Goal: Information Seeking & Learning: Learn about a topic

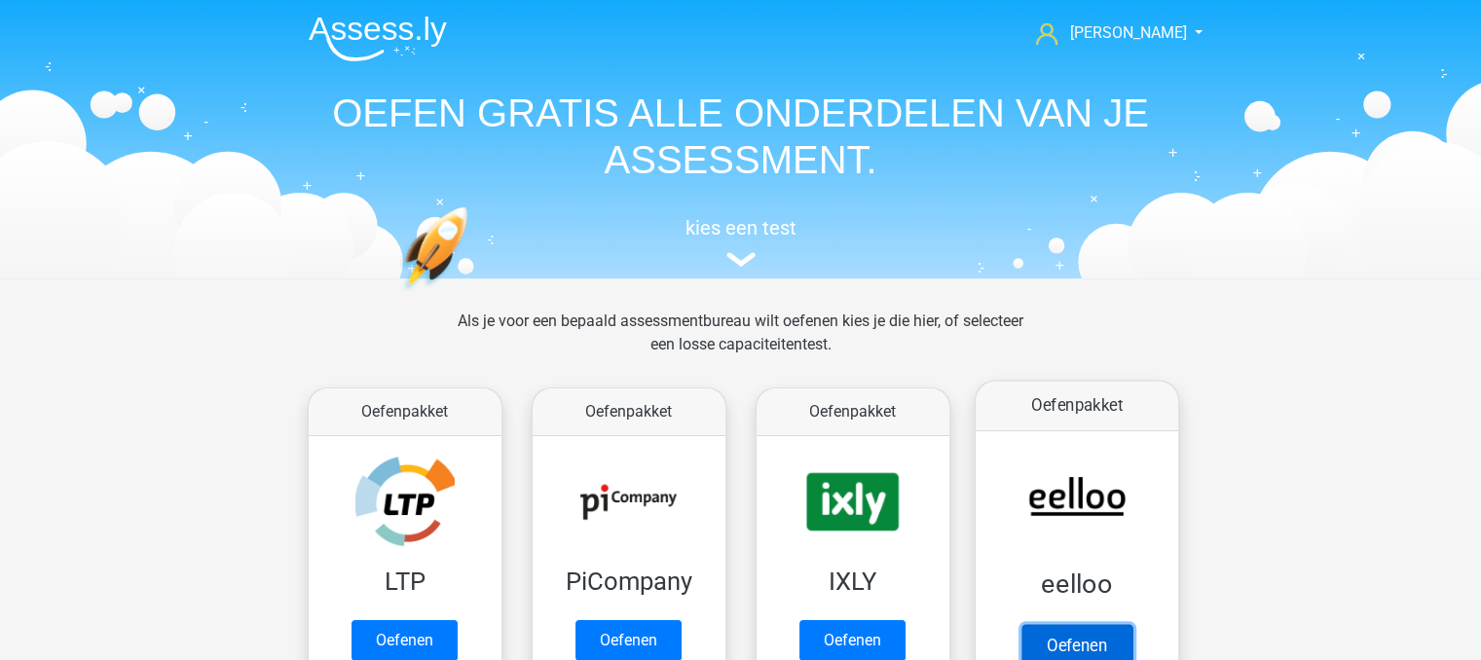
click at [1103, 624] on link "Oefenen" at bounding box center [1076, 645] width 111 height 43
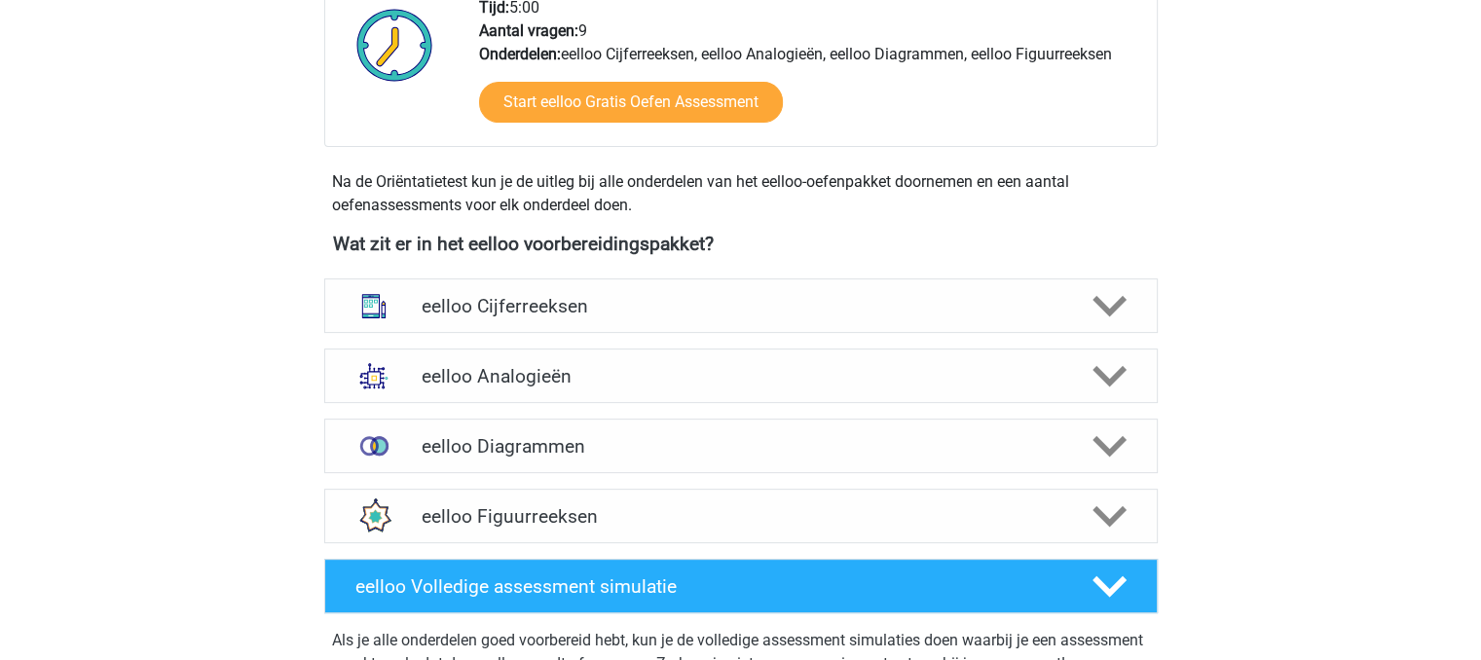
scroll to position [545, 0]
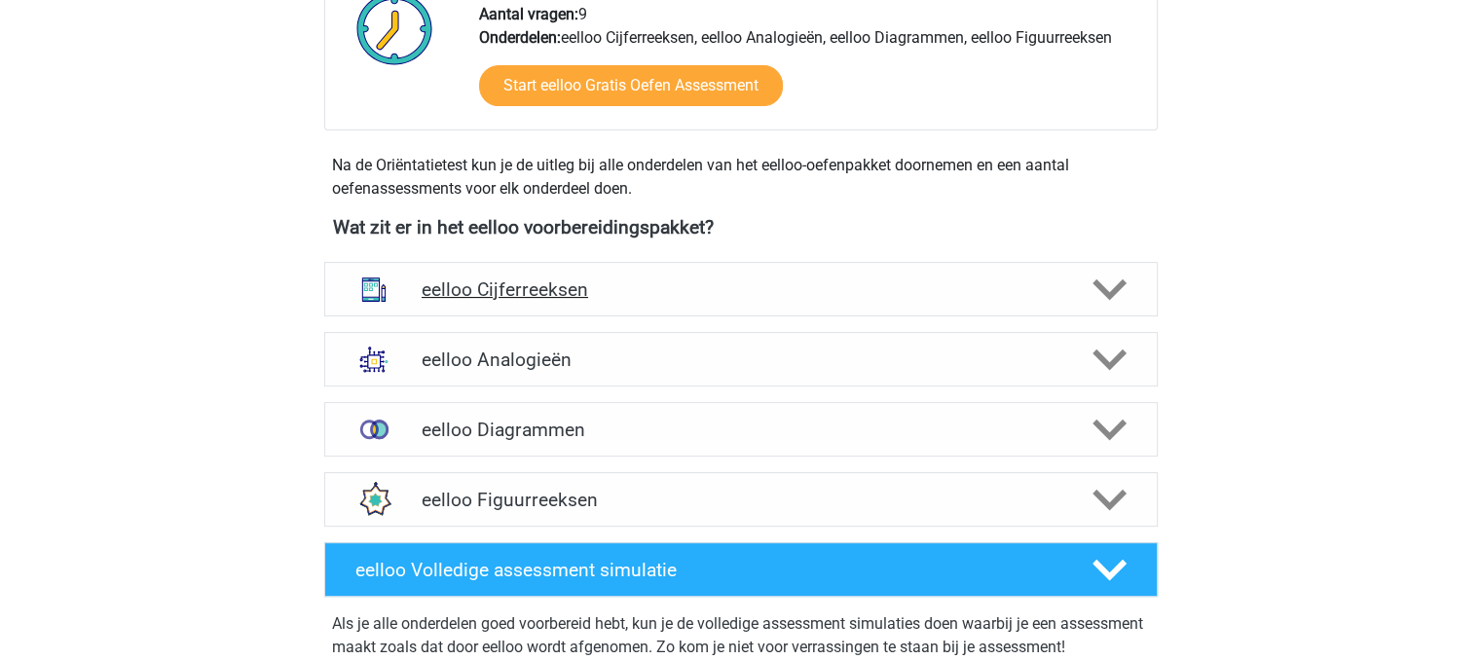
click at [776, 279] on h4 "eelloo Cijferreeksen" at bounding box center [741, 290] width 638 height 22
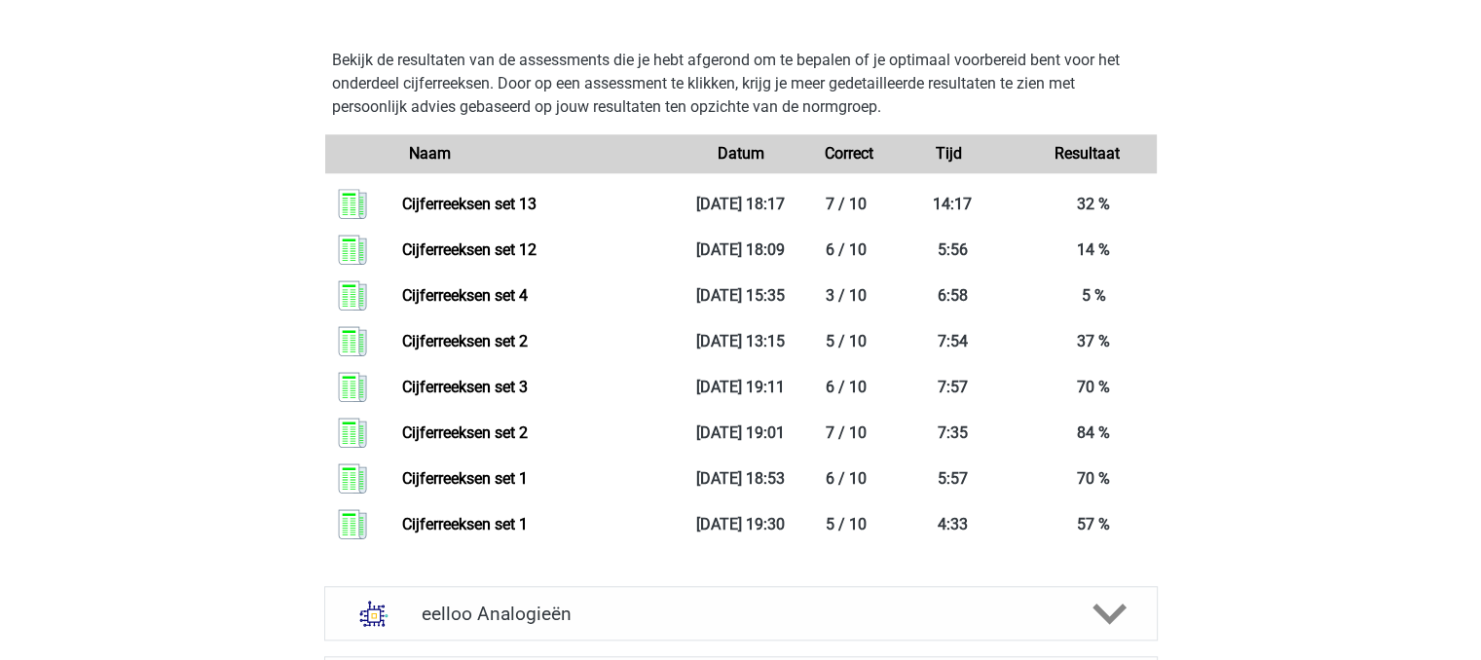
scroll to position [1802, 0]
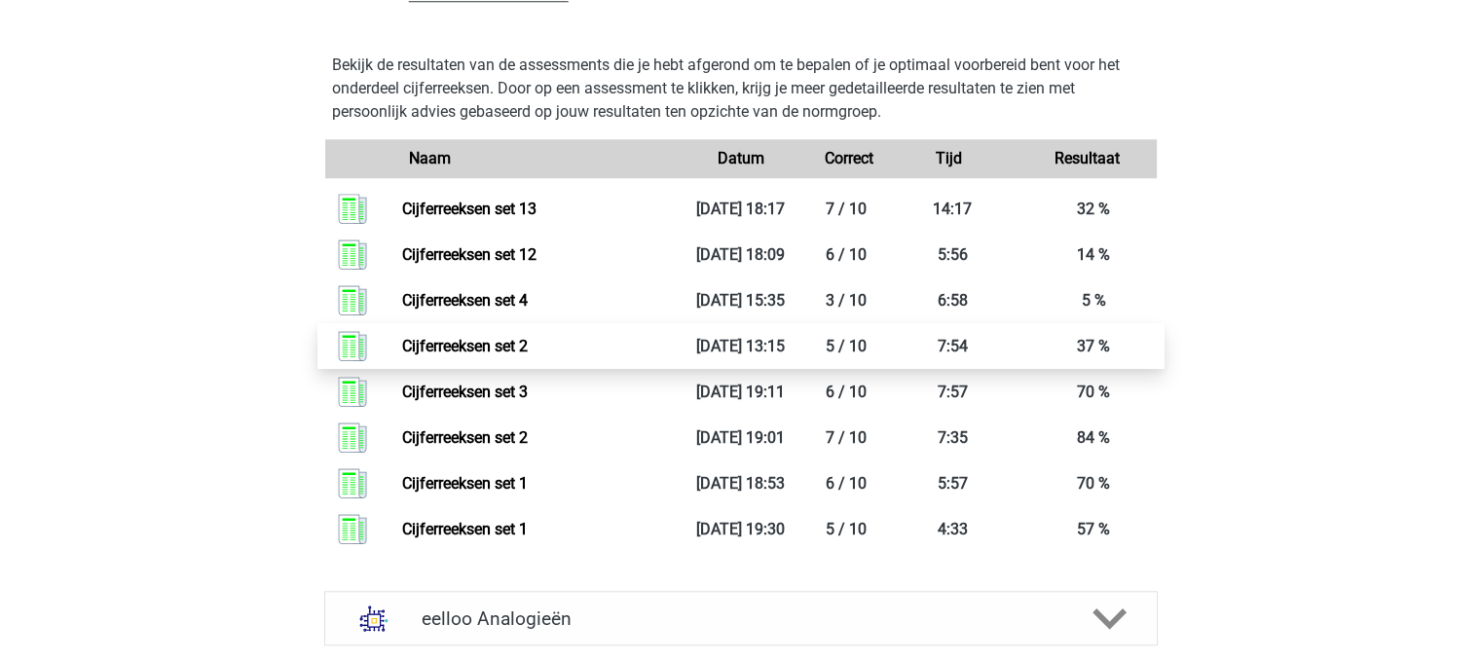
click at [528, 345] on link "Cijferreeksen set 2" at bounding box center [465, 346] width 126 height 19
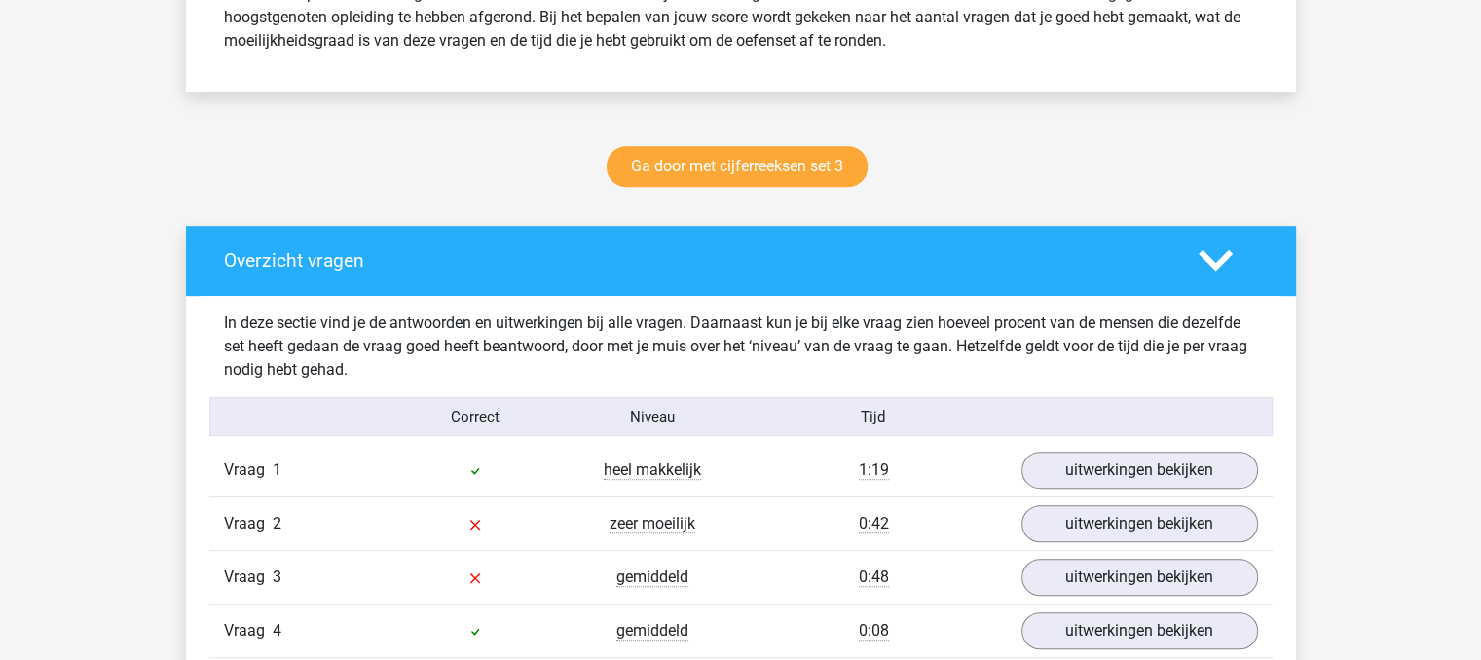
scroll to position [896, 0]
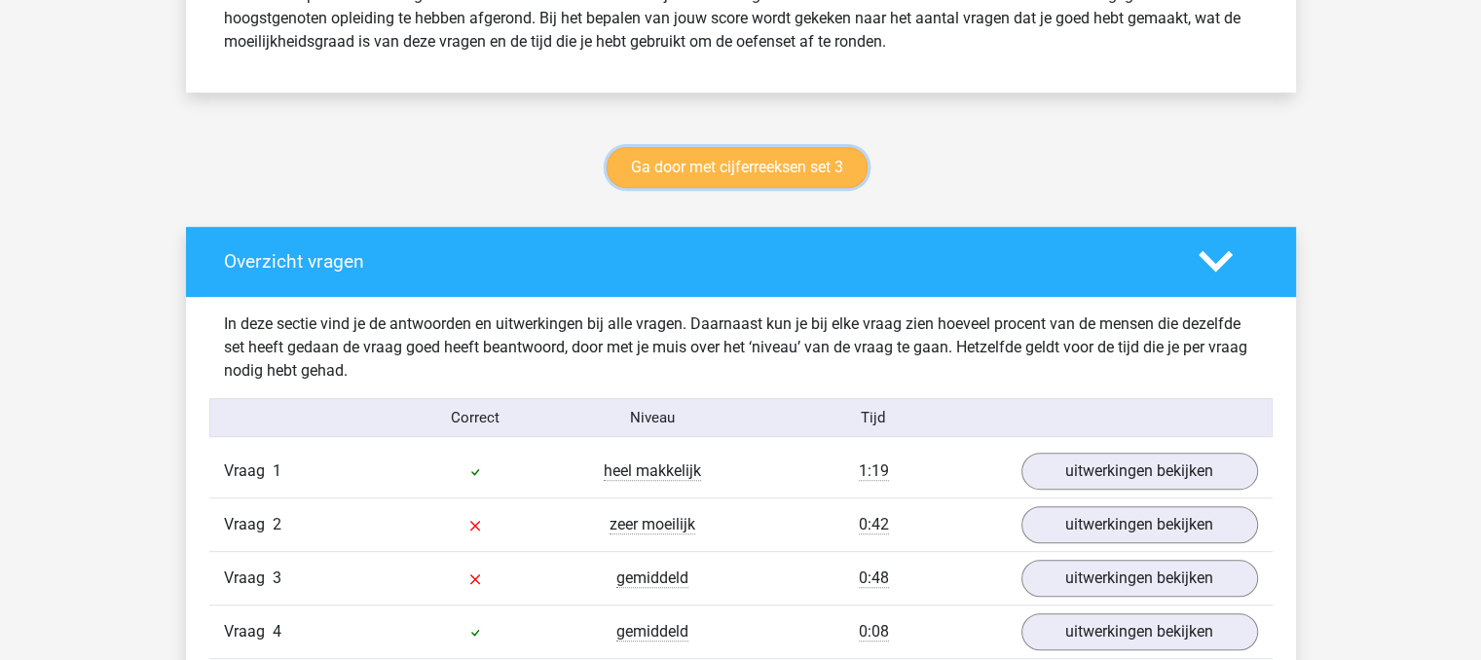
click at [760, 168] on link "Ga door met cijferreeksen set 3" at bounding box center [737, 167] width 261 height 41
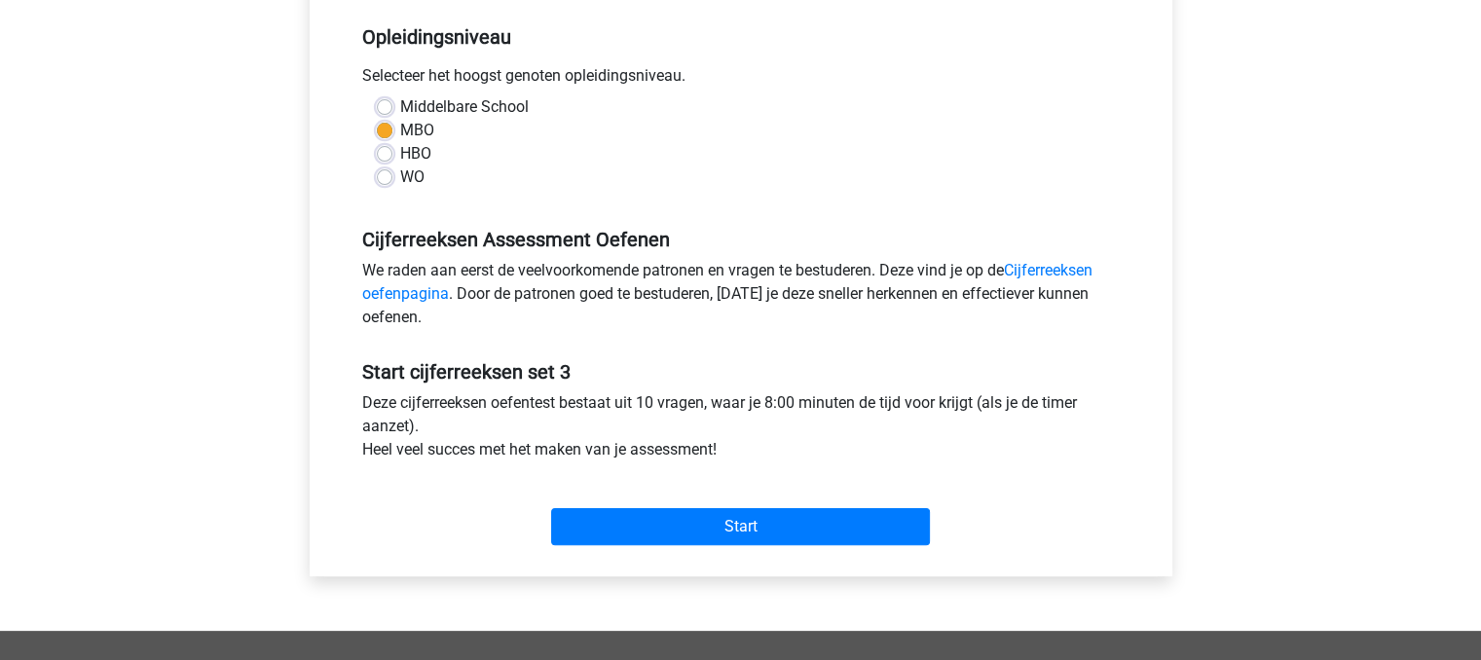
scroll to position [417, 0]
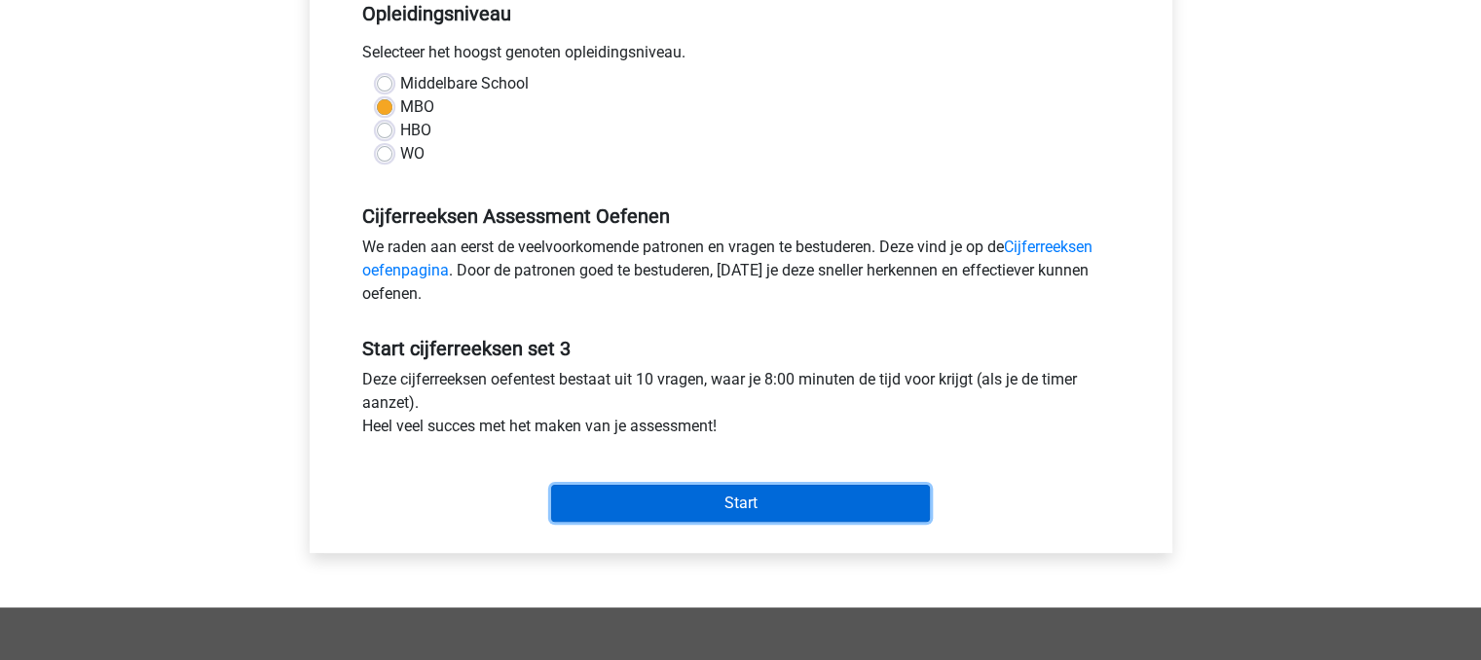
click at [839, 513] on input "Start" at bounding box center [740, 503] width 379 height 37
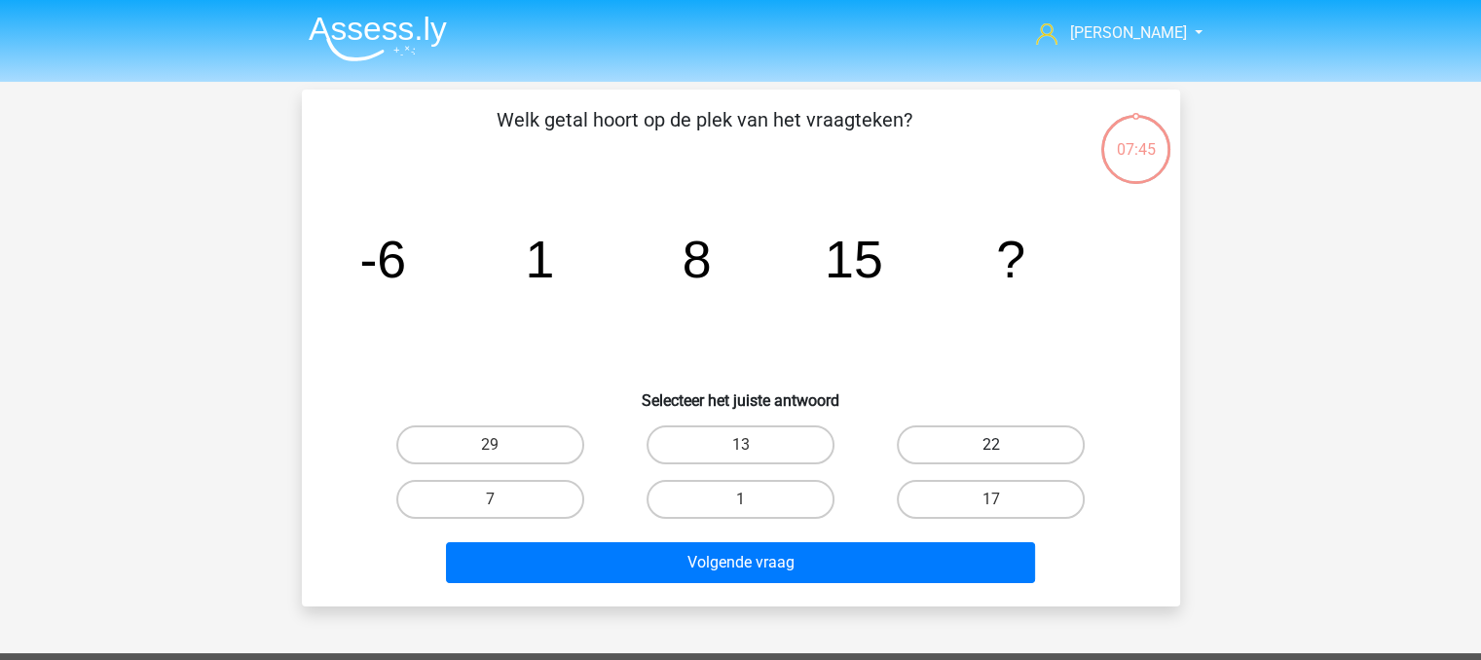
click at [973, 451] on label "22" at bounding box center [991, 445] width 188 height 39
click at [991, 451] on input "22" at bounding box center [997, 451] width 13 height 13
radio input "true"
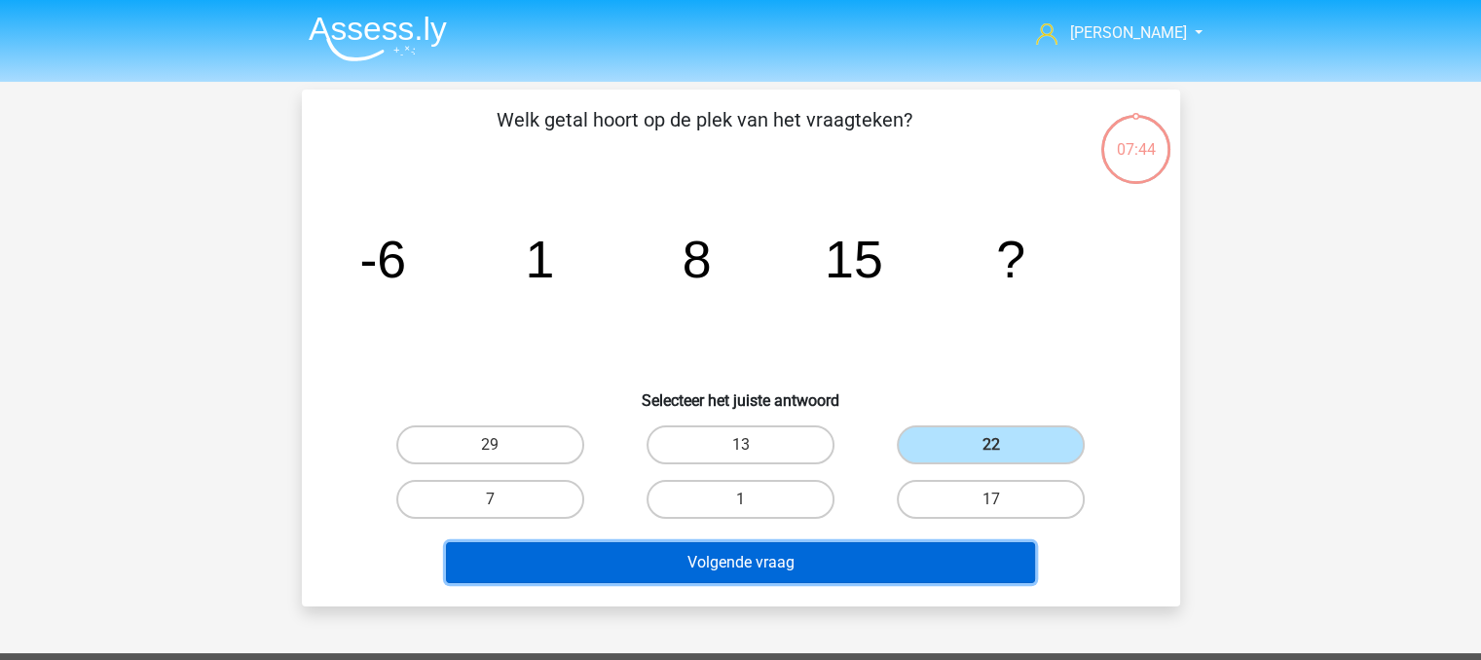
click at [979, 556] on button "Volgende vraag" at bounding box center [740, 562] width 589 height 41
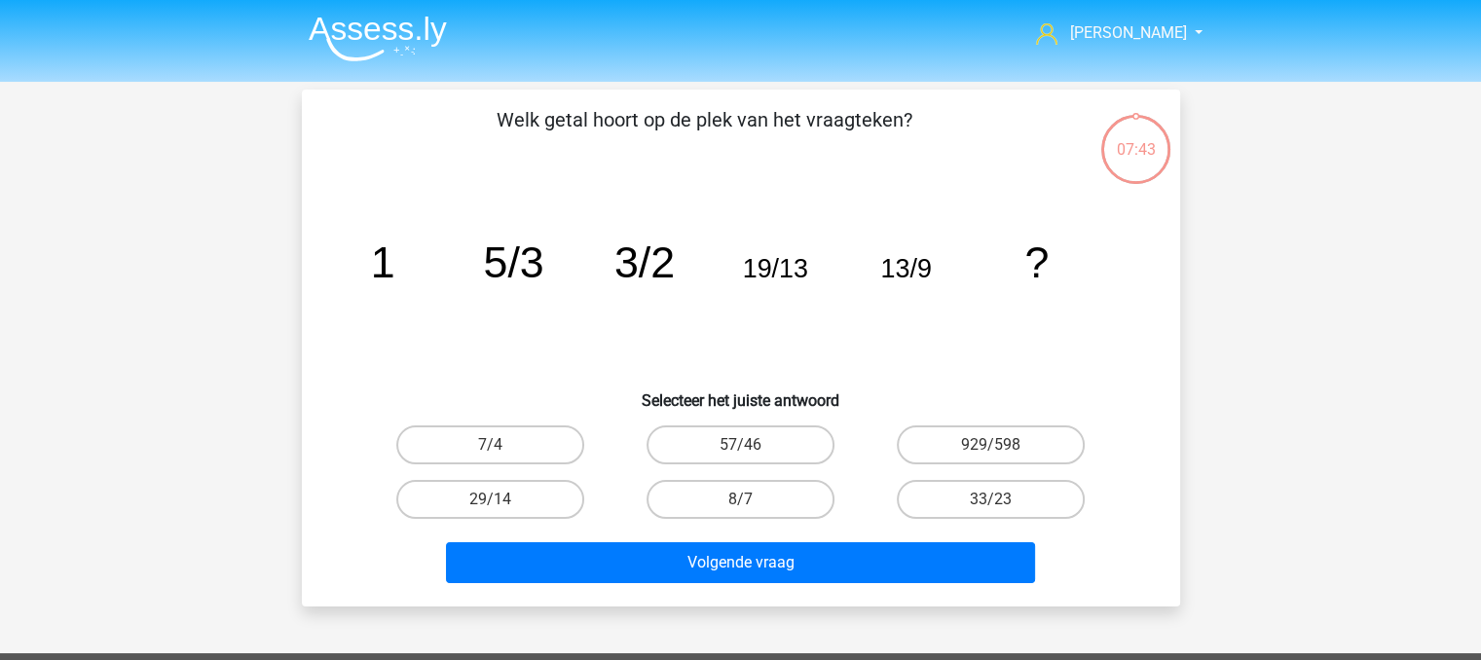
scroll to position [90, 0]
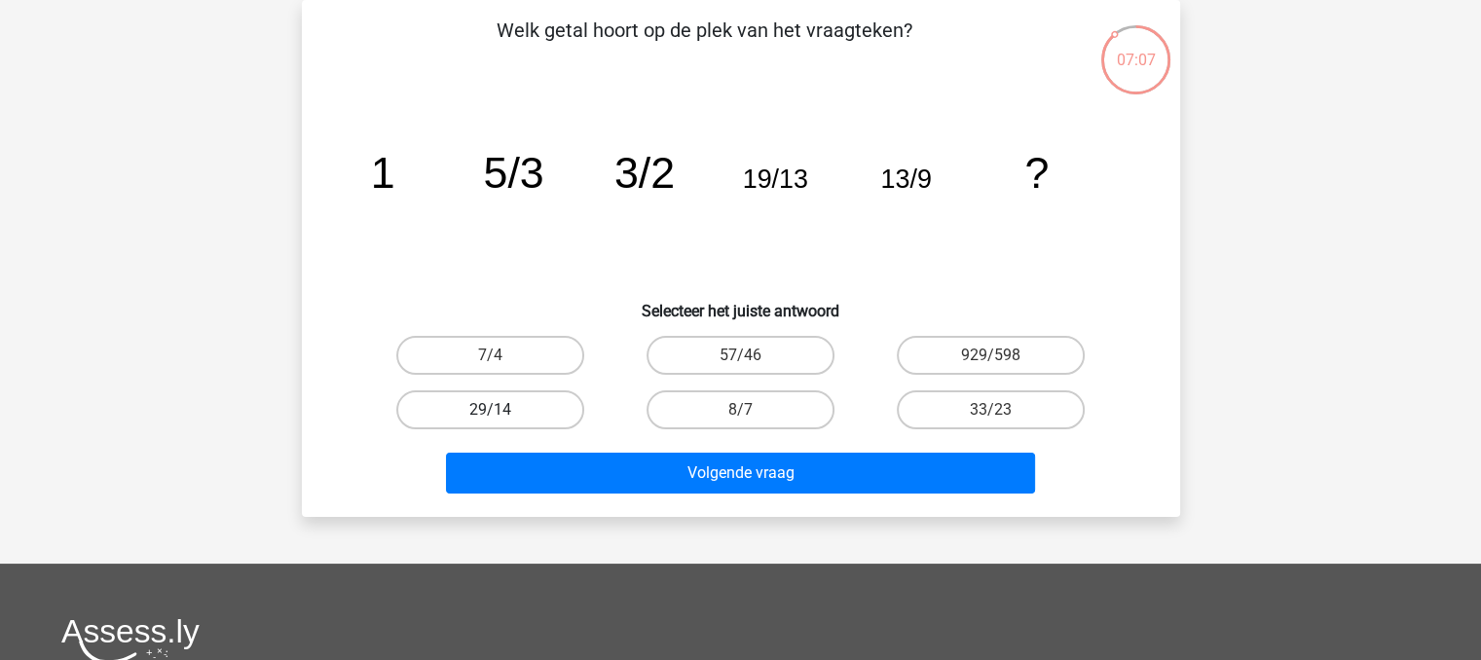
click at [529, 397] on label "29/14" at bounding box center [490, 410] width 188 height 39
click at [503, 410] on input "29/14" at bounding box center [496, 416] width 13 height 13
radio input "true"
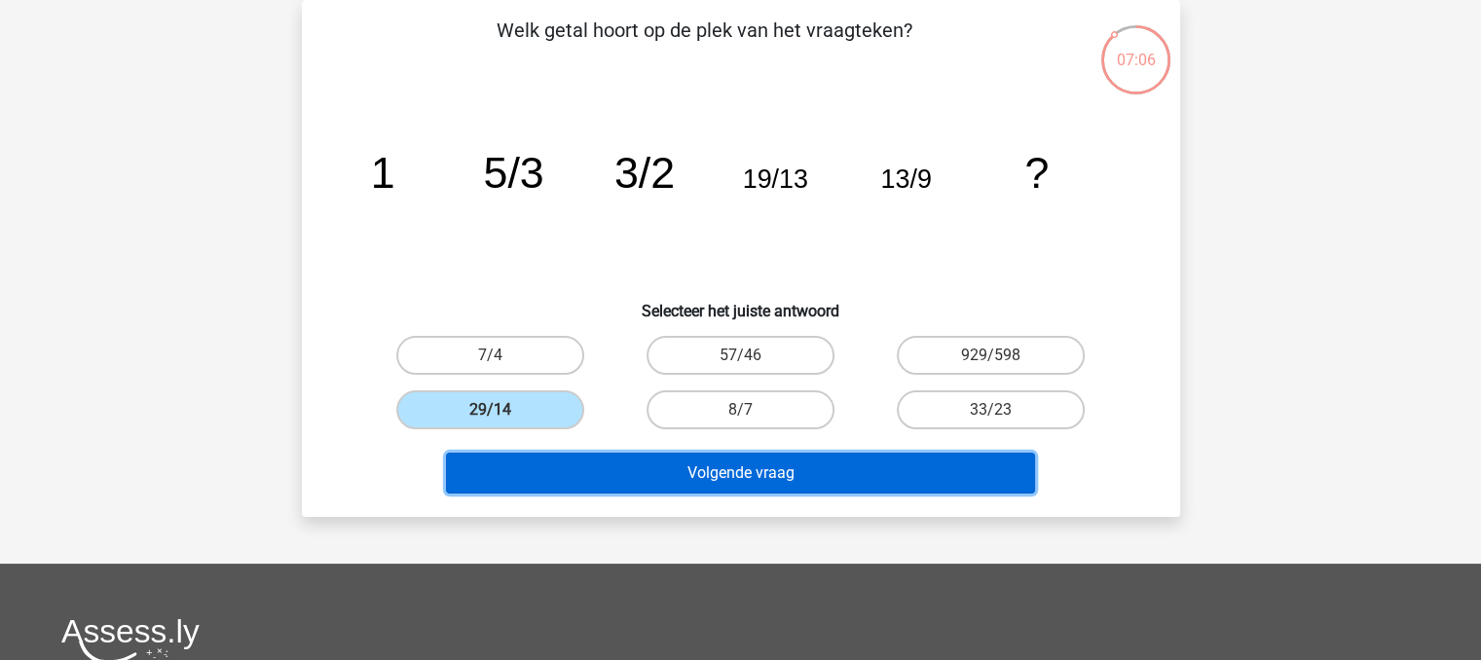
click at [654, 479] on button "Volgende vraag" at bounding box center [740, 473] width 589 height 41
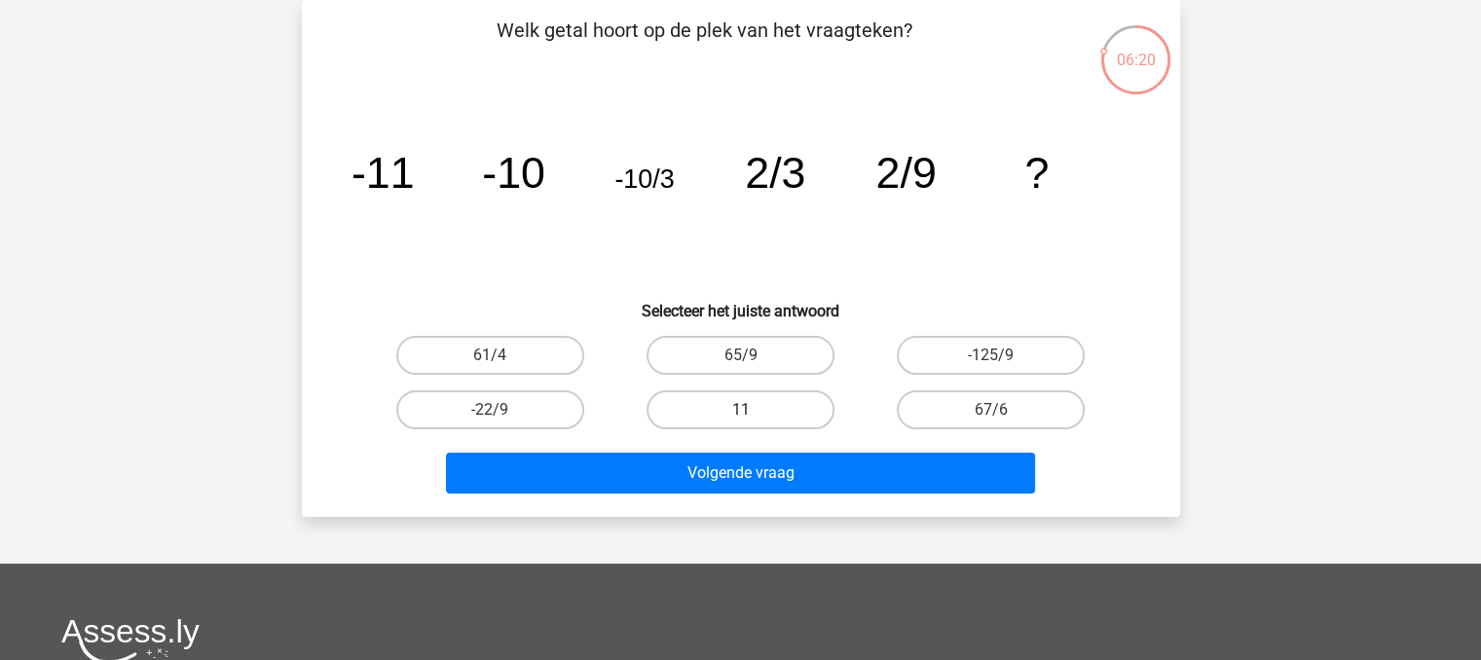
click at [791, 404] on label "11" at bounding box center [741, 410] width 188 height 39
click at [753, 410] on input "11" at bounding box center [746, 416] width 13 height 13
radio input "true"
click at [472, 418] on label "-22/9" at bounding box center [490, 410] width 188 height 39
click at [490, 418] on input "-22/9" at bounding box center [496, 416] width 13 height 13
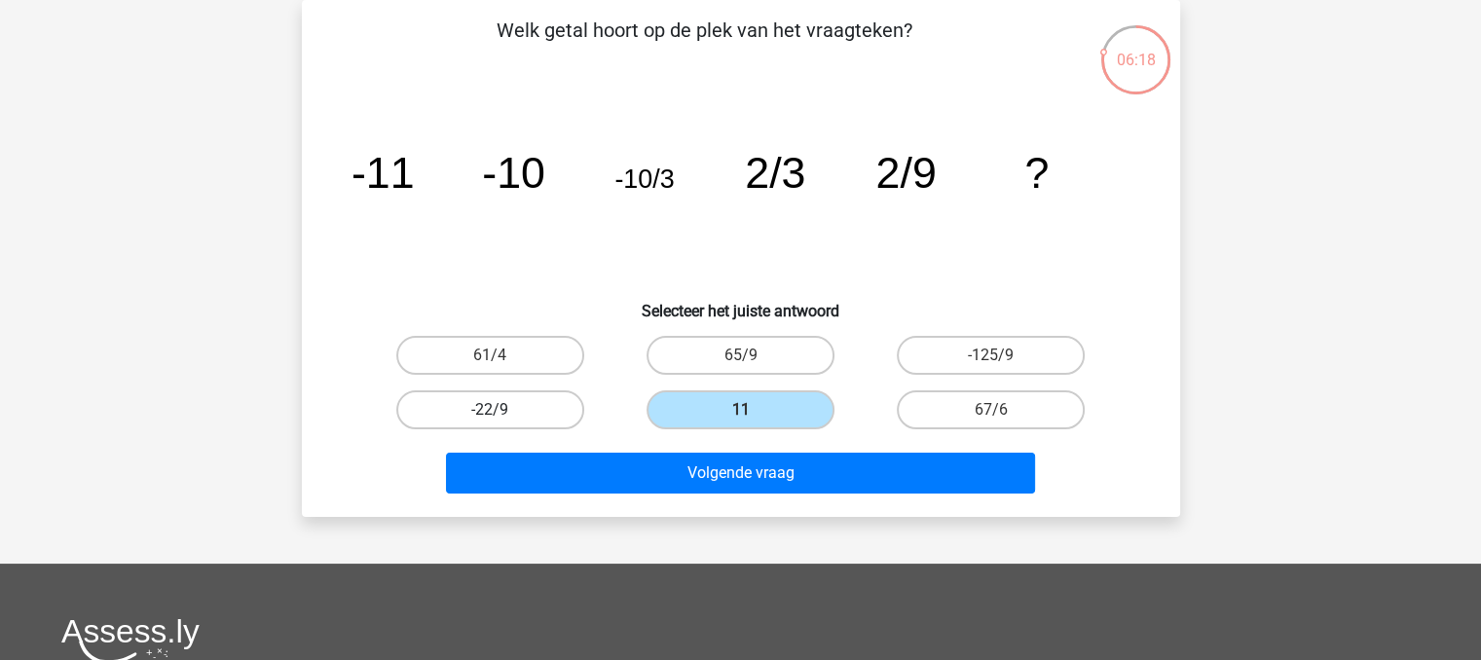
radio input "true"
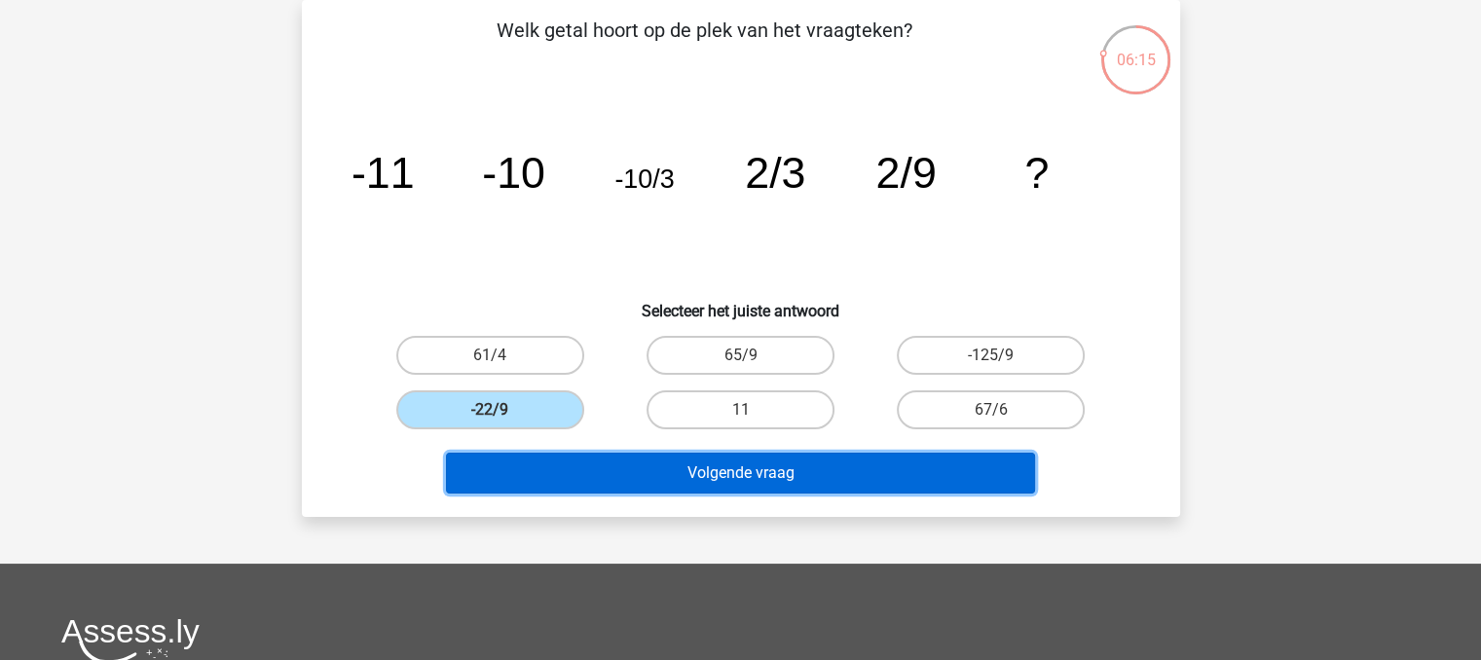
click at [570, 482] on button "Volgende vraag" at bounding box center [740, 473] width 589 height 41
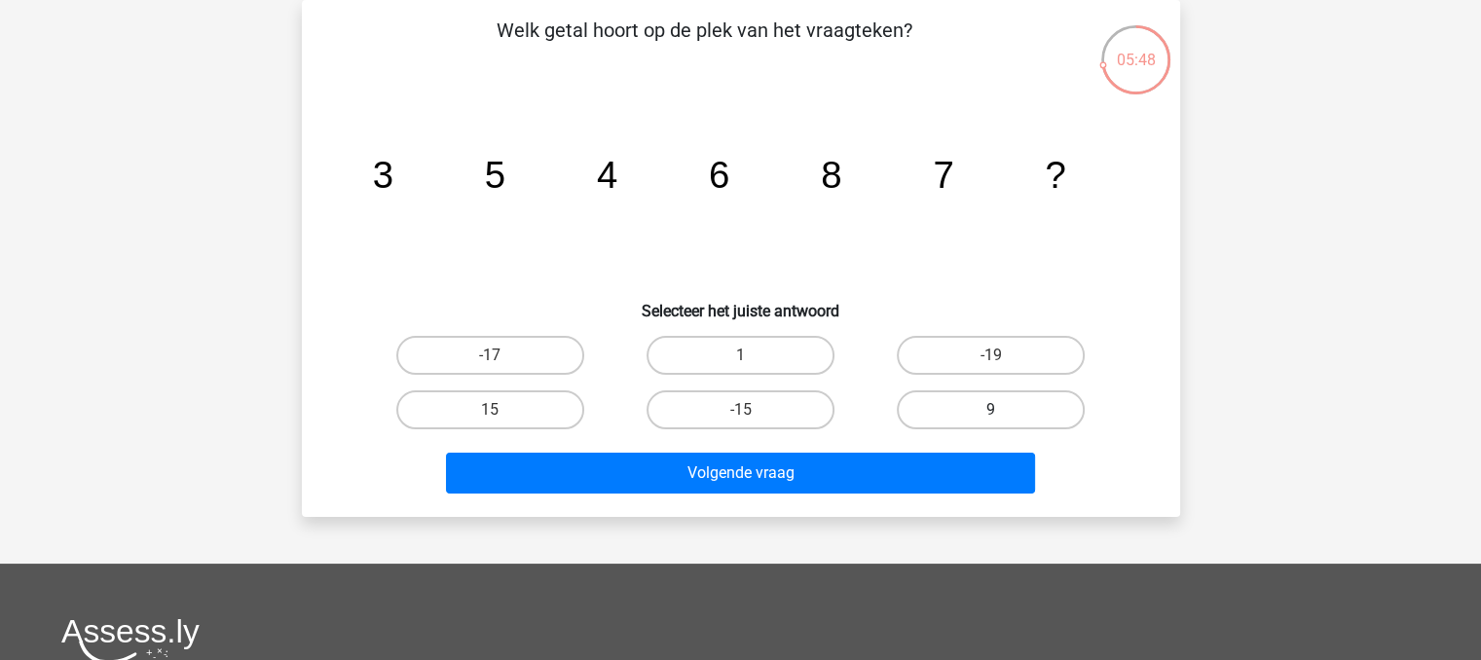
click at [1015, 398] on label "9" at bounding box center [991, 410] width 188 height 39
click at [1004, 410] on input "9" at bounding box center [997, 416] width 13 height 13
radio input "true"
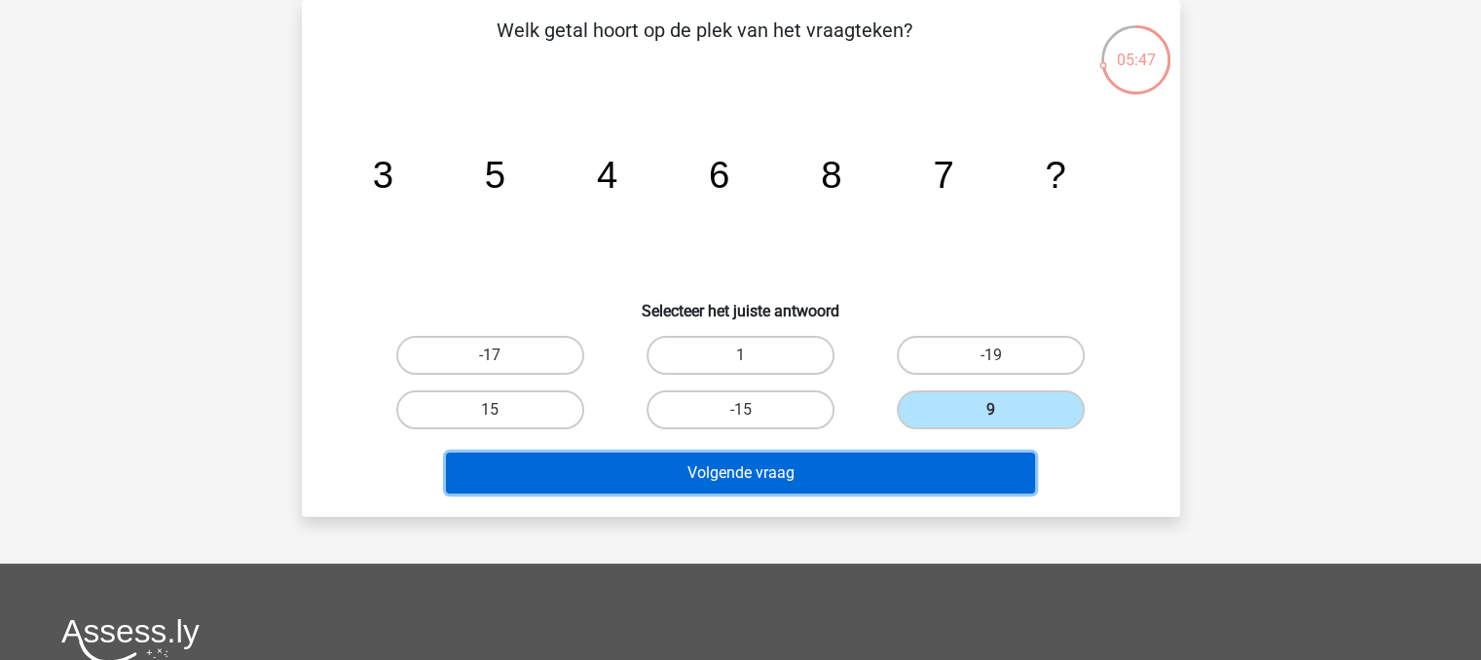
click at [987, 472] on button "Volgende vraag" at bounding box center [740, 473] width 589 height 41
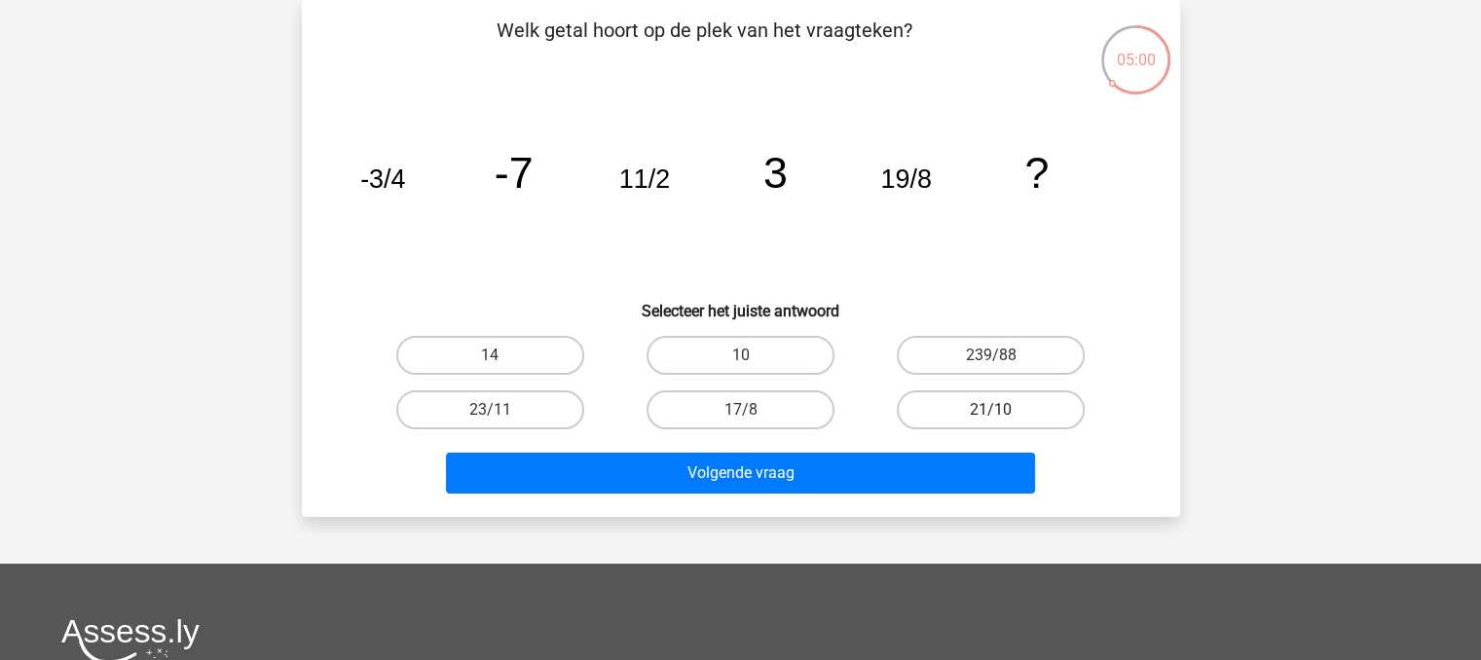
click at [1044, 408] on label "21/10" at bounding box center [991, 410] width 188 height 39
click at [1004, 410] on input "21/10" at bounding box center [997, 416] width 13 height 13
radio input "true"
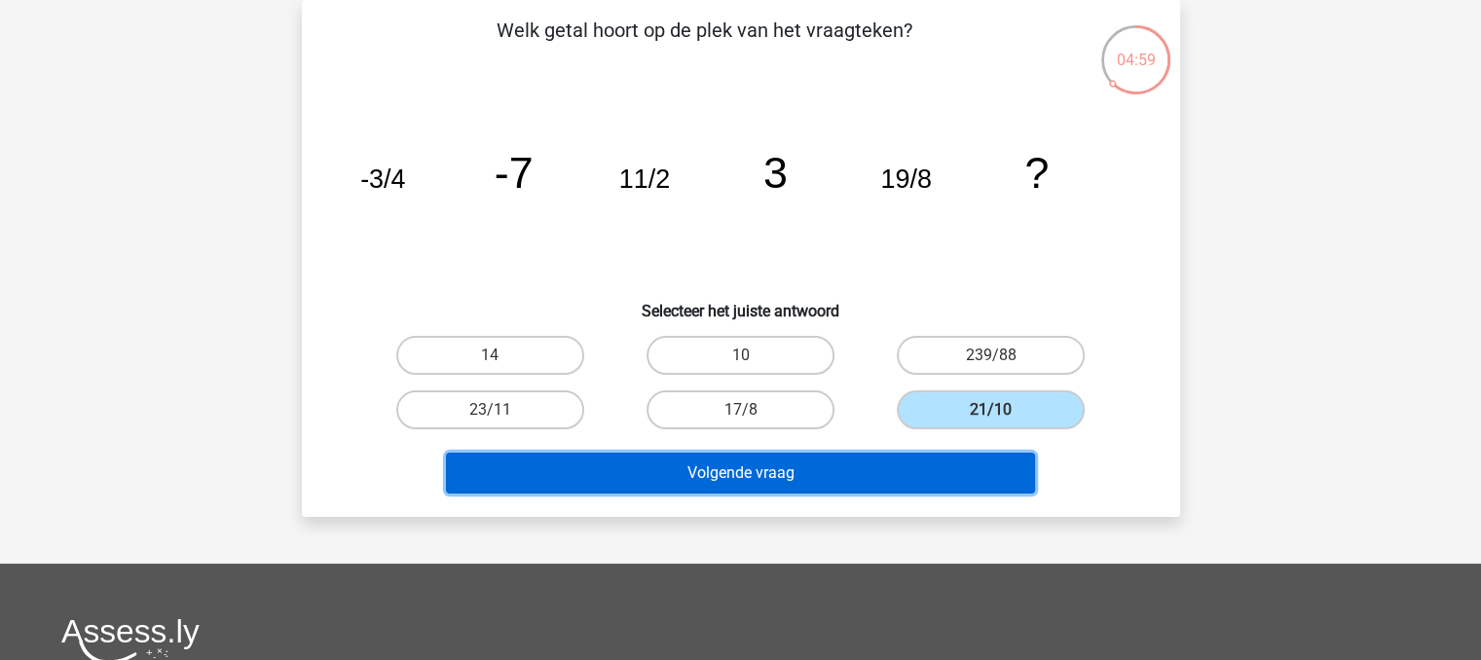
click at [978, 465] on button "Volgende vraag" at bounding box center [740, 473] width 589 height 41
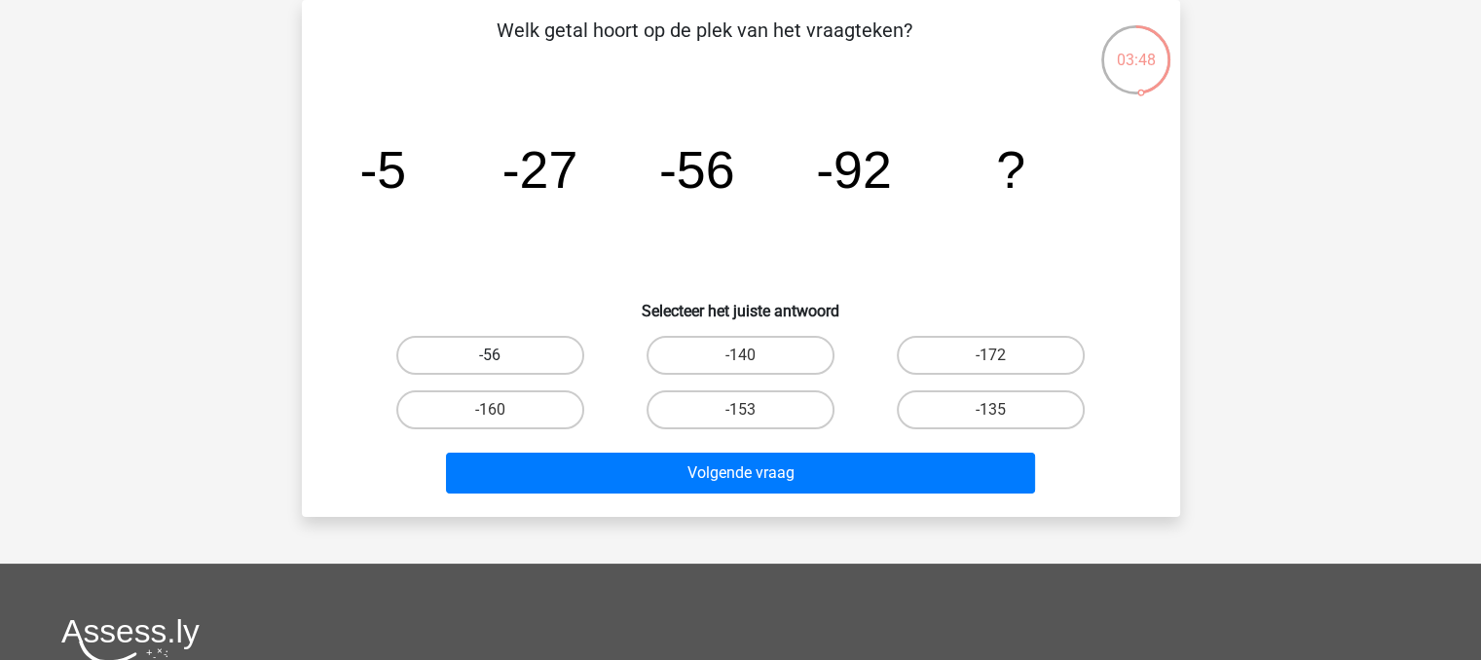
click at [532, 367] on label "-56" at bounding box center [490, 355] width 188 height 39
click at [503, 367] on input "-56" at bounding box center [496, 361] width 13 height 13
radio input "true"
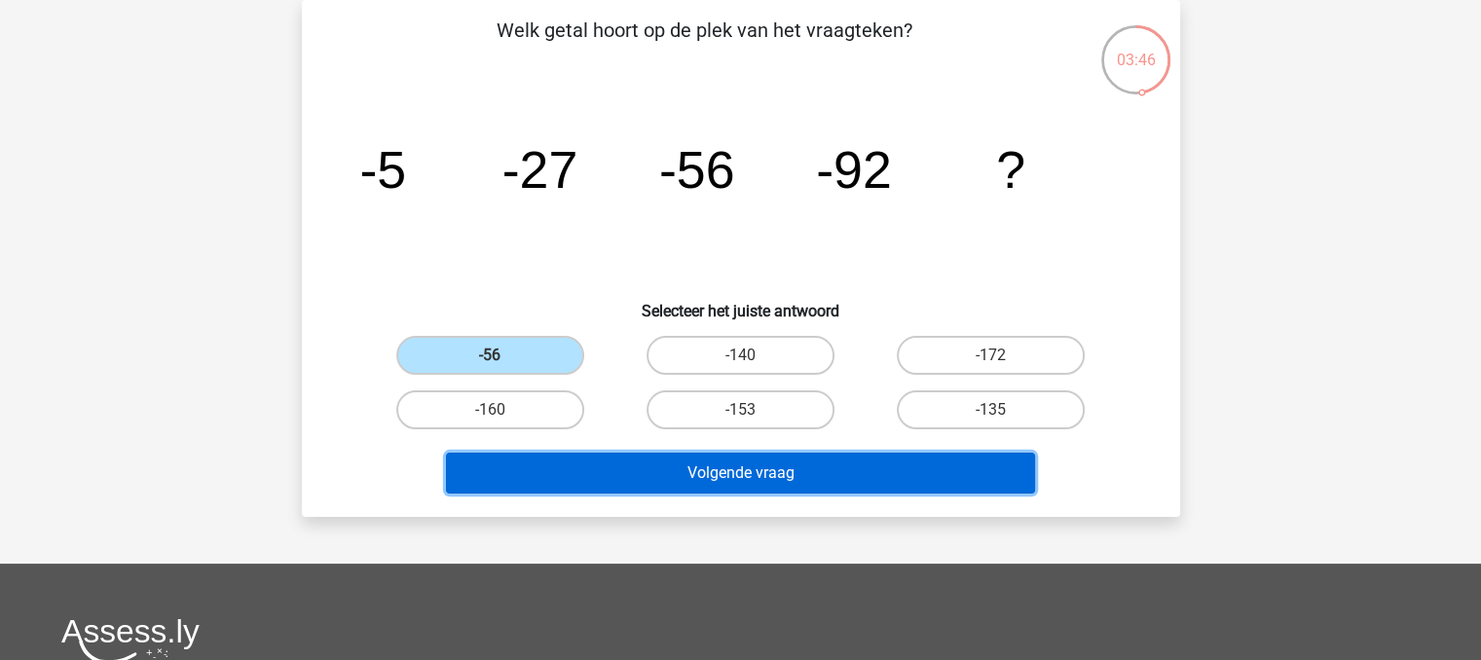
click at [709, 463] on button "Volgende vraag" at bounding box center [740, 473] width 589 height 41
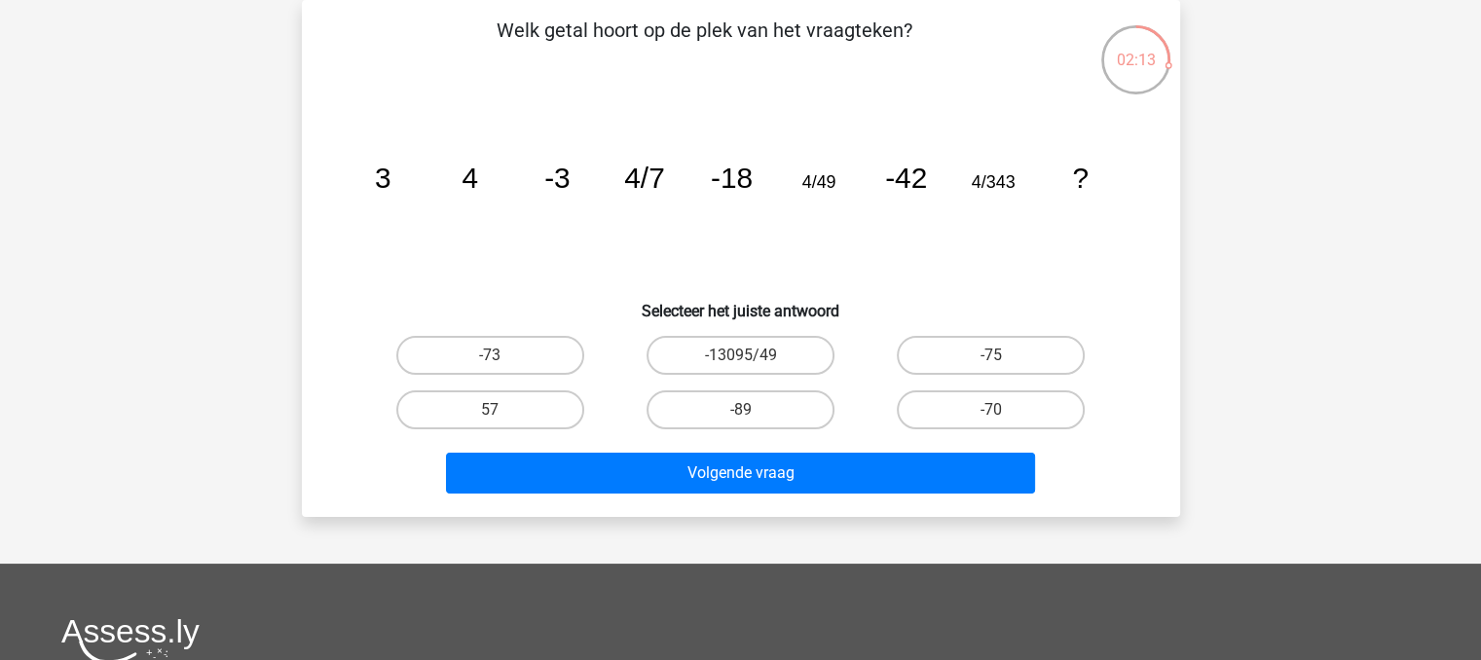
click at [1003, 355] on input "-75" at bounding box center [997, 361] width 13 height 13
radio input "true"
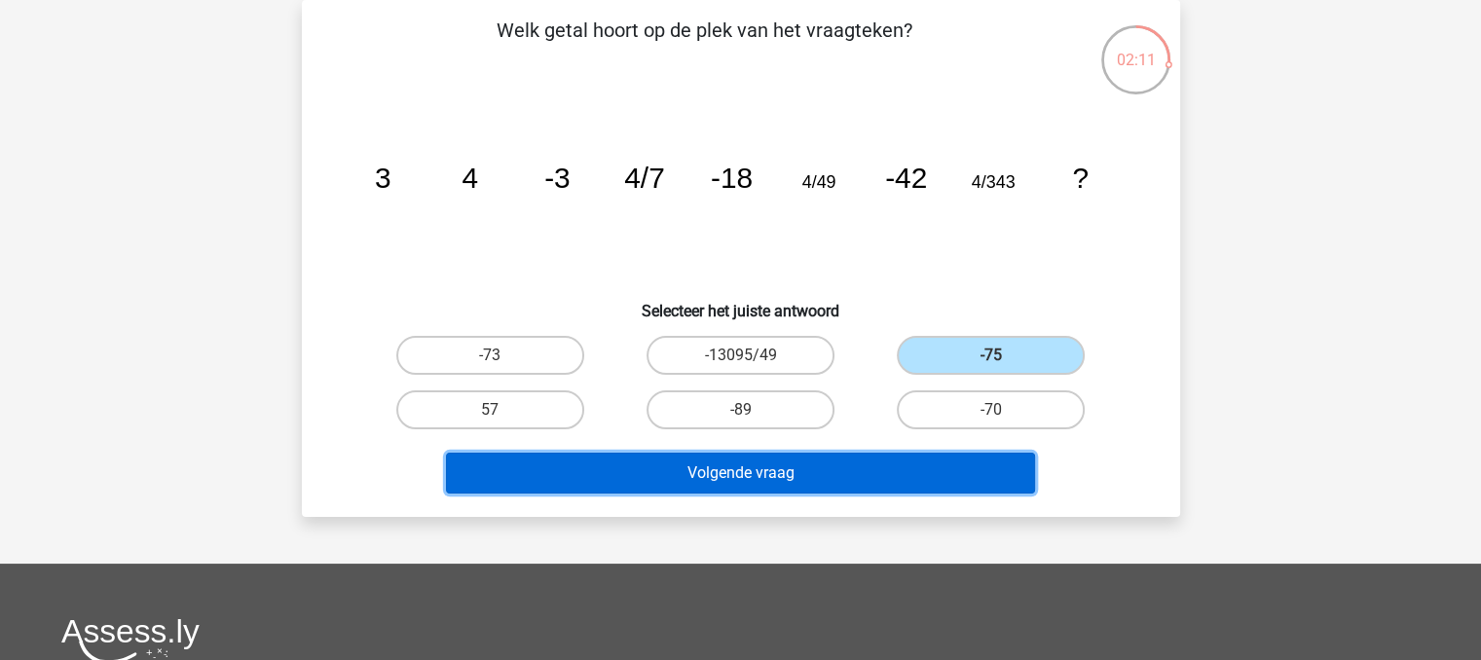
click at [975, 460] on button "Volgende vraag" at bounding box center [740, 473] width 589 height 41
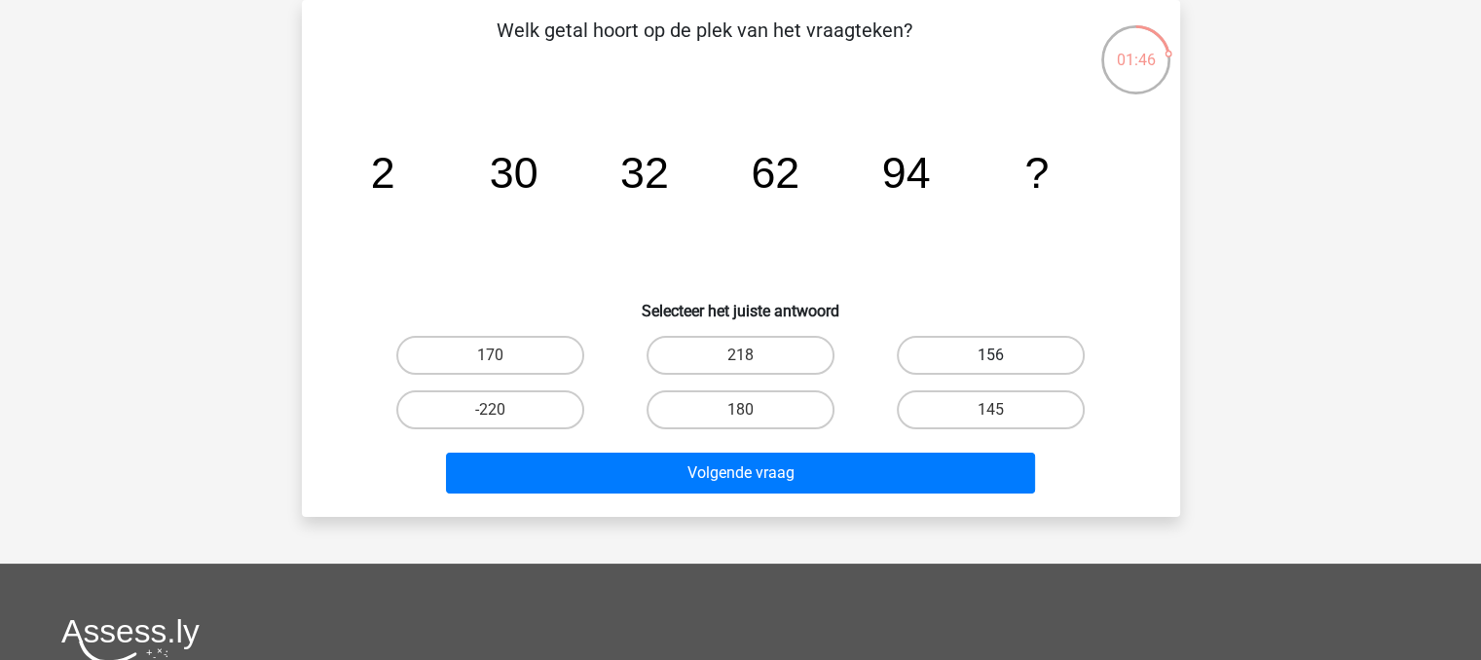
click at [997, 348] on label "156" at bounding box center [991, 355] width 188 height 39
click at [997, 355] on input "156" at bounding box center [997, 361] width 13 height 13
radio input "true"
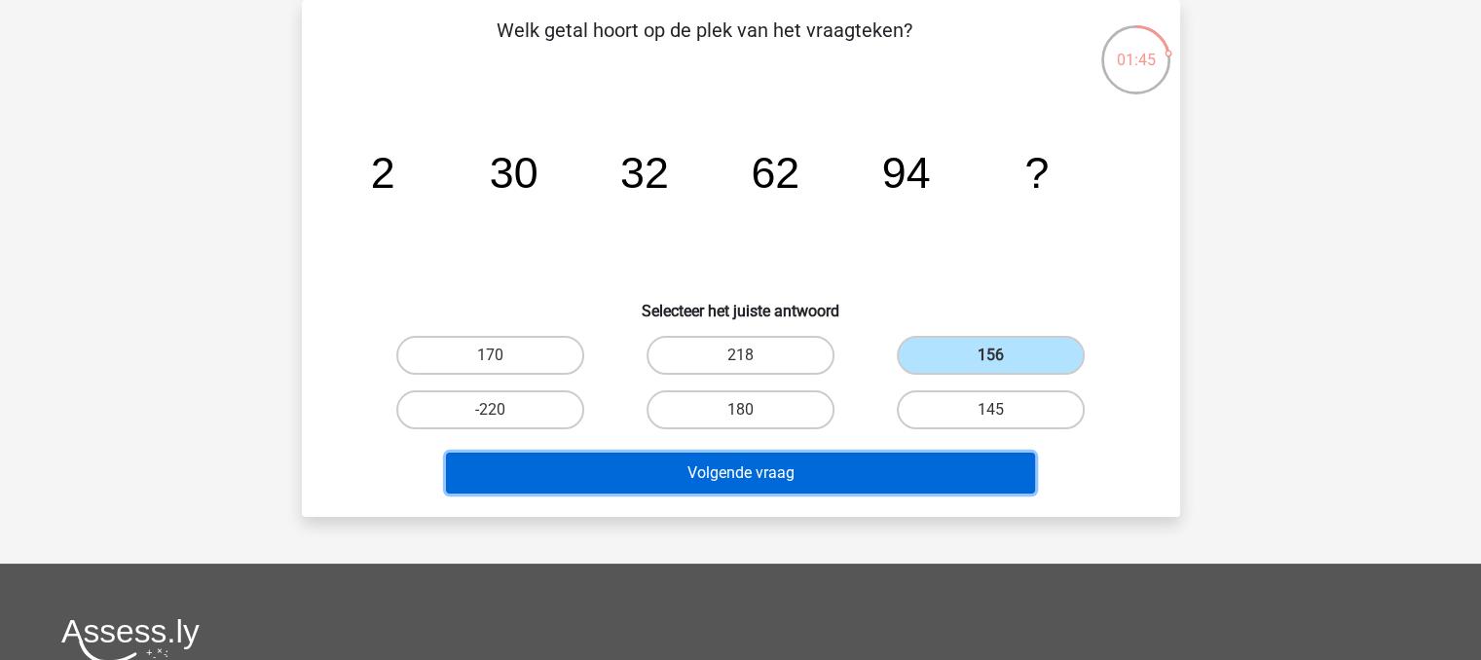
click at [974, 480] on button "Volgende vraag" at bounding box center [740, 473] width 589 height 41
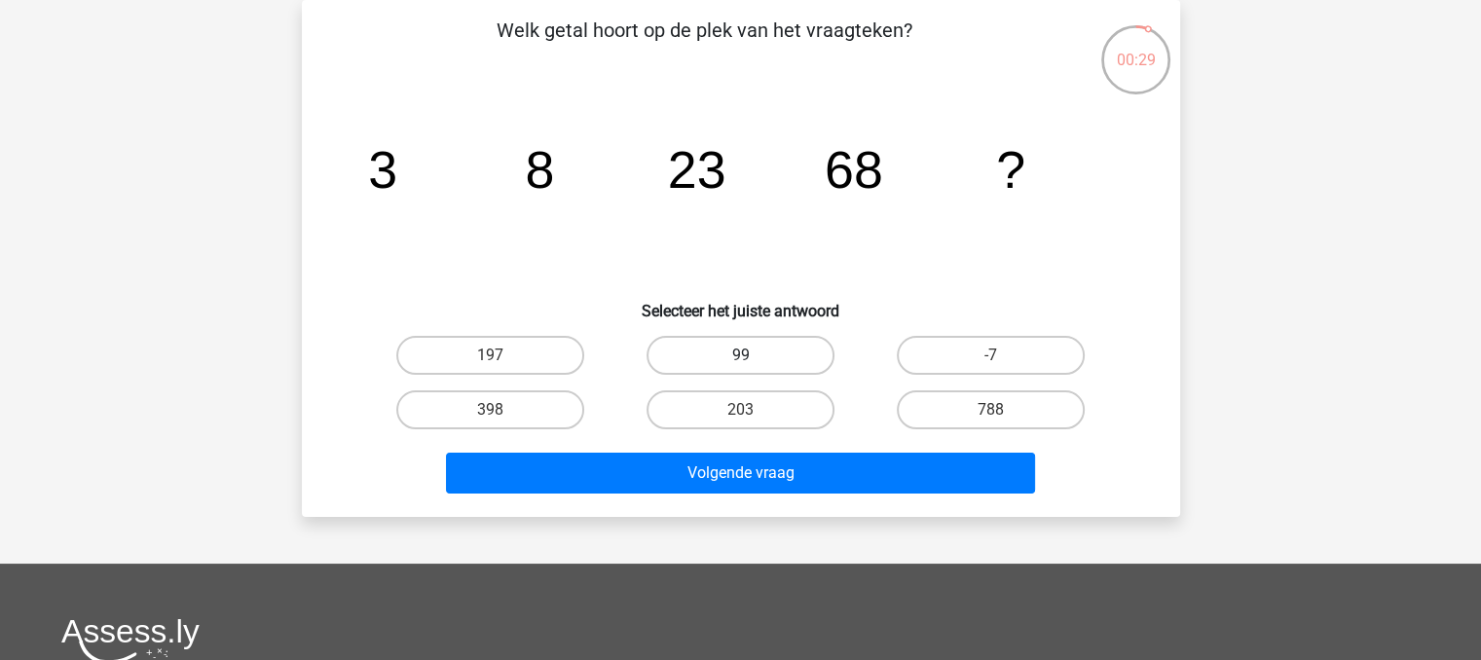
click at [692, 348] on label "99" at bounding box center [741, 355] width 188 height 39
click at [740, 355] on input "99" at bounding box center [746, 361] width 13 height 13
radio input "true"
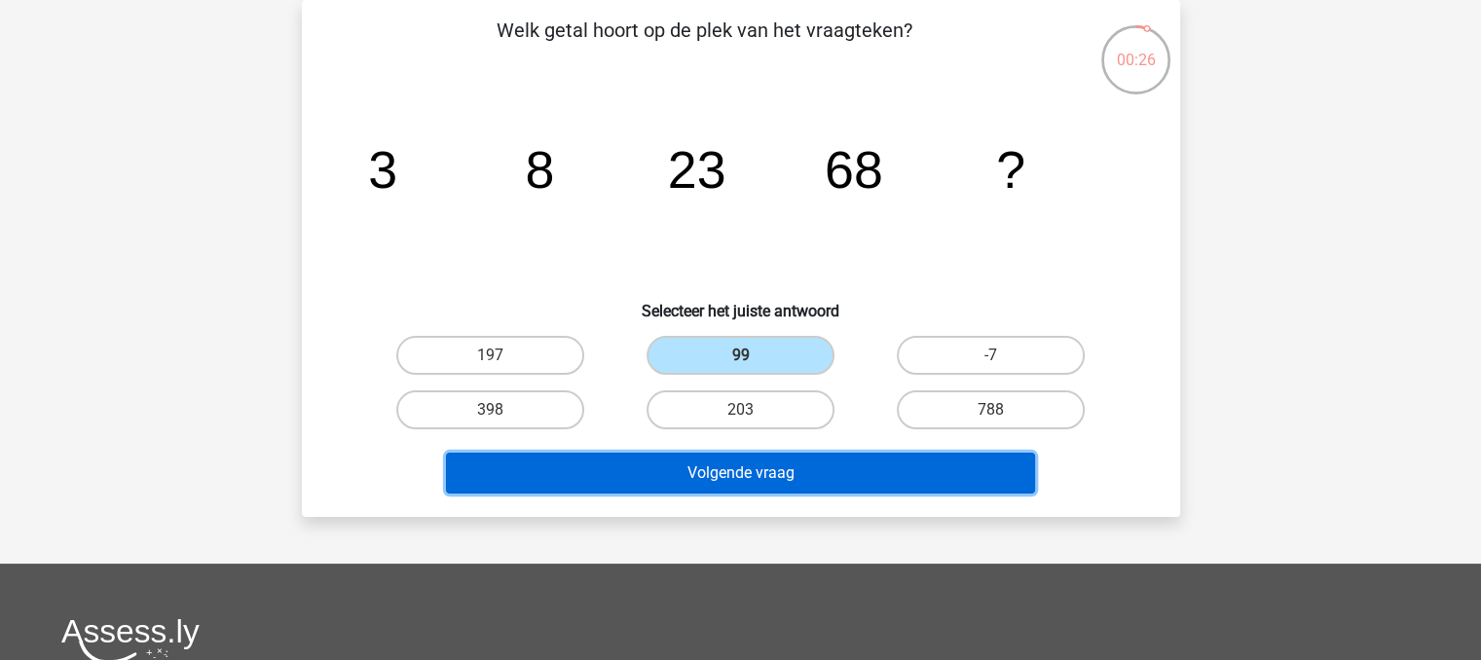
click at [729, 468] on button "Volgende vraag" at bounding box center [740, 473] width 589 height 41
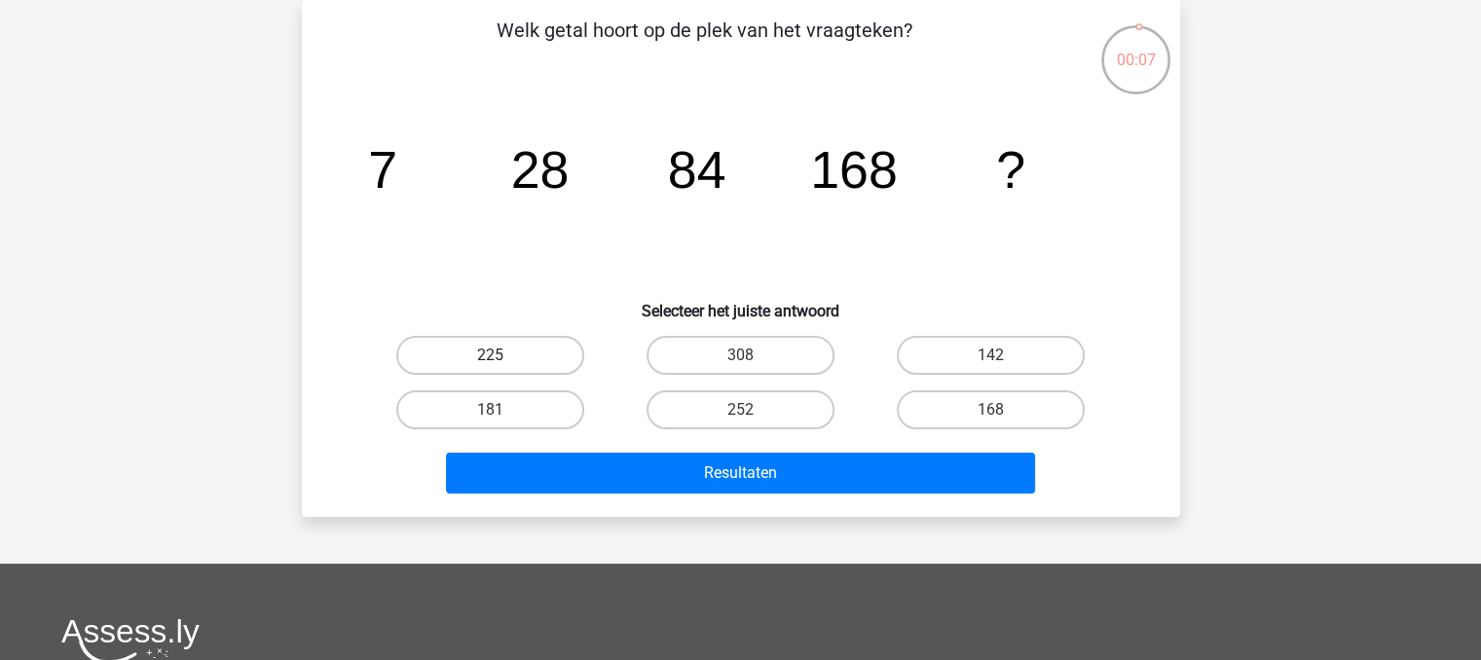
click at [455, 348] on label "225" at bounding box center [490, 355] width 188 height 39
click at [490, 355] on input "225" at bounding box center [496, 361] width 13 height 13
radio input "true"
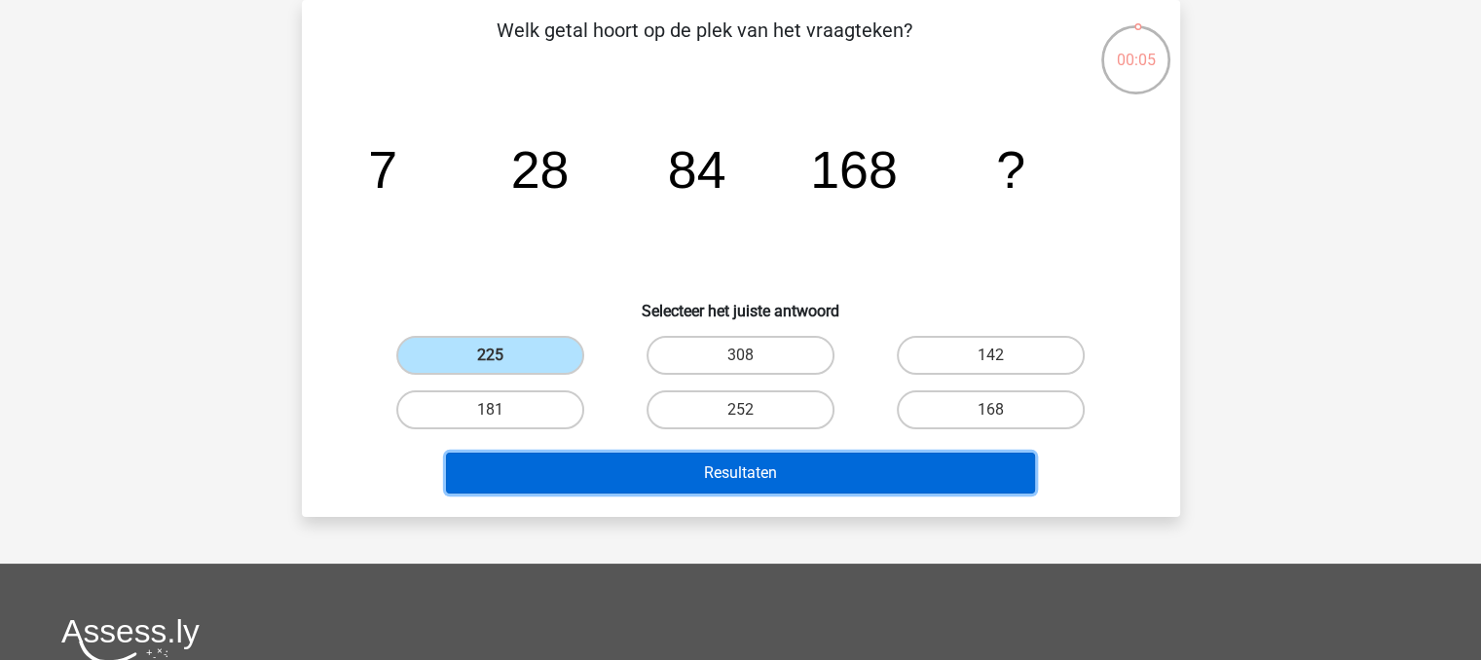
click at [534, 480] on button "Resultaten" at bounding box center [740, 473] width 589 height 41
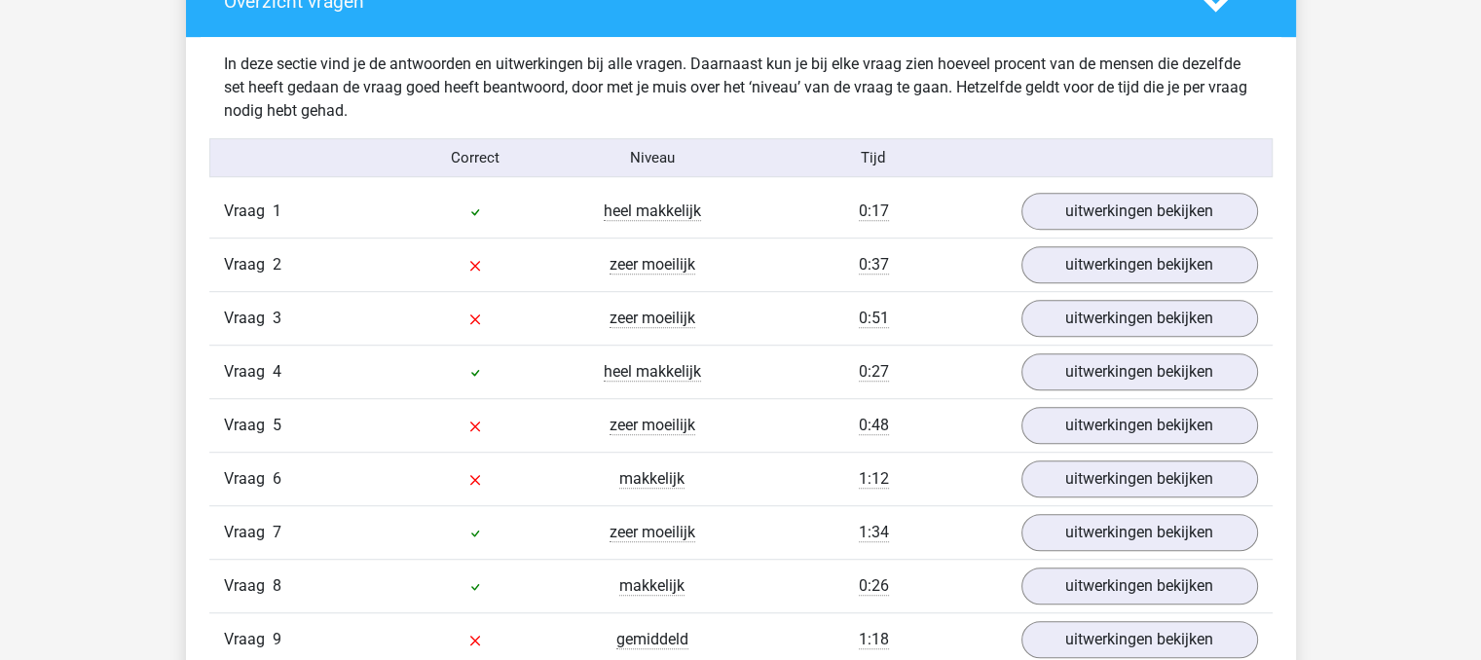
scroll to position [1219, 0]
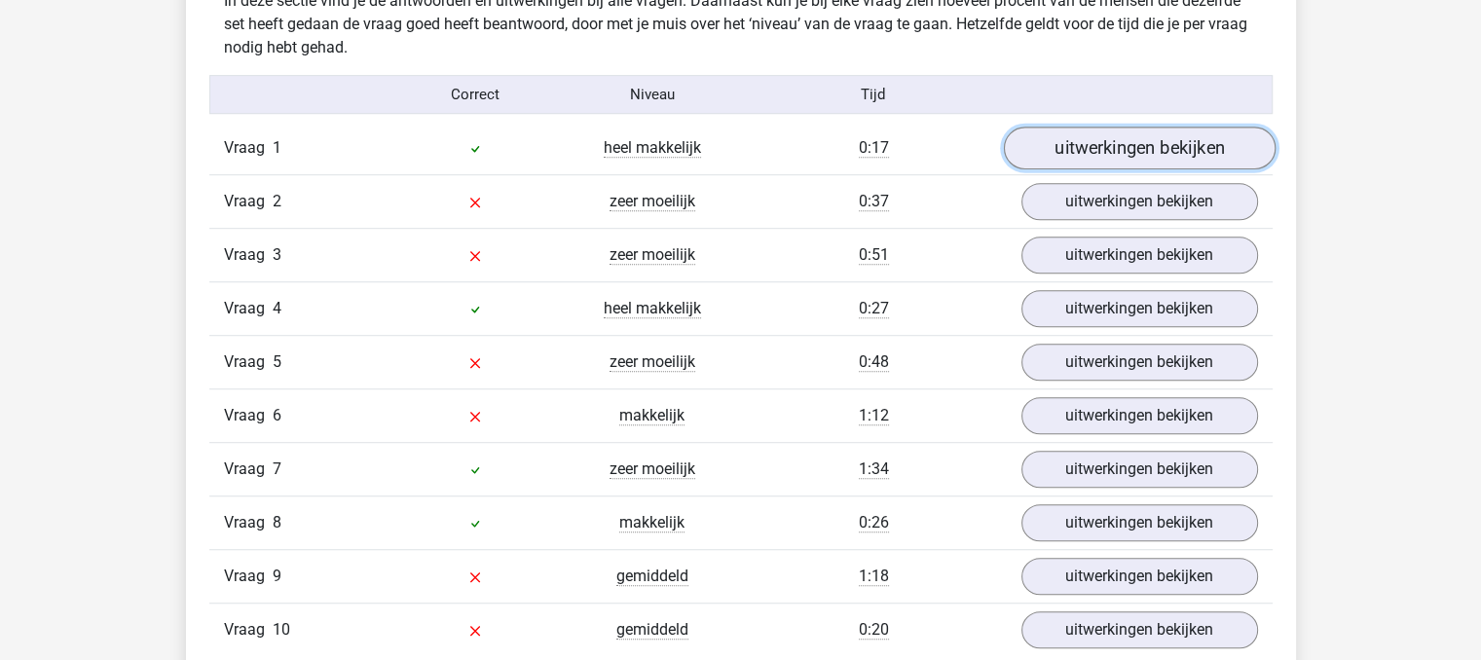
click at [1223, 145] on link "uitwerkingen bekijken" at bounding box center [1139, 149] width 272 height 43
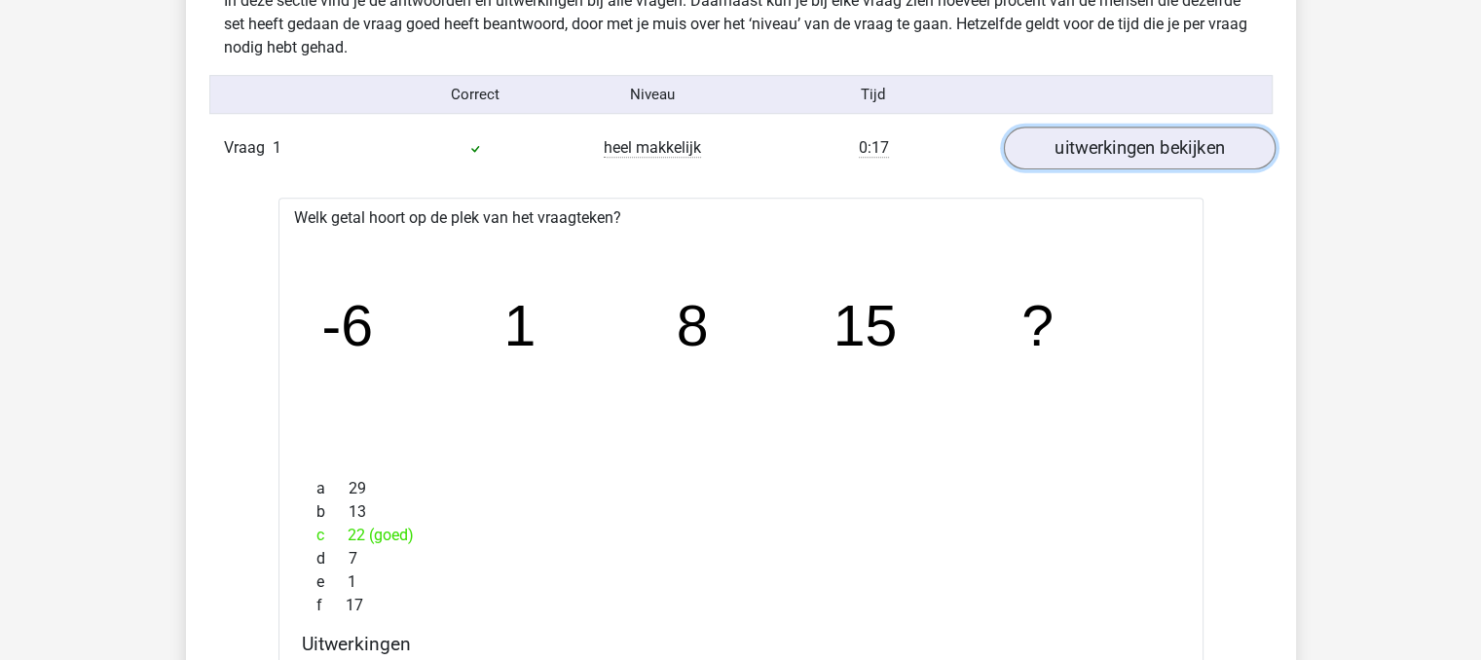
click at [1219, 141] on link "uitwerkingen bekijken" at bounding box center [1139, 149] width 272 height 43
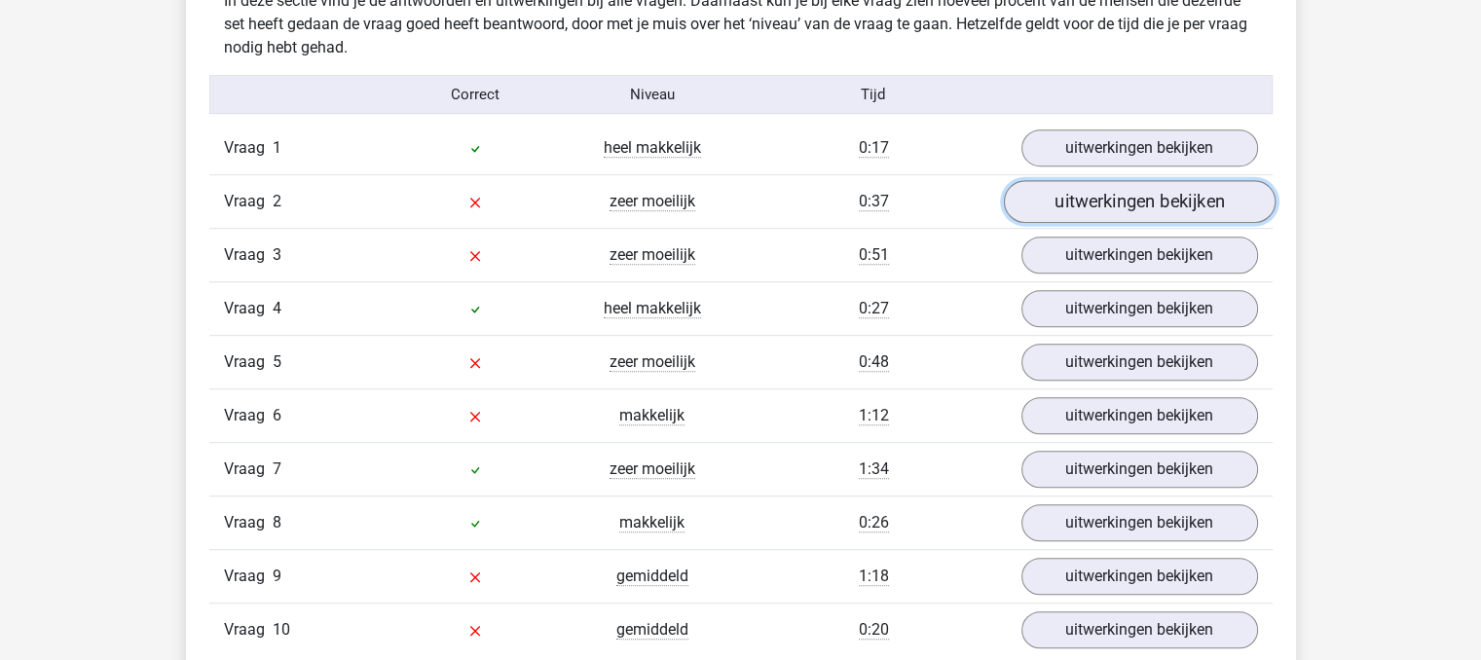
click at [1221, 196] on link "uitwerkingen bekijken" at bounding box center [1139, 202] width 272 height 43
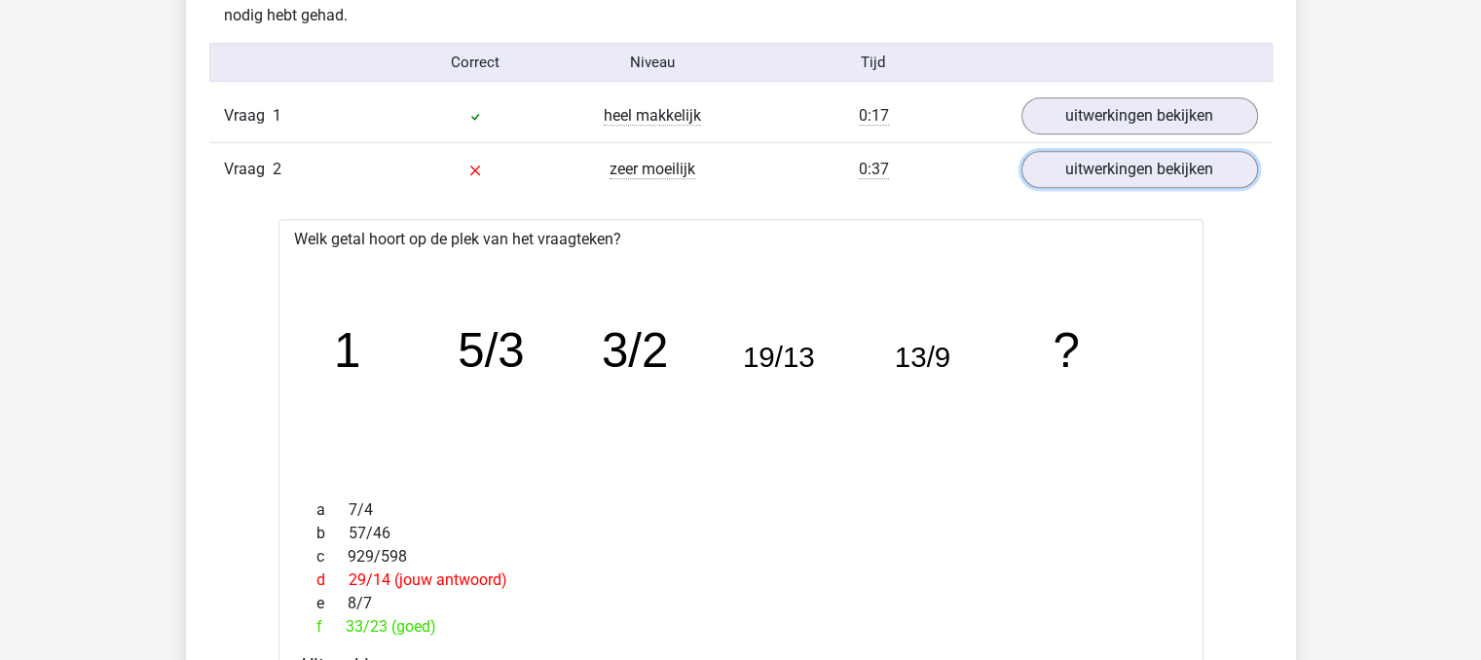
scroll to position [1108, 0]
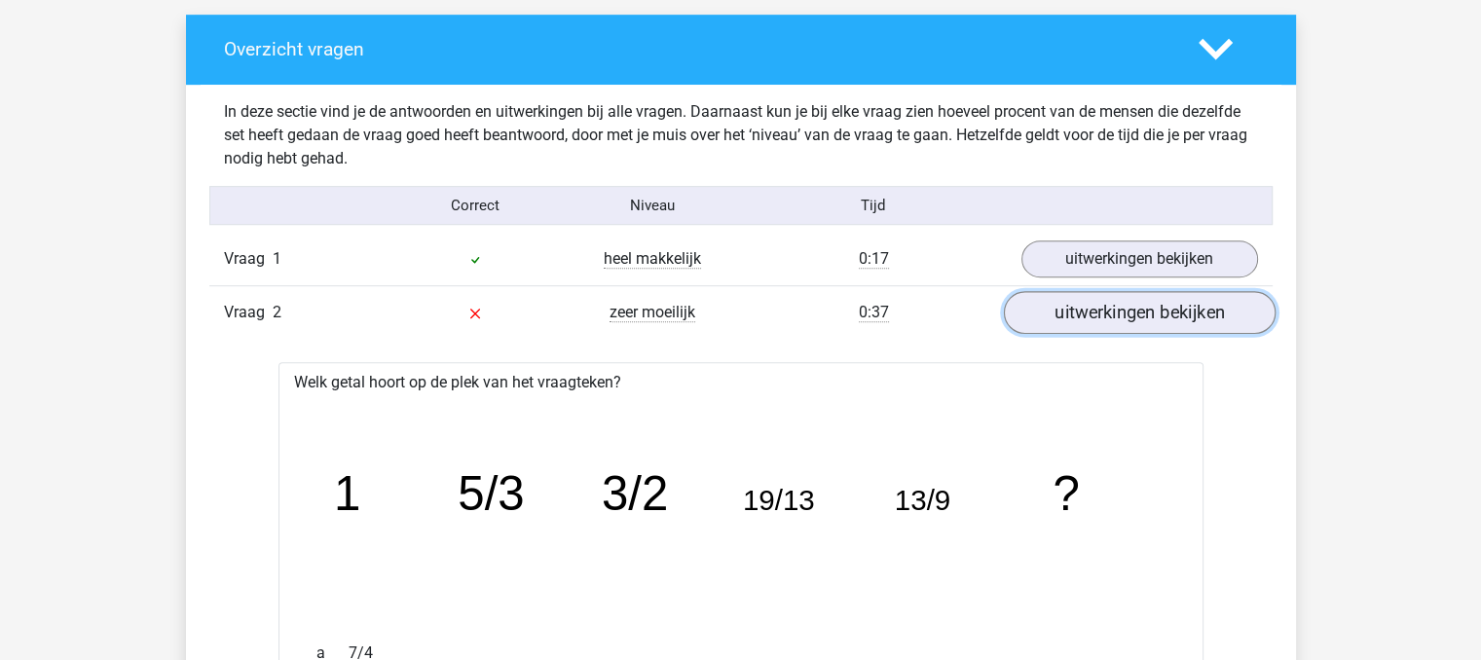
click at [1159, 318] on link "uitwerkingen bekijken" at bounding box center [1139, 313] width 272 height 43
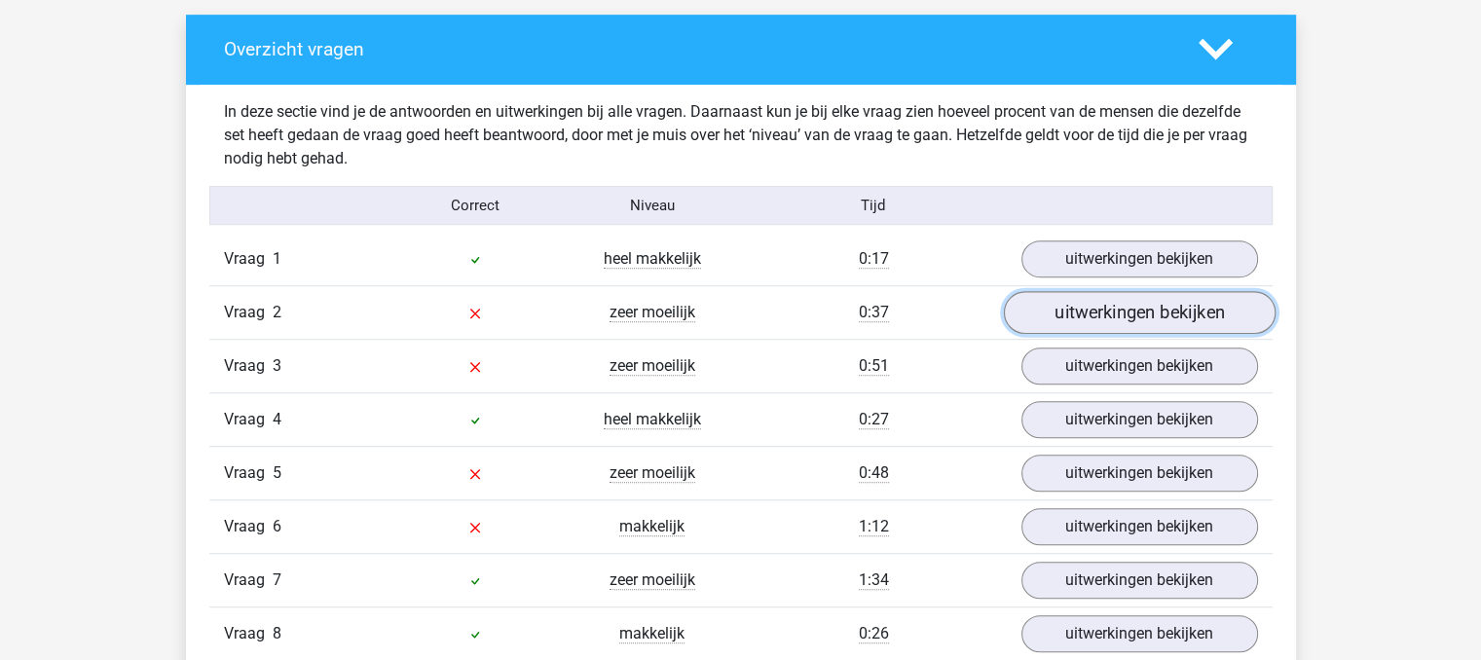
click at [1186, 303] on link "uitwerkingen bekijken" at bounding box center [1139, 313] width 272 height 43
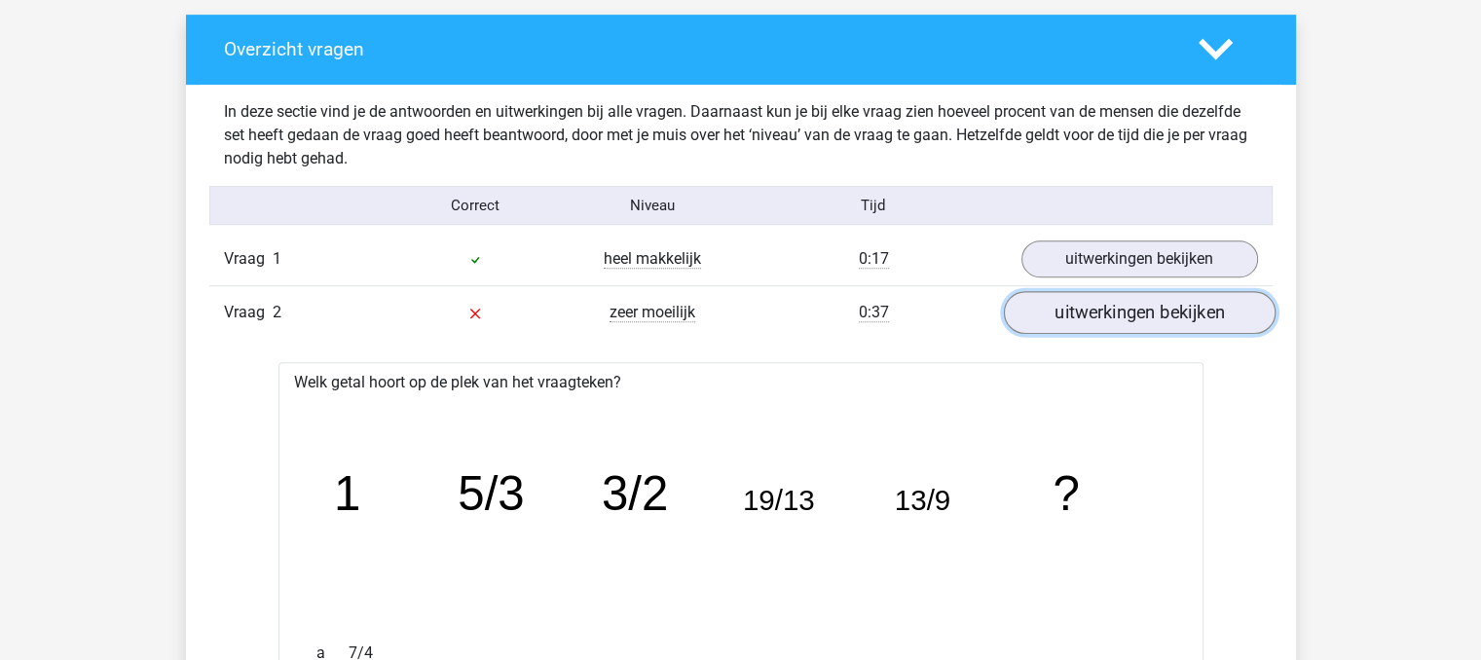
click at [1207, 309] on link "uitwerkingen bekijken" at bounding box center [1139, 313] width 272 height 43
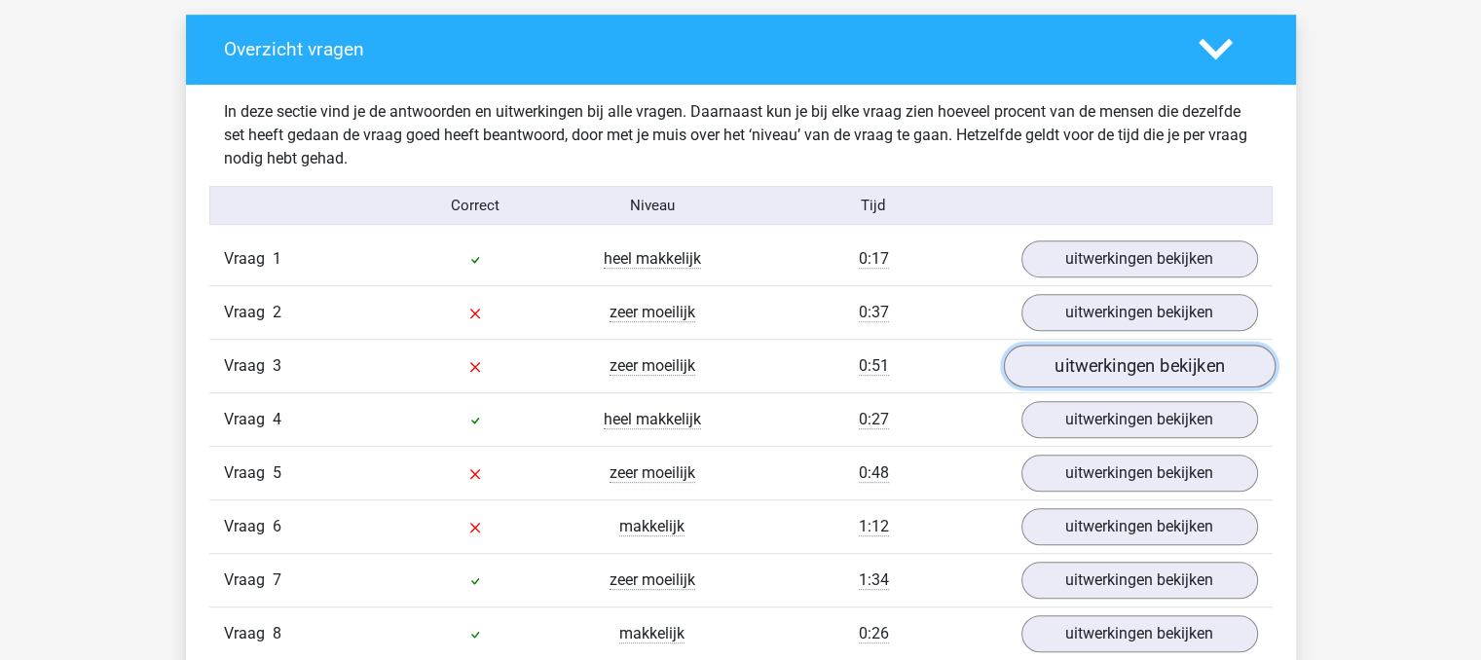
click at [1202, 369] on link "uitwerkingen bekijken" at bounding box center [1139, 367] width 272 height 43
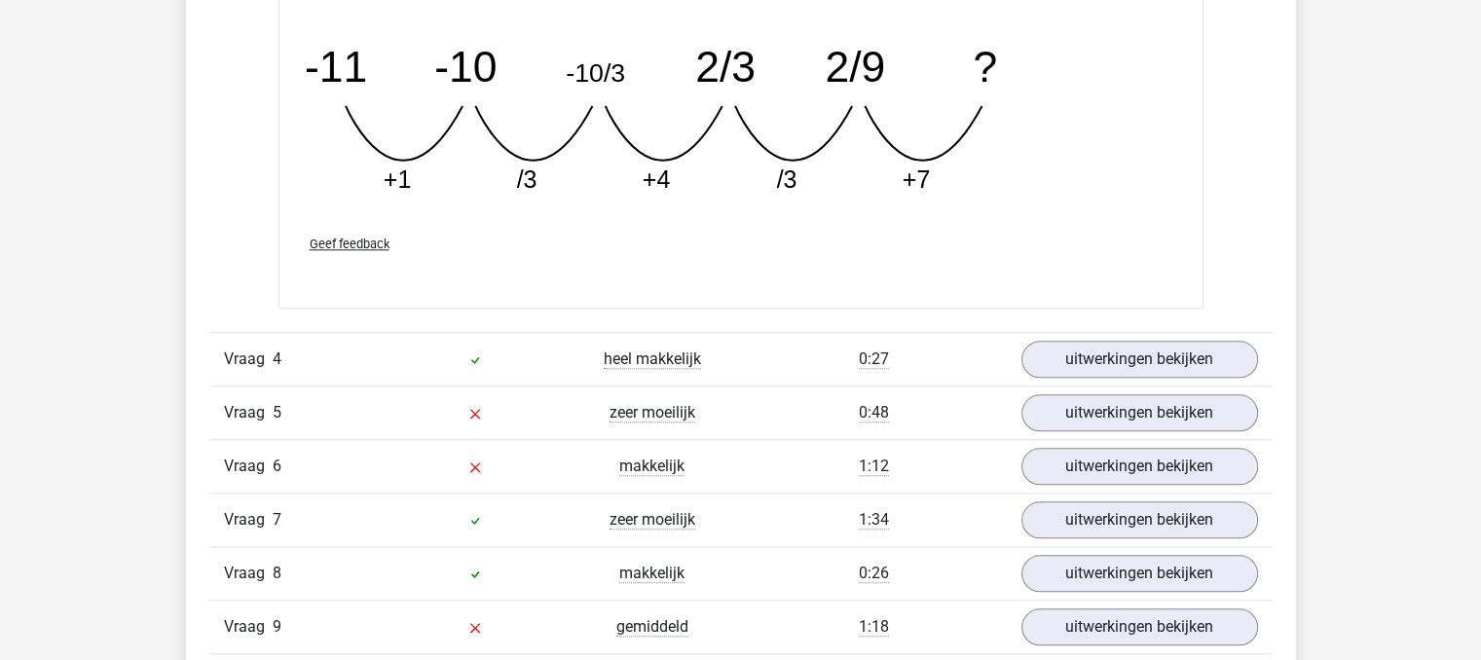
scroll to position [2061, 0]
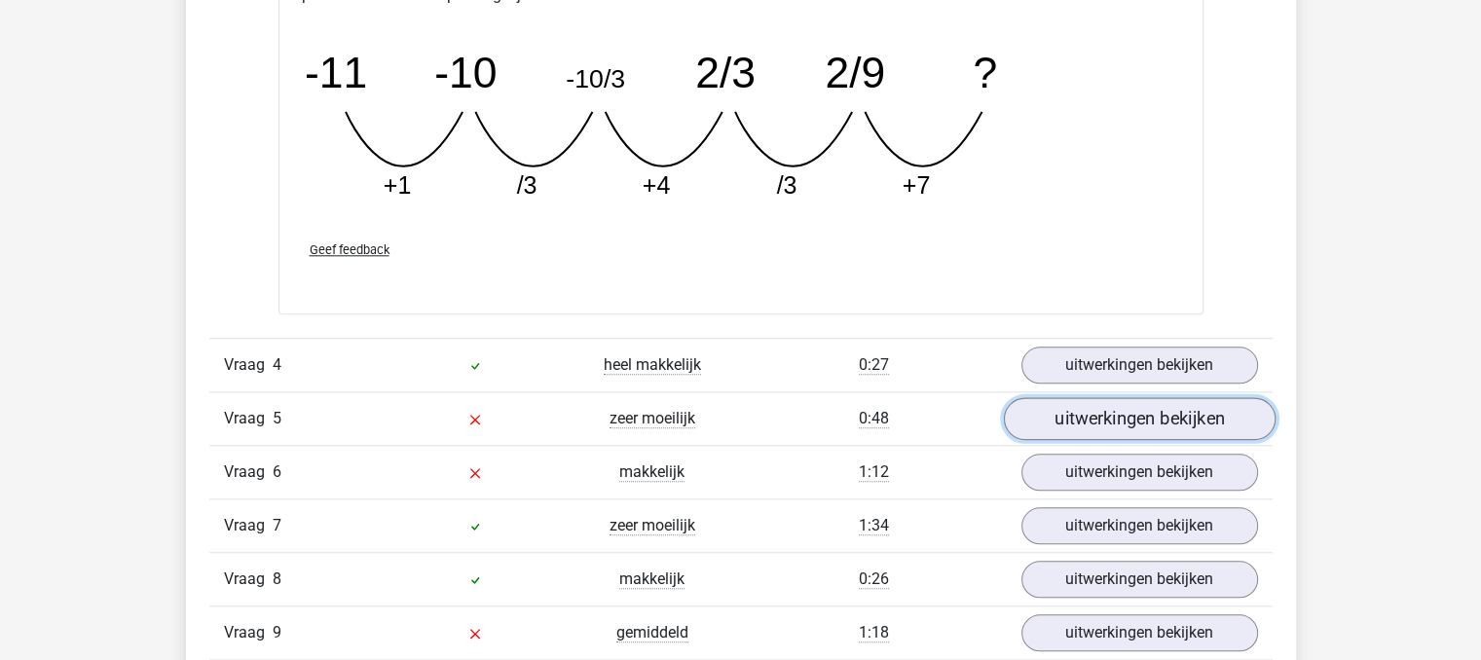
click at [1205, 430] on link "uitwerkingen bekijken" at bounding box center [1139, 418] width 272 height 43
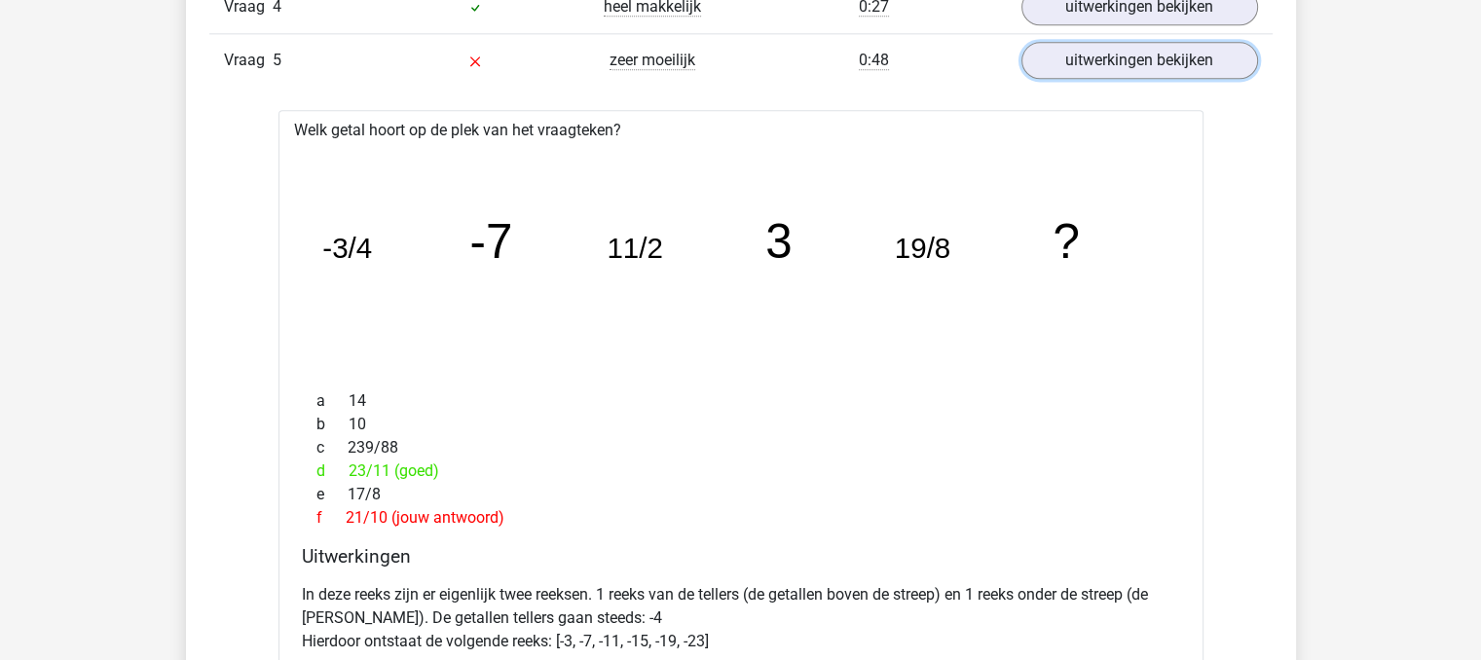
scroll to position [2405, 0]
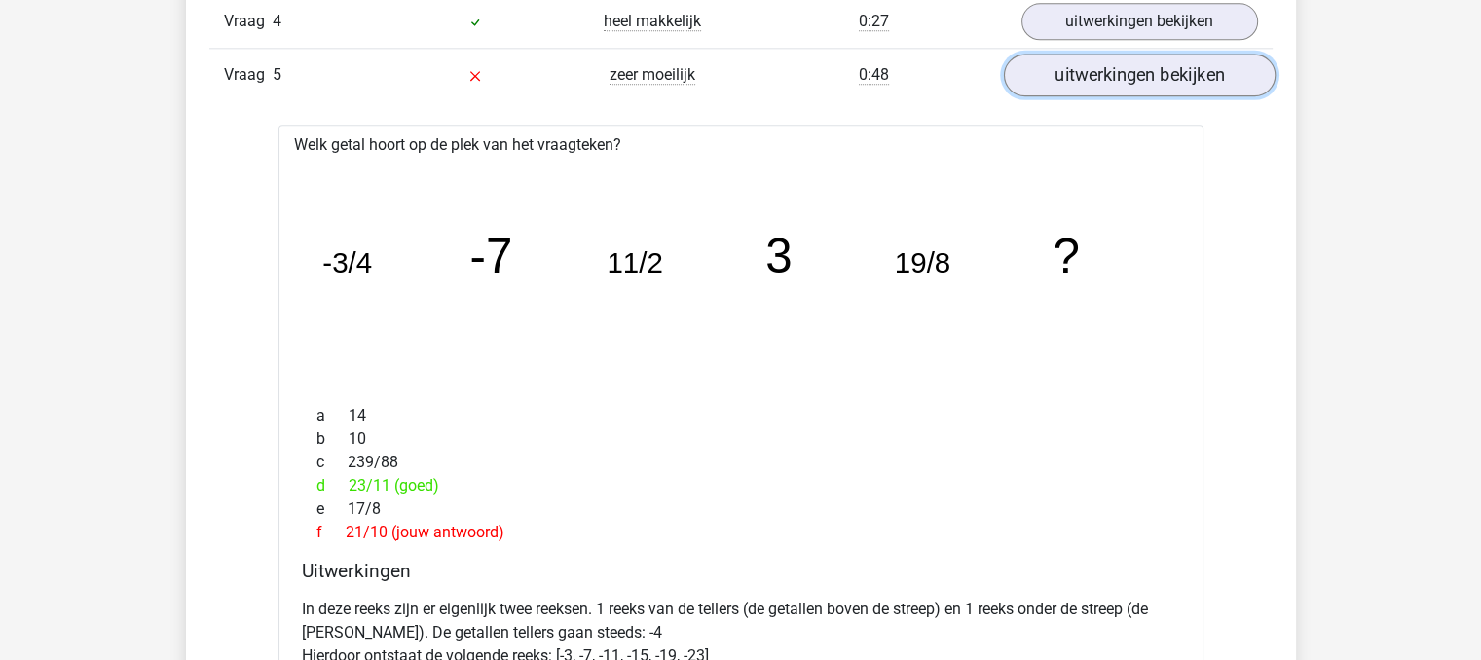
click at [1192, 68] on link "uitwerkingen bekijken" at bounding box center [1139, 75] width 272 height 43
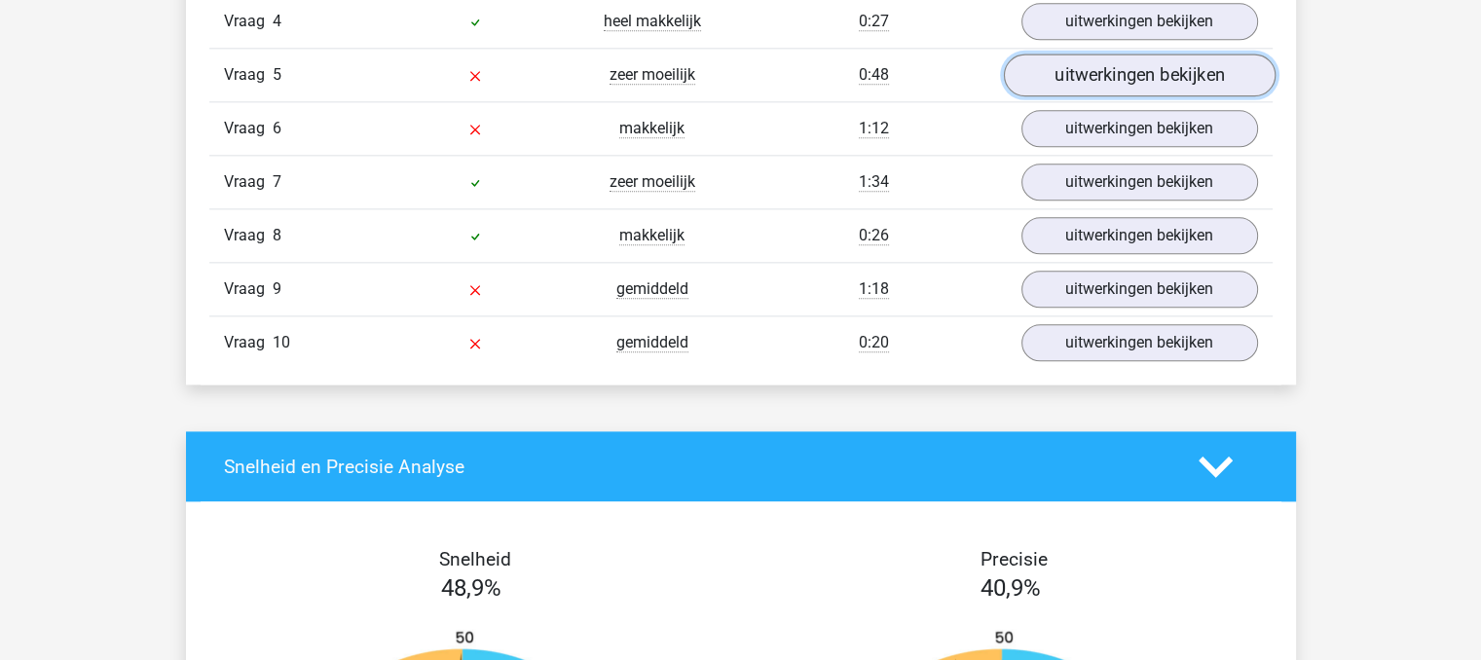
click at [1193, 70] on link "uitwerkingen bekijken" at bounding box center [1139, 75] width 272 height 43
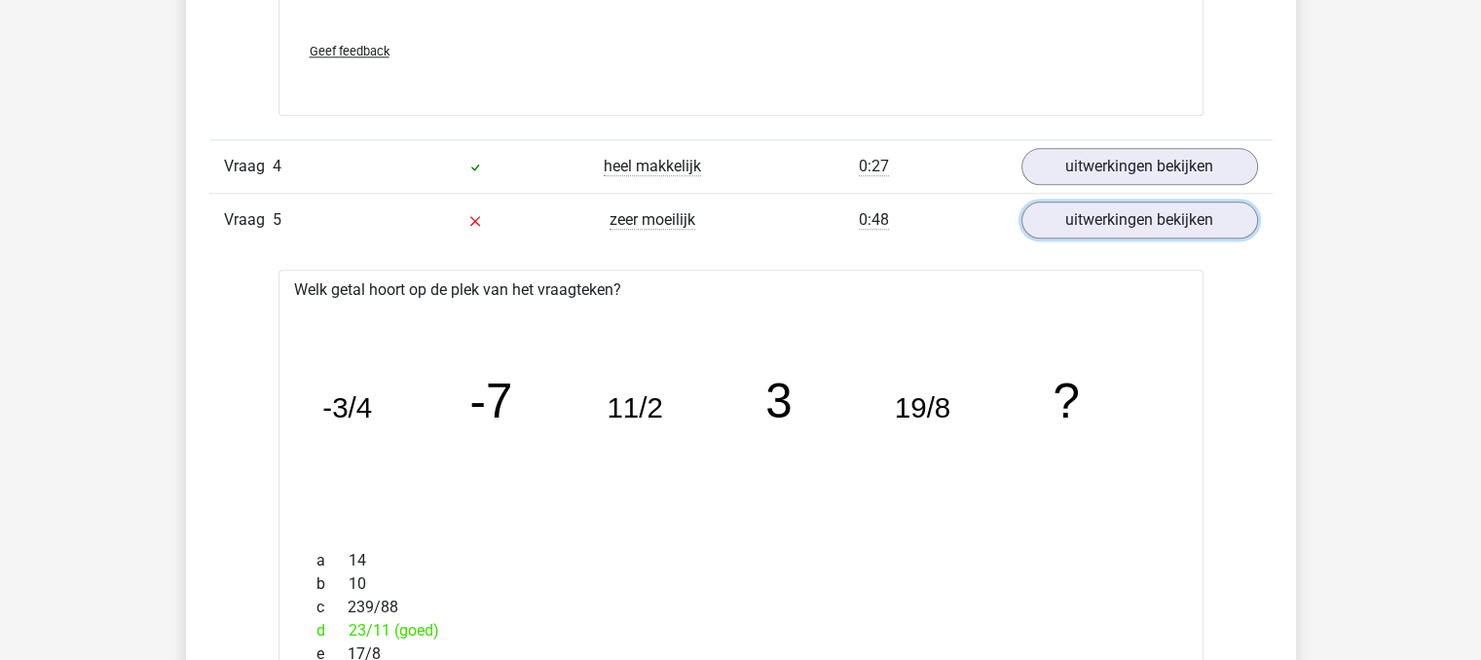
scroll to position [2366, 0]
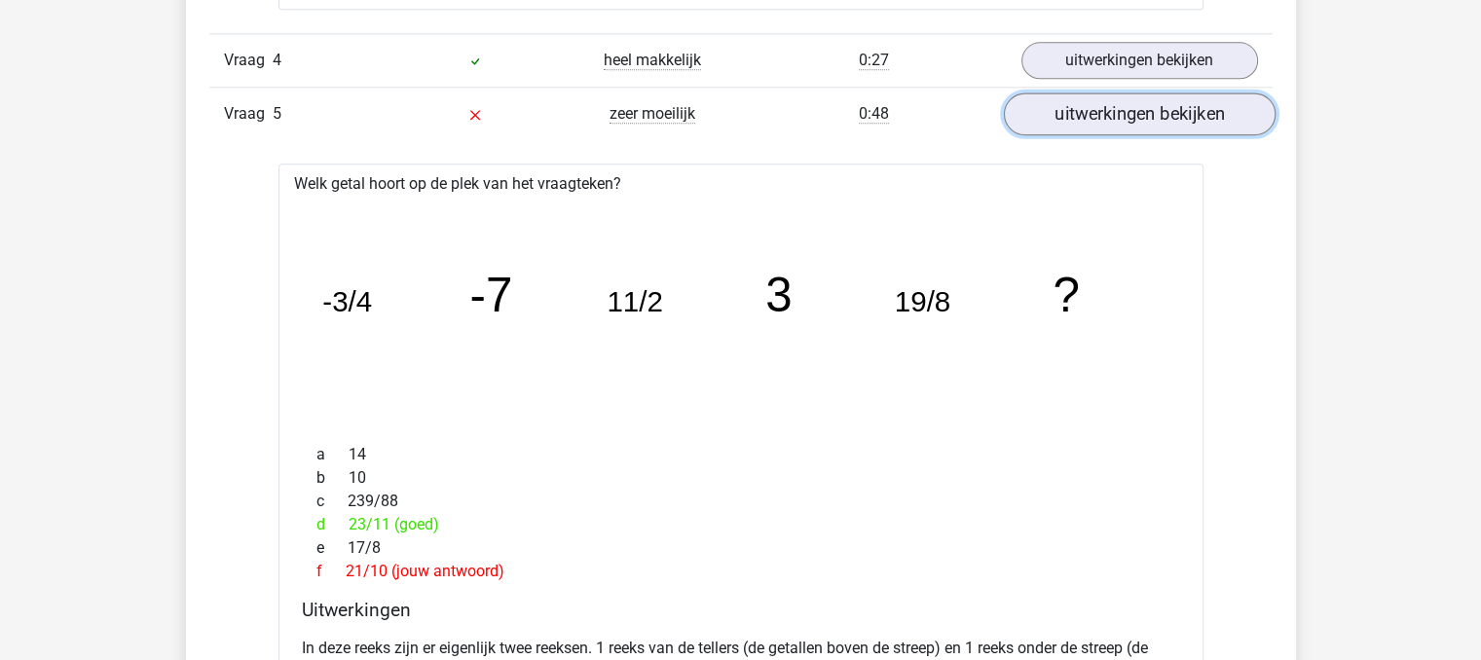
click at [1207, 116] on link "uitwerkingen bekijken" at bounding box center [1139, 114] width 272 height 43
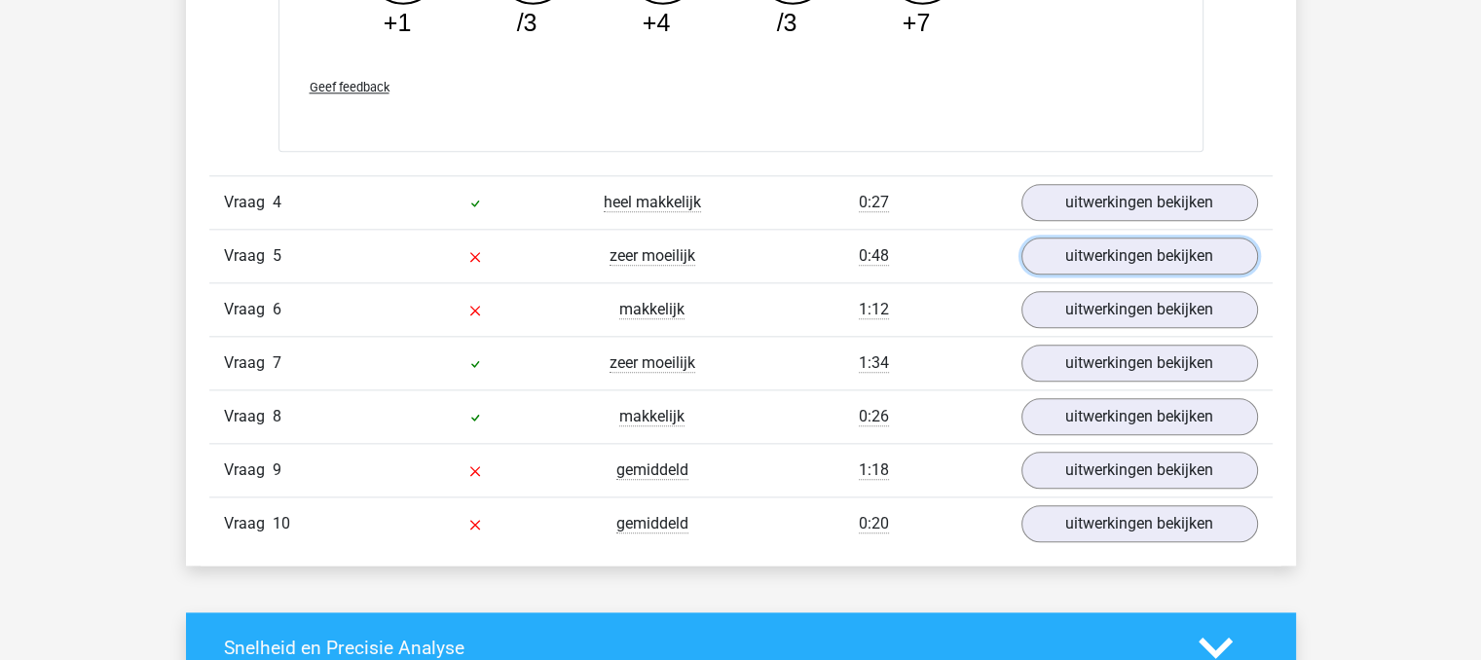
scroll to position [2207, 0]
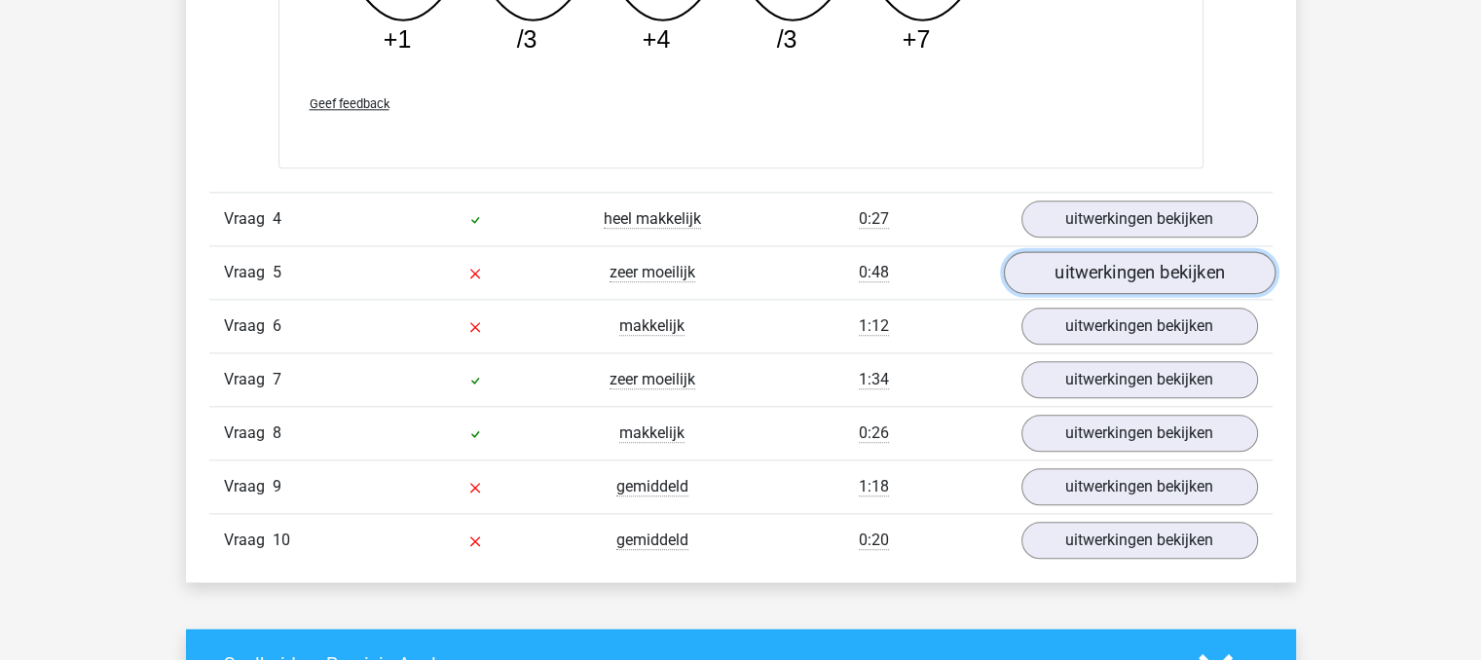
click at [1227, 279] on link "uitwerkingen bekijken" at bounding box center [1139, 272] width 272 height 43
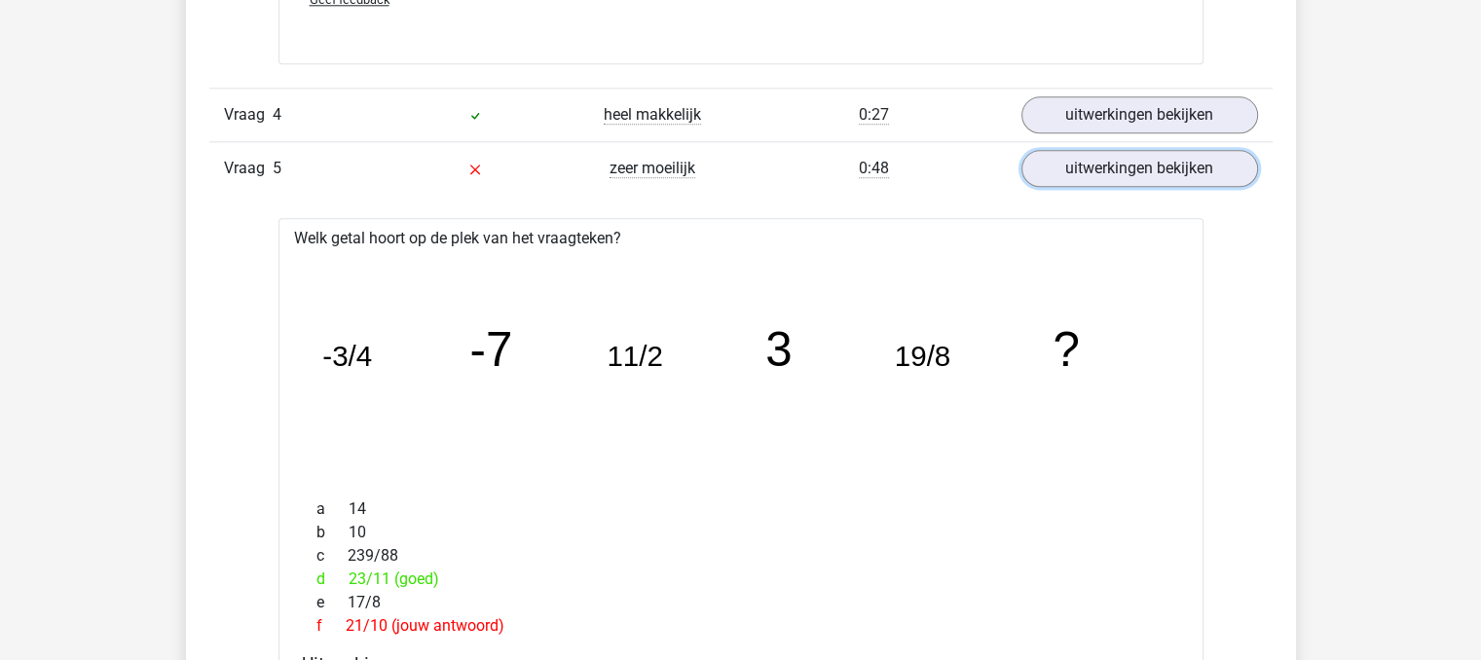
scroll to position [2291, 0]
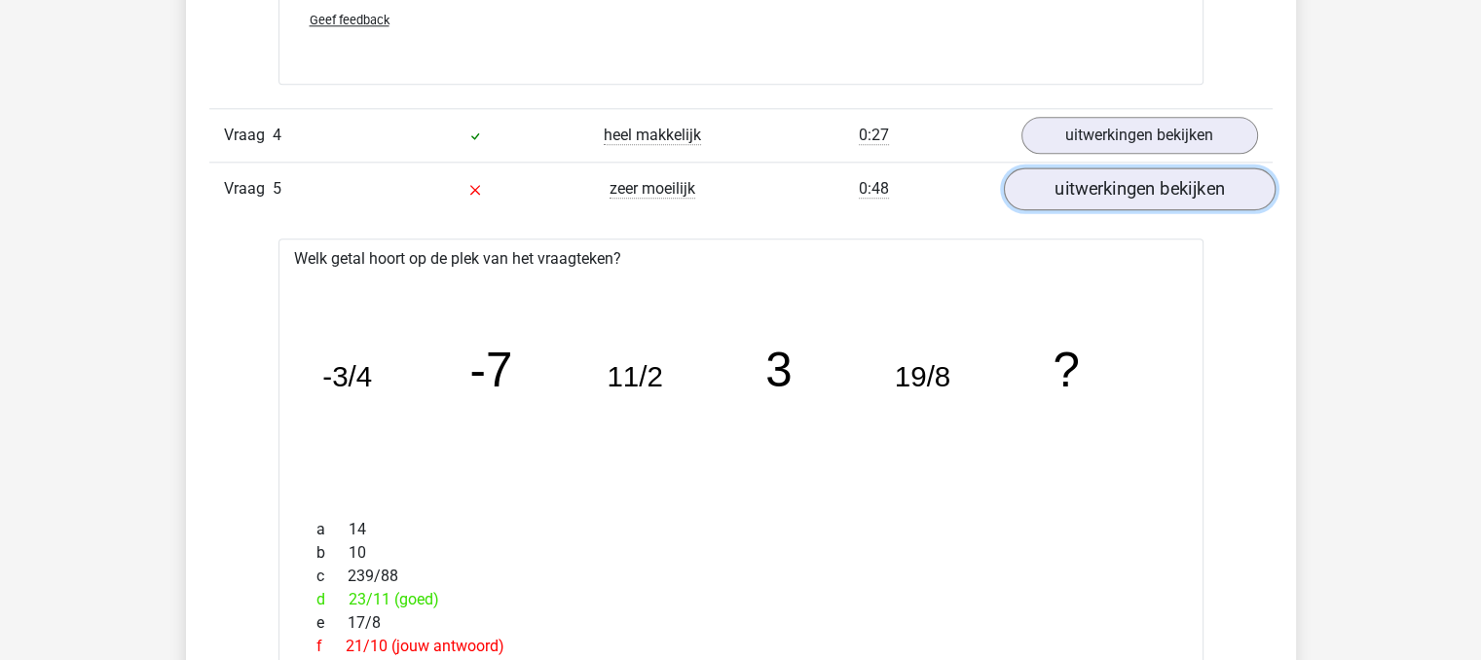
click at [1187, 196] on link "uitwerkingen bekijken" at bounding box center [1139, 189] width 272 height 43
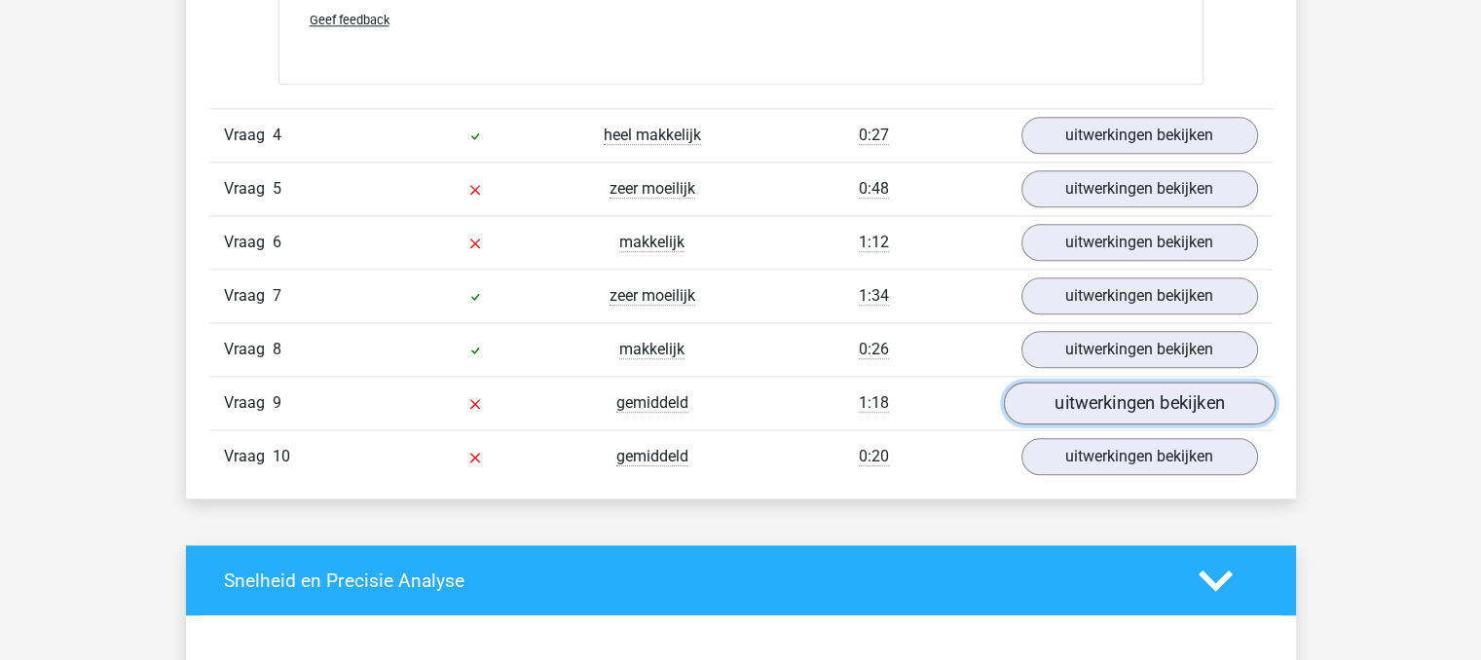
click at [1145, 408] on link "uitwerkingen bekijken" at bounding box center [1139, 403] width 272 height 43
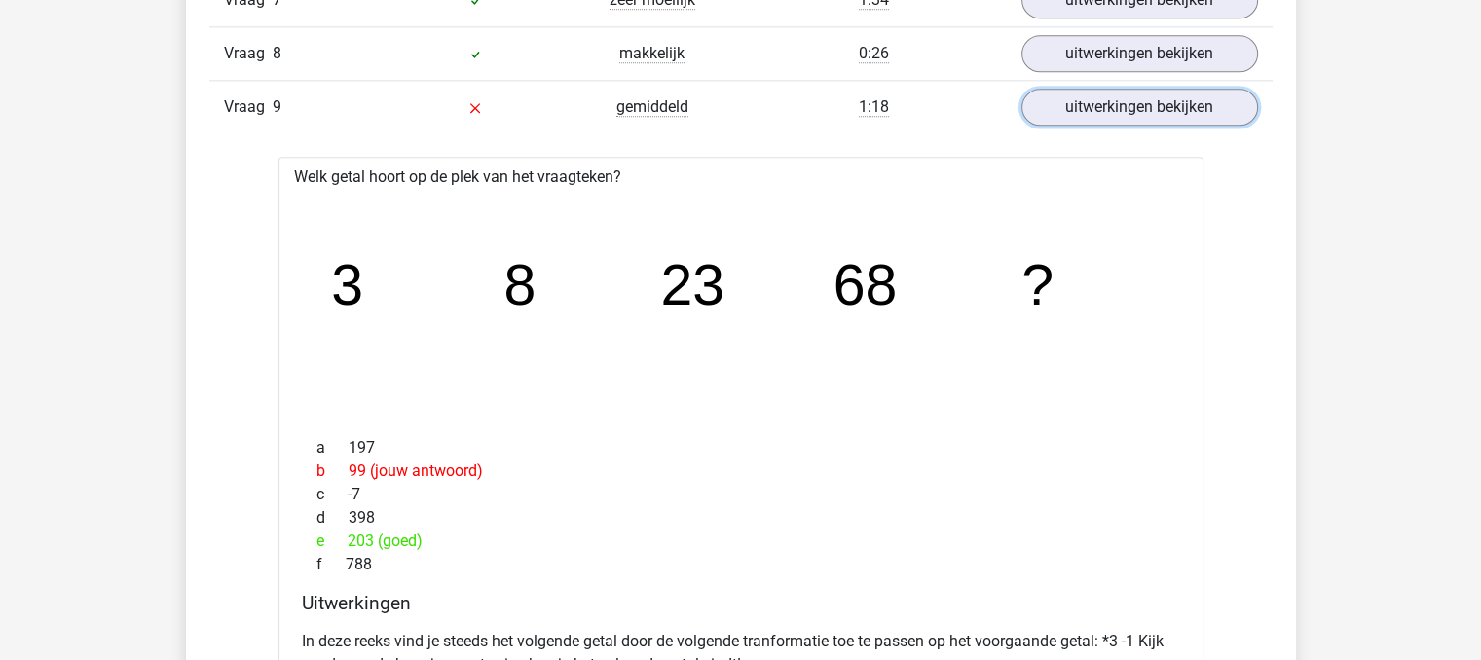
scroll to position [2423, 0]
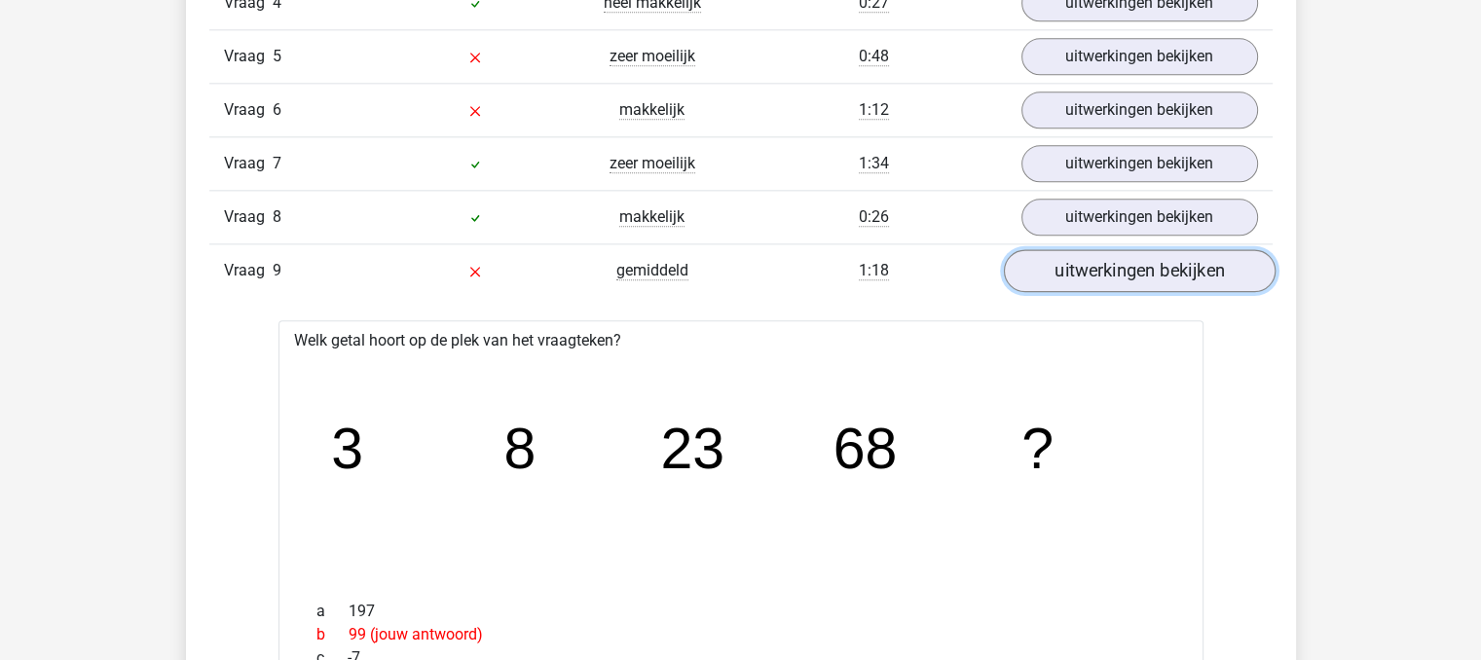
click at [1236, 264] on link "uitwerkingen bekijken" at bounding box center [1139, 270] width 272 height 43
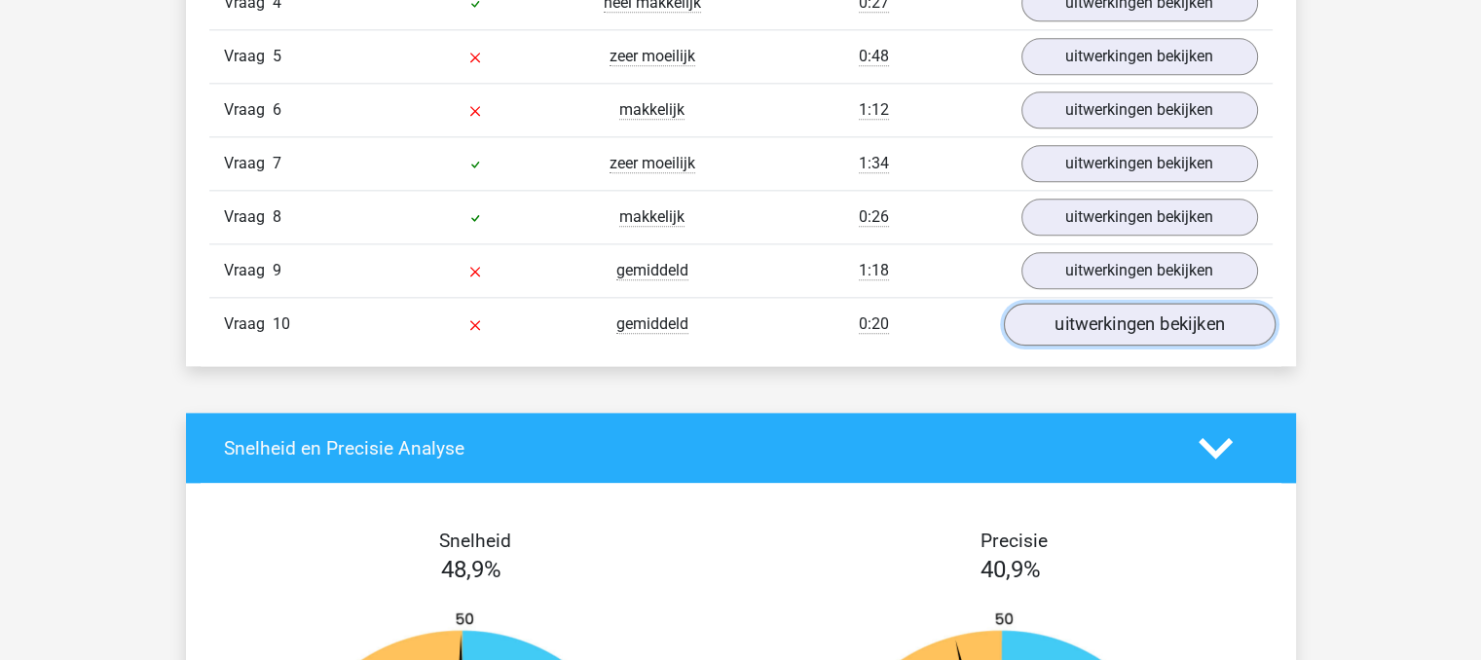
click at [1212, 321] on link "uitwerkingen bekijken" at bounding box center [1139, 324] width 272 height 43
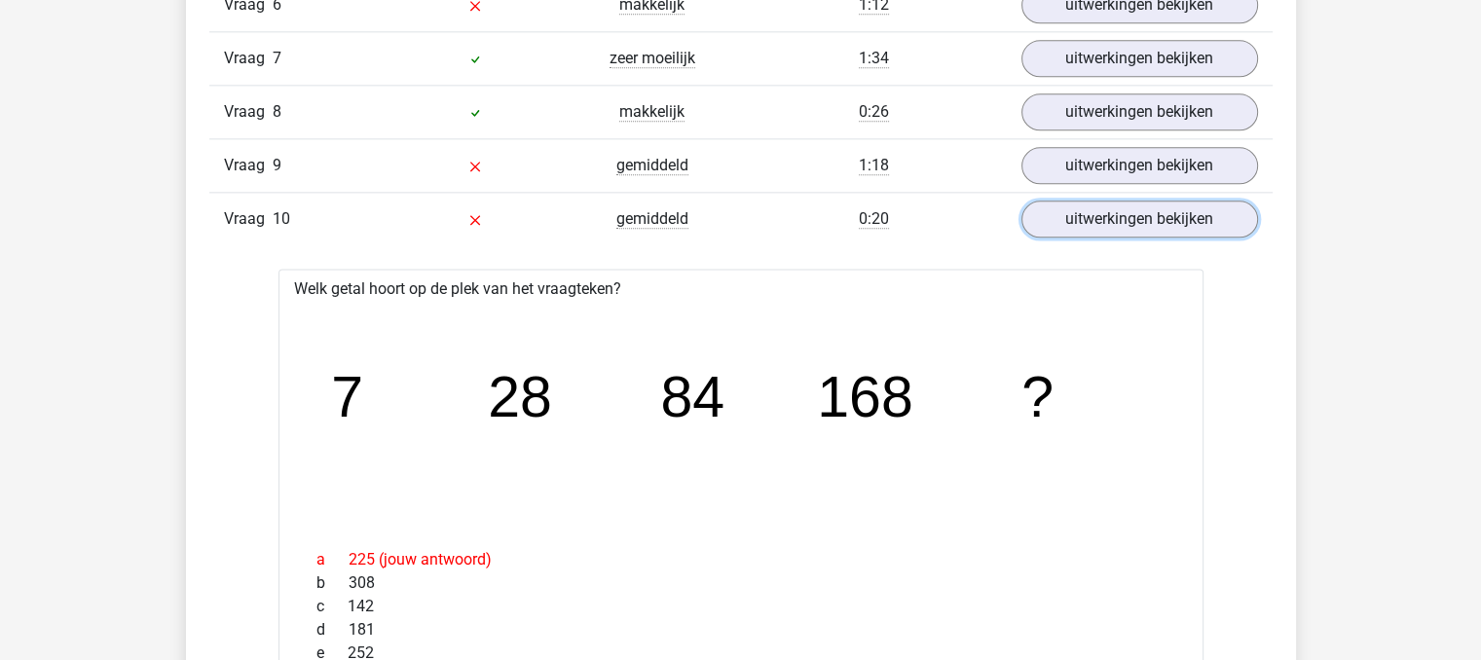
scroll to position [2527, 0]
click at [1216, 211] on link "uitwerkingen bekijken" at bounding box center [1139, 220] width 272 height 43
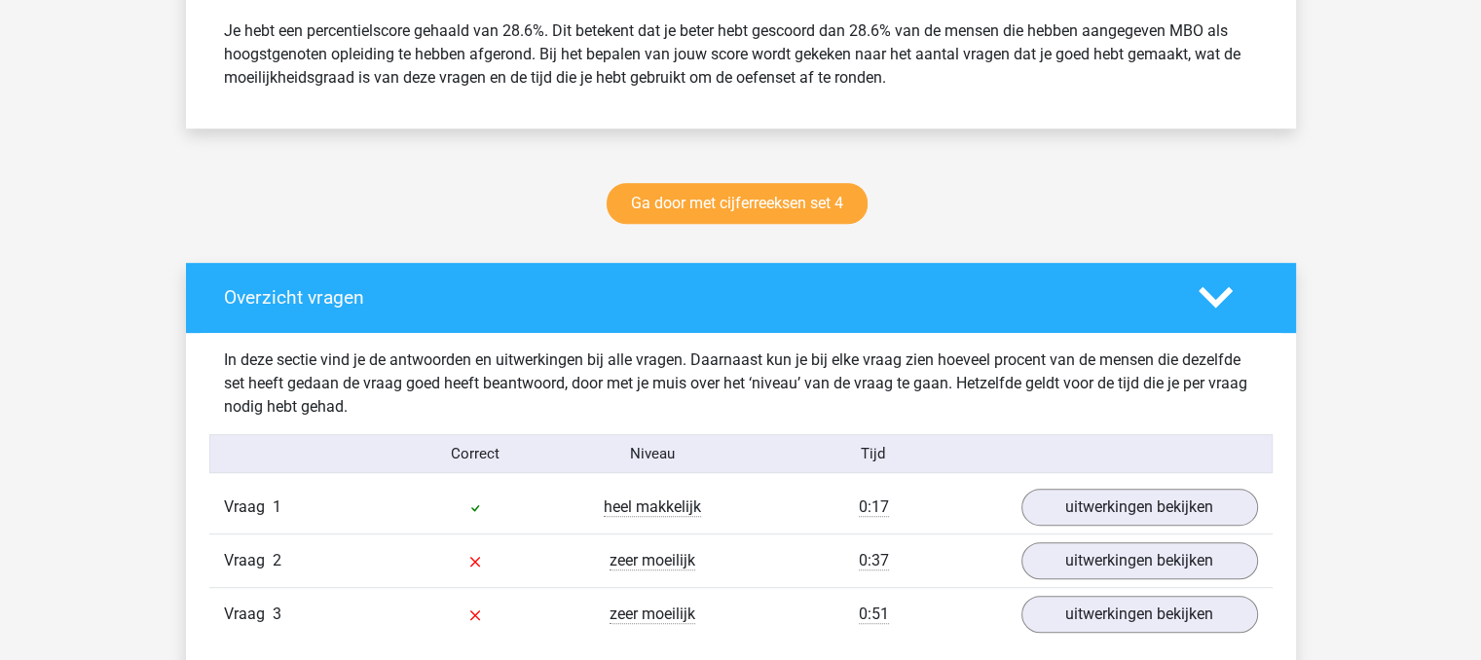
scroll to position [865, 0]
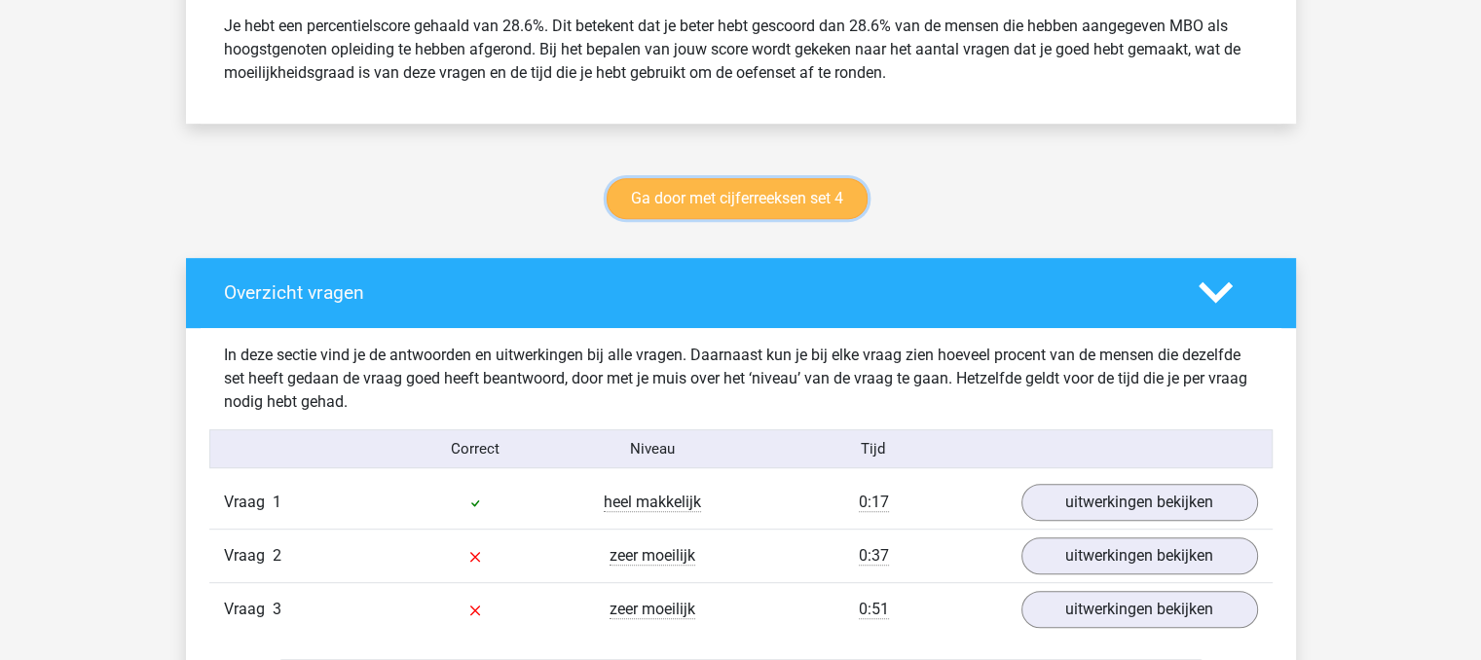
click at [750, 193] on link "Ga door met cijferreeksen set 4" at bounding box center [737, 198] width 261 height 41
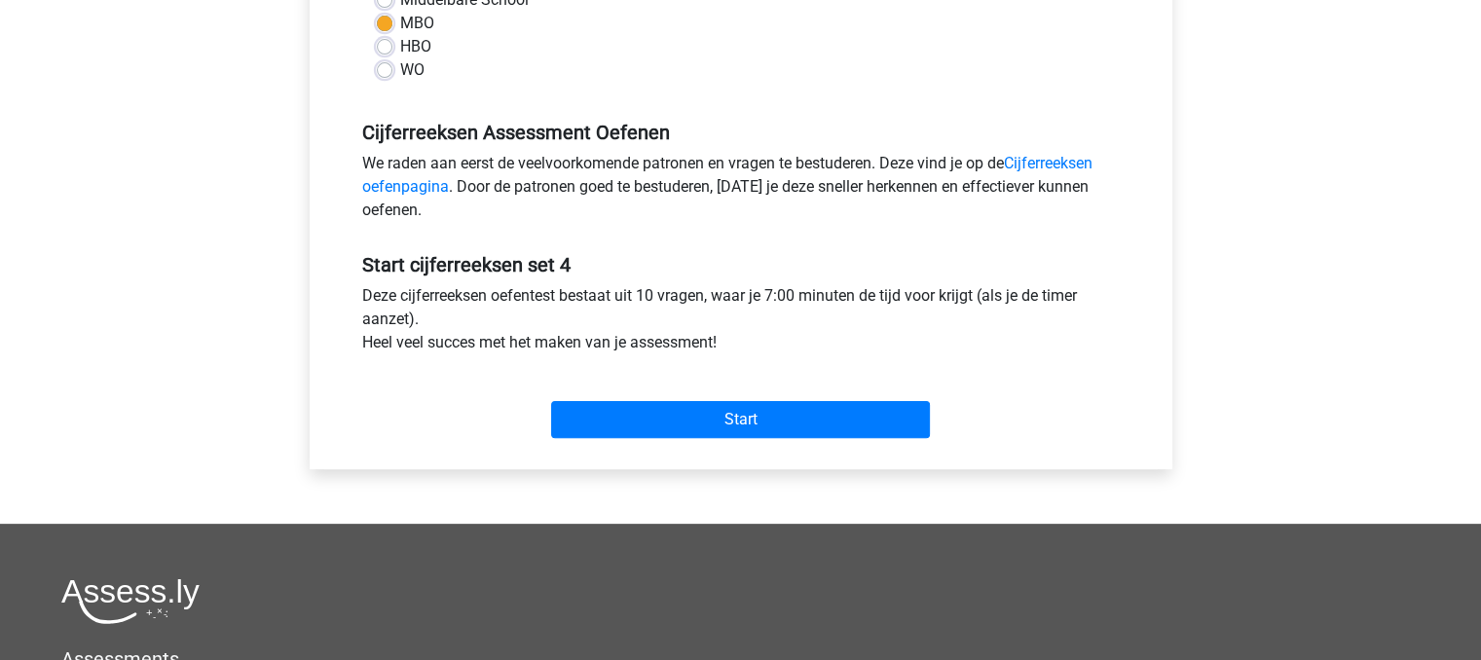
scroll to position [562, 0]
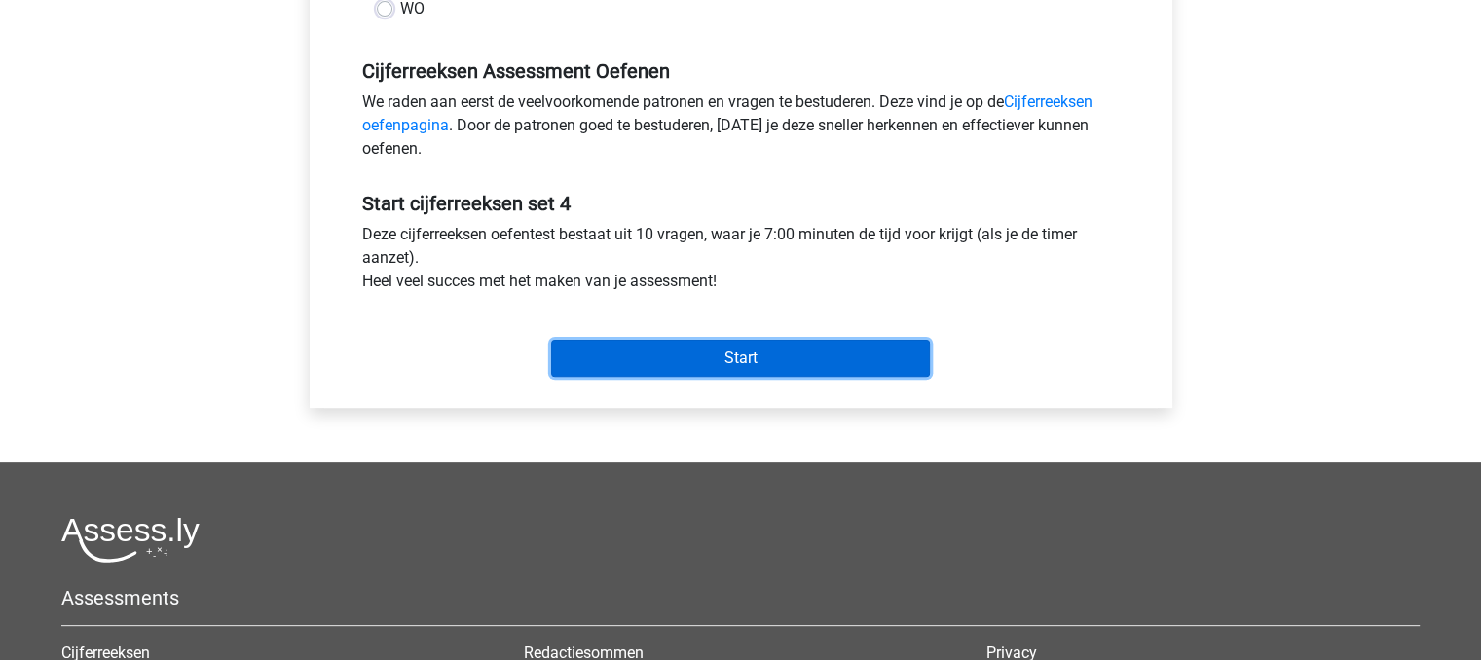
click at [837, 342] on input "Start" at bounding box center [740, 358] width 379 height 37
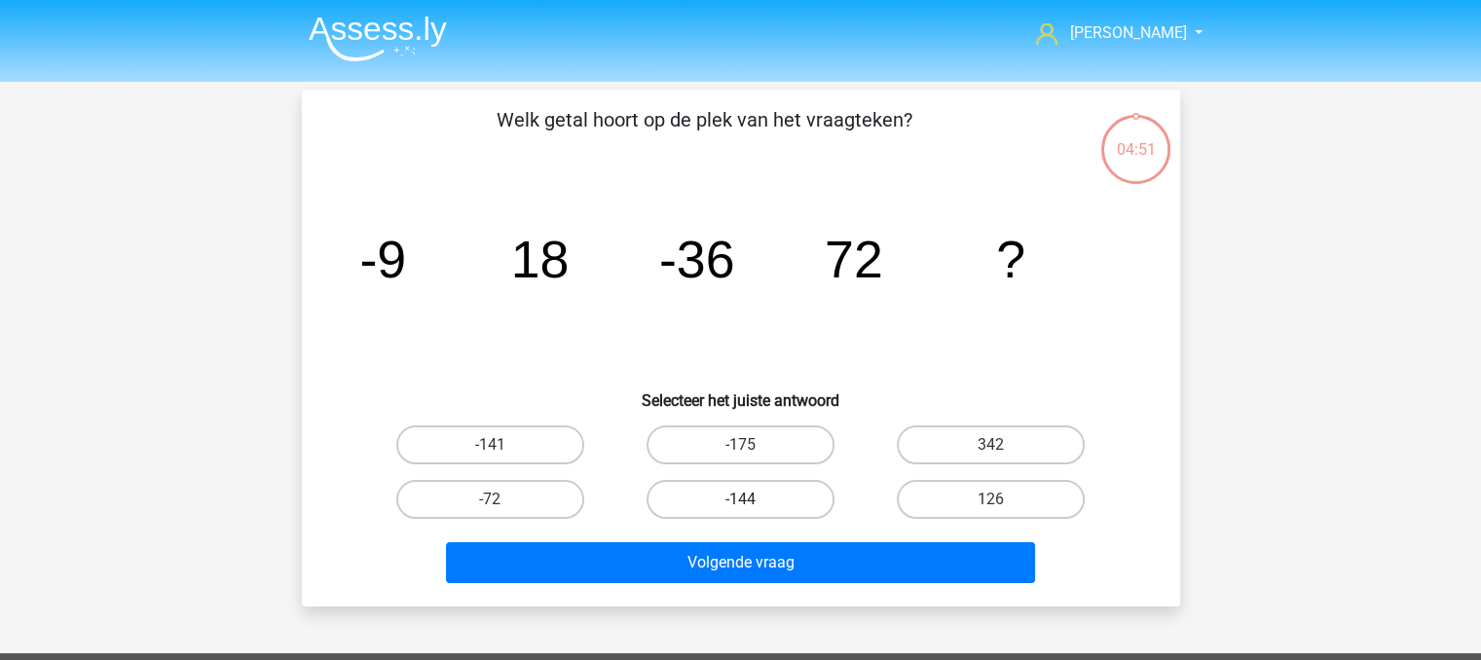
click at [702, 507] on label "-144" at bounding box center [741, 499] width 188 height 39
click at [740, 507] on input "-144" at bounding box center [746, 506] width 13 height 13
radio input "true"
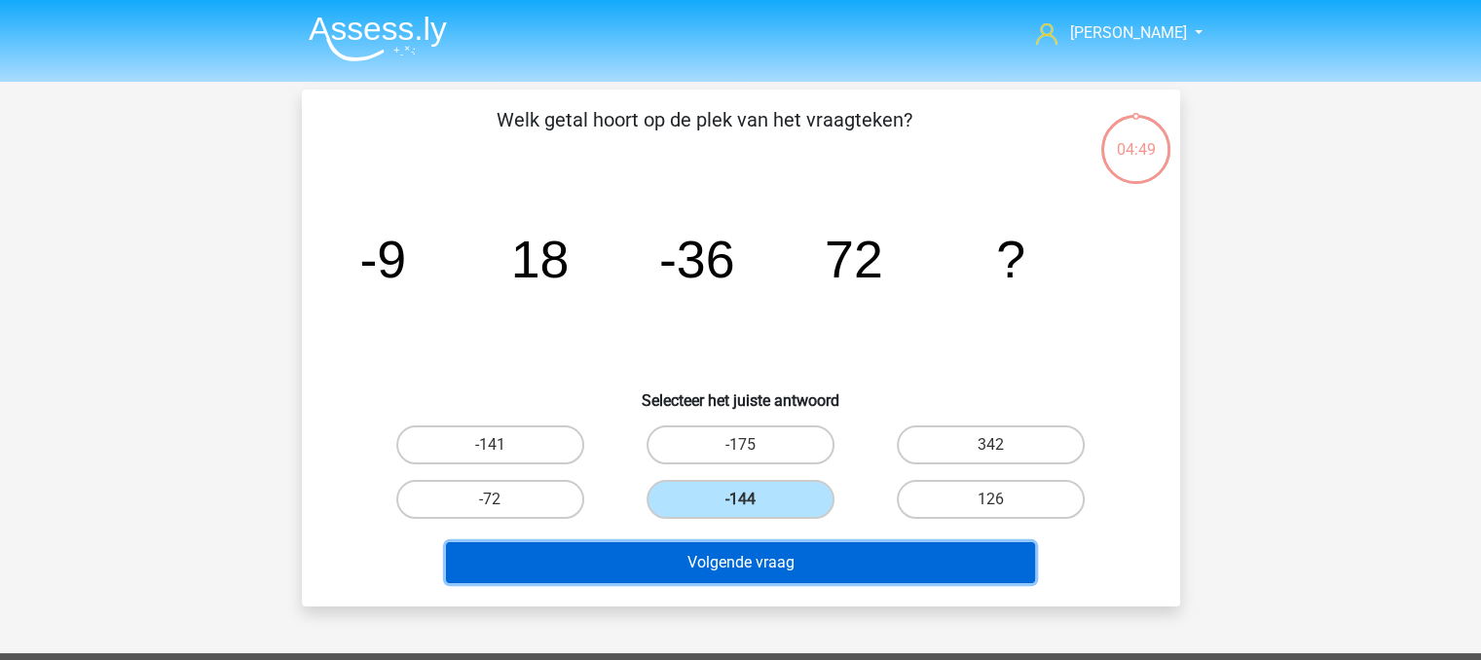
click at [682, 560] on button "Volgende vraag" at bounding box center [740, 562] width 589 height 41
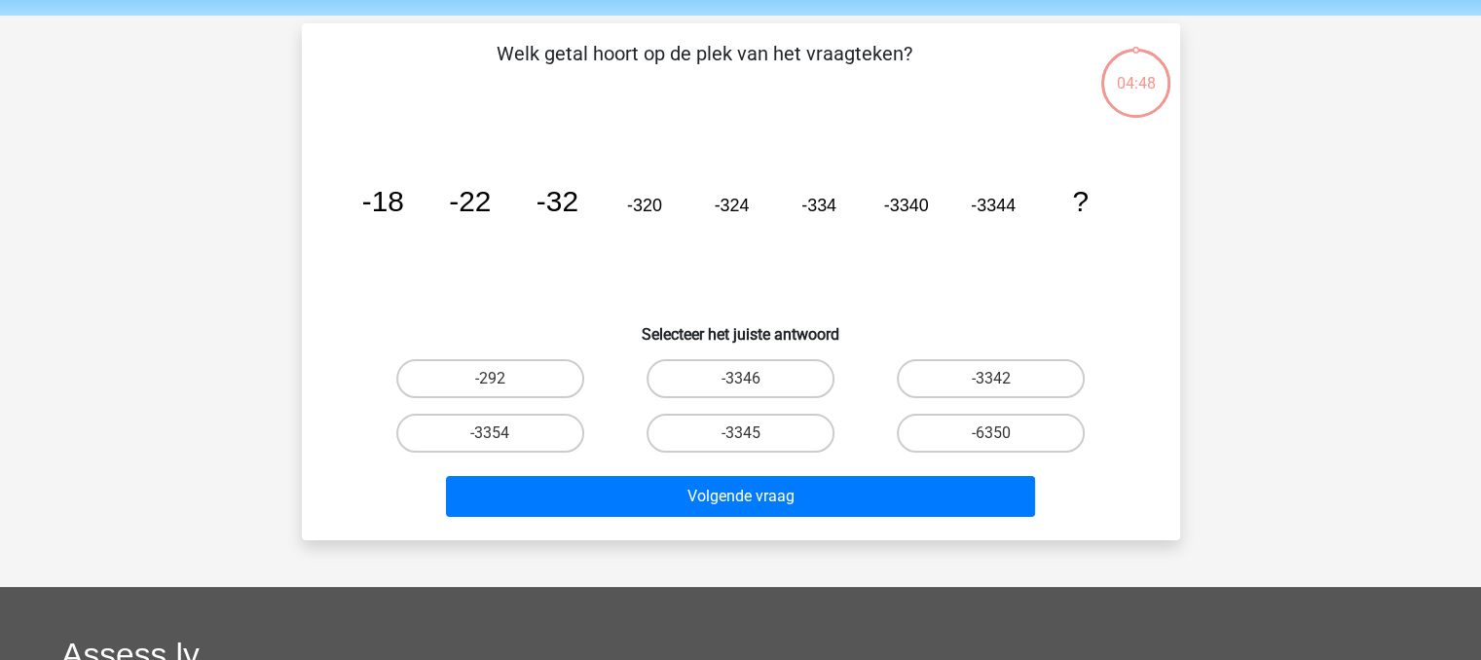
scroll to position [90, 0]
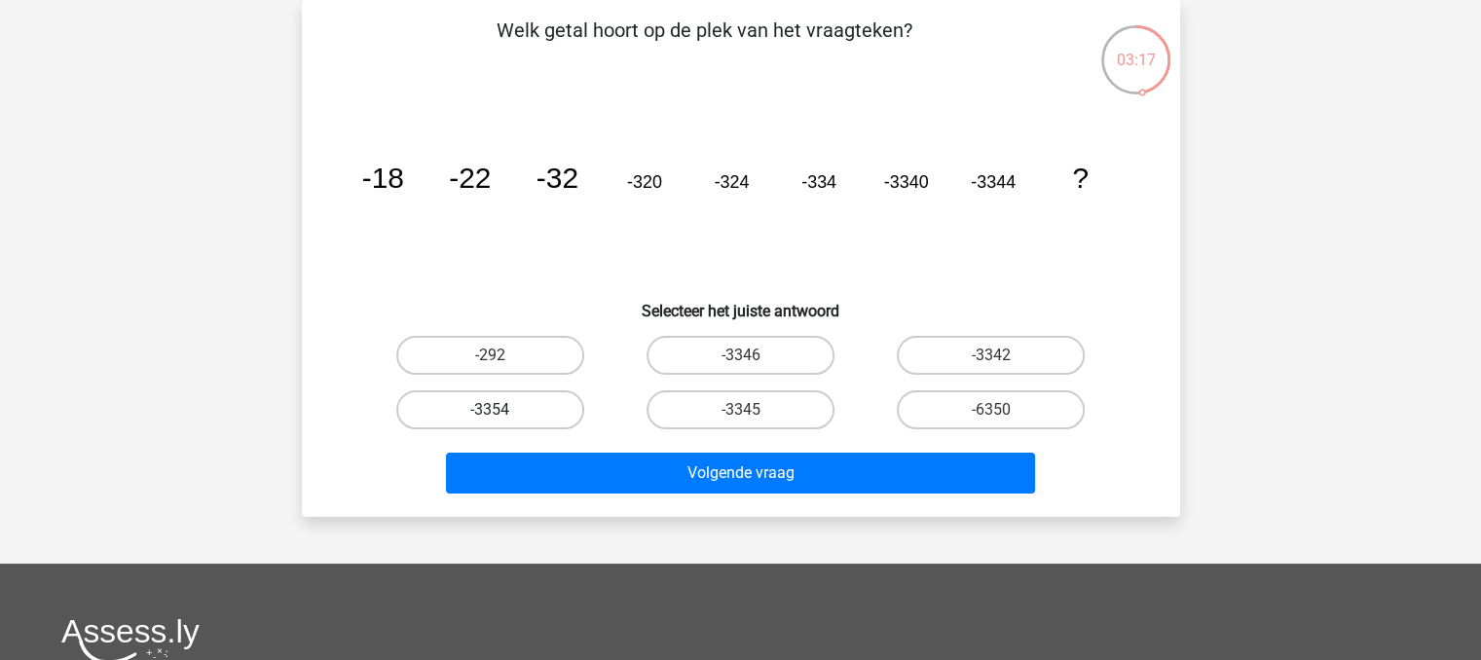
click at [518, 399] on label "-3354" at bounding box center [490, 410] width 188 height 39
click at [503, 410] on input "-3354" at bounding box center [496, 416] width 13 height 13
radio input "true"
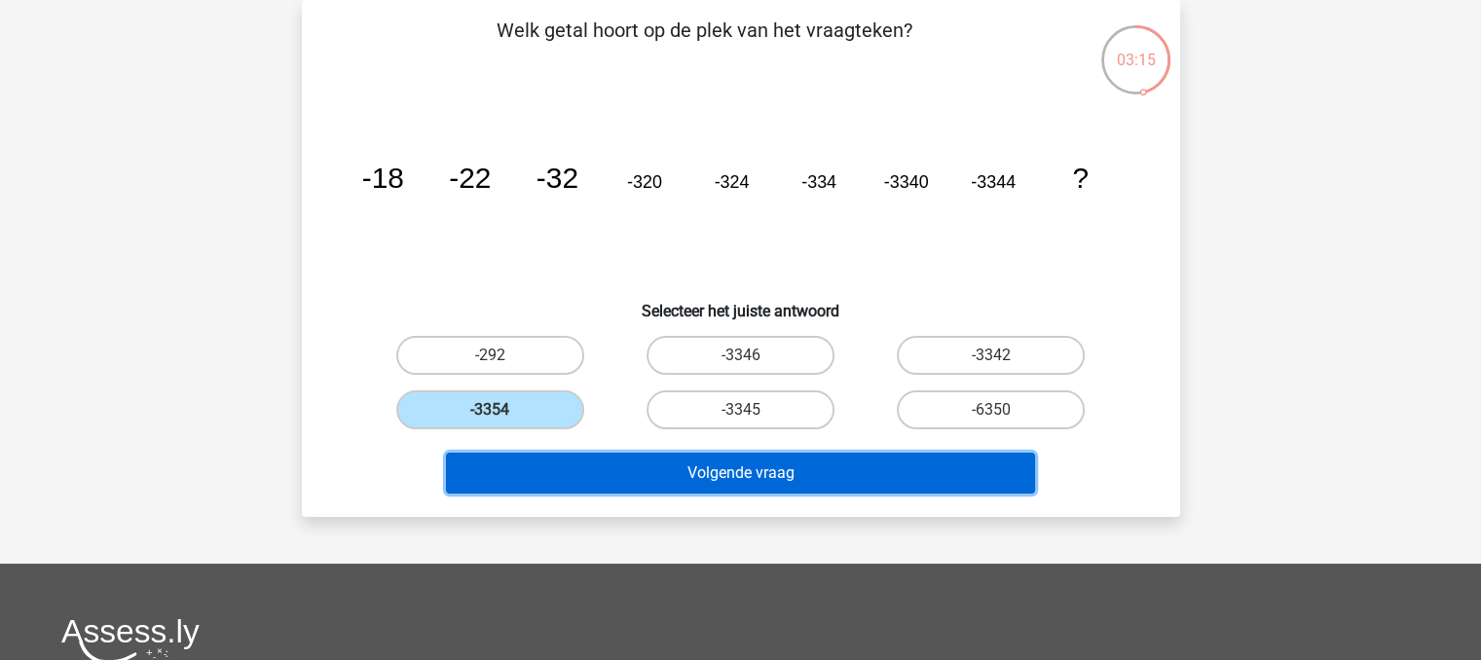
click at [842, 476] on button "Volgende vraag" at bounding box center [740, 473] width 589 height 41
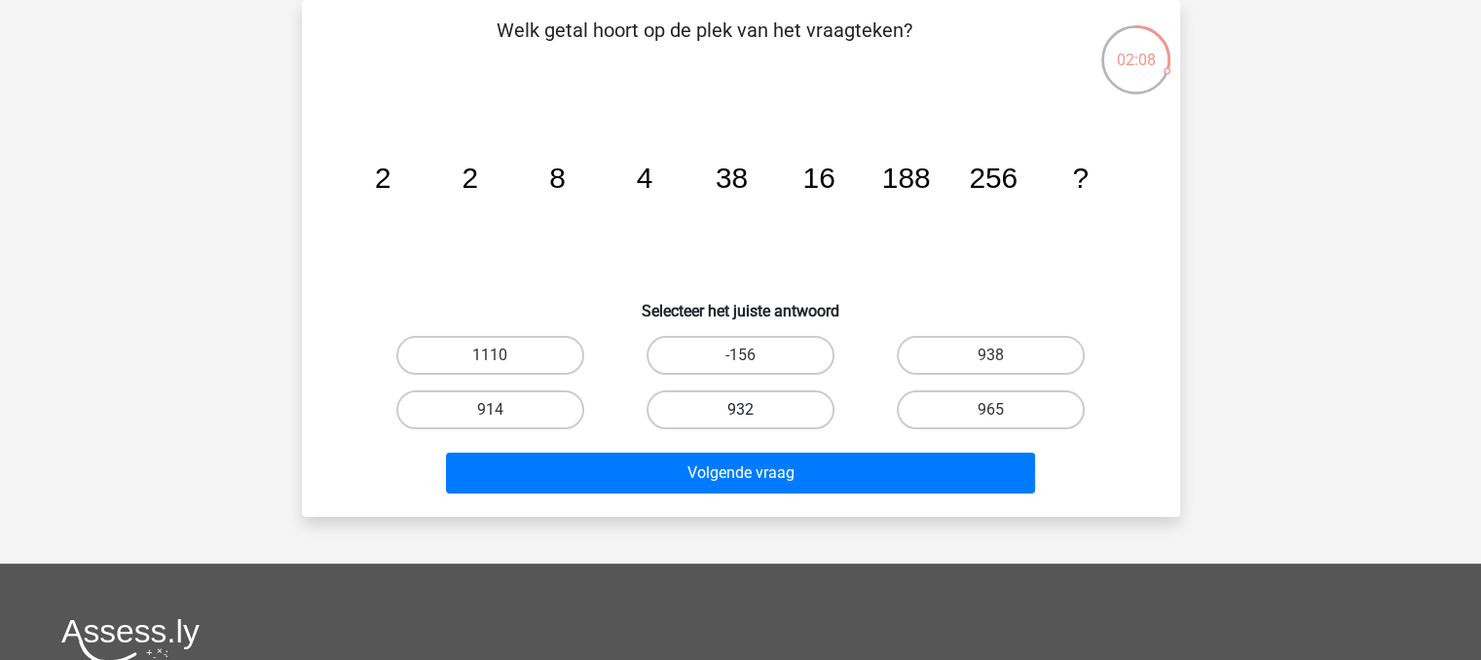
click at [805, 400] on label "932" at bounding box center [741, 410] width 188 height 39
click at [753, 410] on input "932" at bounding box center [746, 416] width 13 height 13
radio input "true"
click at [518, 419] on label "914" at bounding box center [490, 410] width 188 height 39
click at [503, 419] on input "914" at bounding box center [496, 416] width 13 height 13
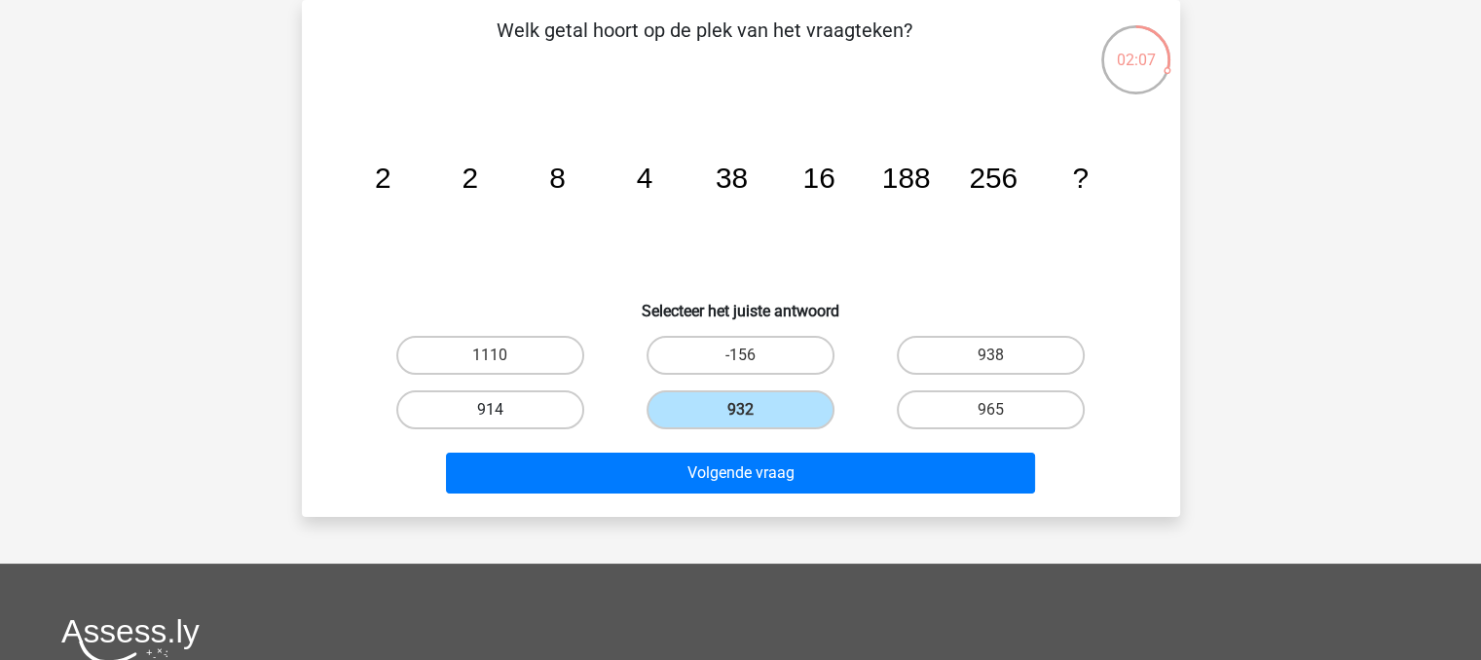
radio input "true"
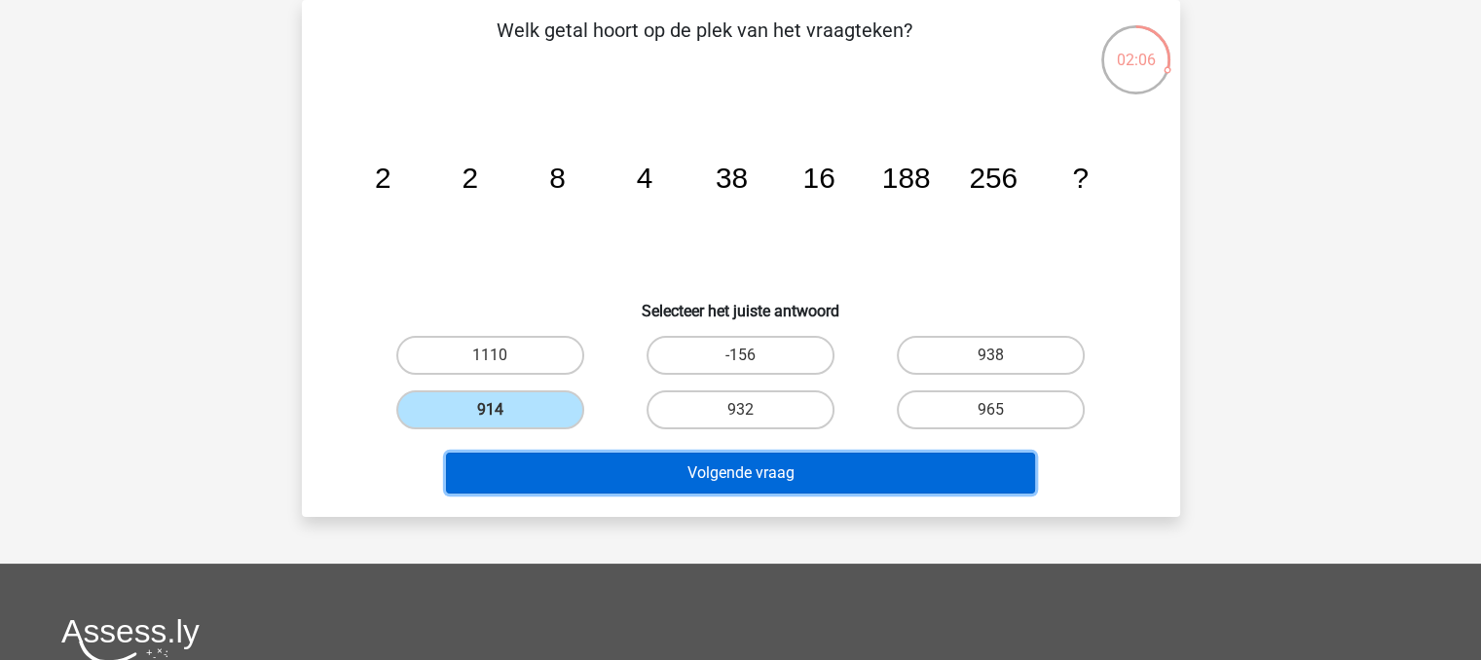
click at [582, 472] on button "Volgende vraag" at bounding box center [740, 473] width 589 height 41
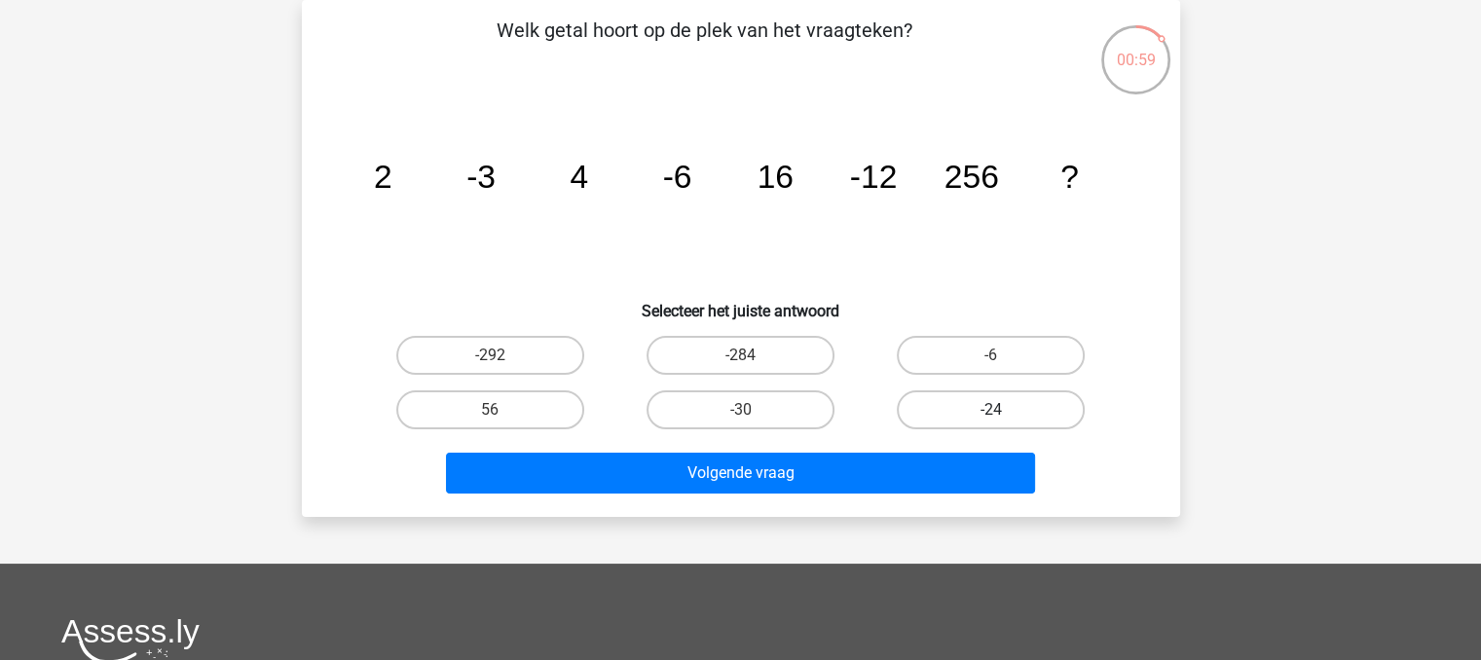
click at [989, 415] on label "-24" at bounding box center [991, 410] width 188 height 39
click at [991, 415] on input "-24" at bounding box center [997, 416] width 13 height 13
radio input "true"
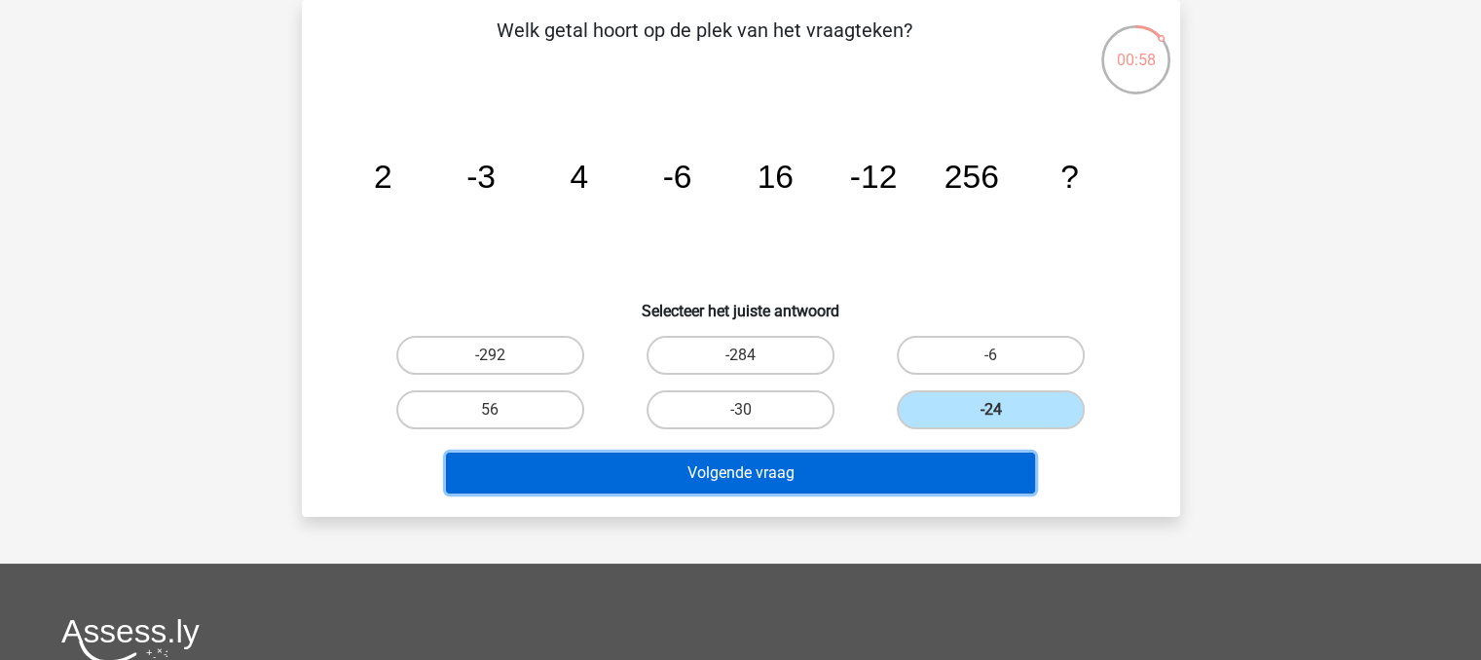
click at [972, 487] on button "Volgende vraag" at bounding box center [740, 473] width 589 height 41
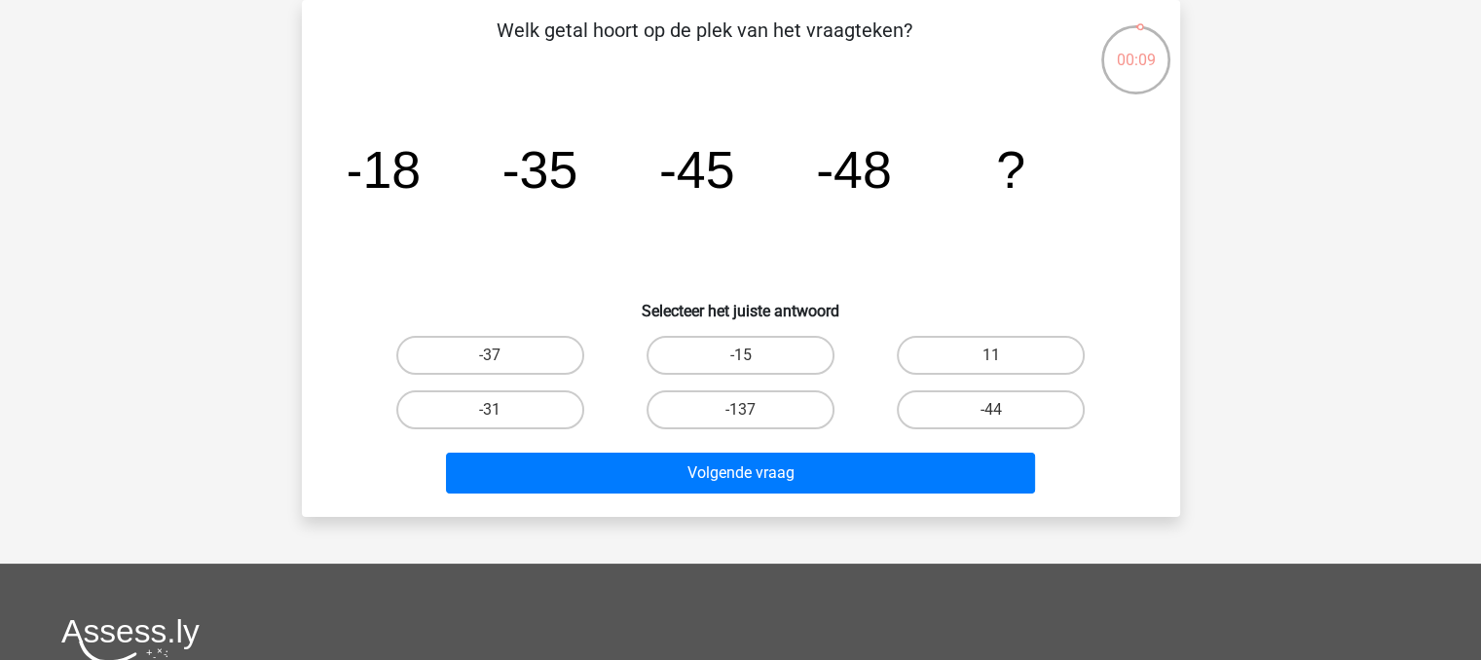
click at [991, 413] on input "-44" at bounding box center [997, 416] width 13 height 13
radio input "true"
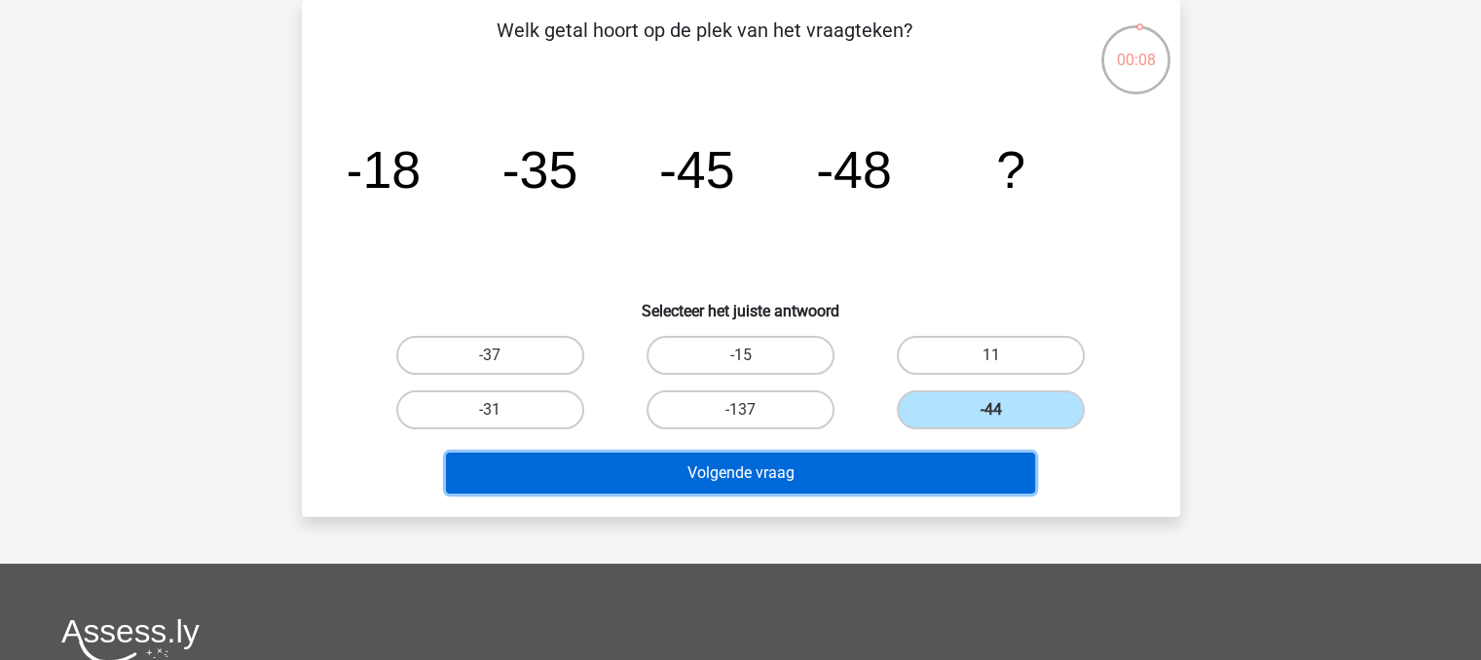
click at [972, 460] on button "Volgende vraag" at bounding box center [740, 473] width 589 height 41
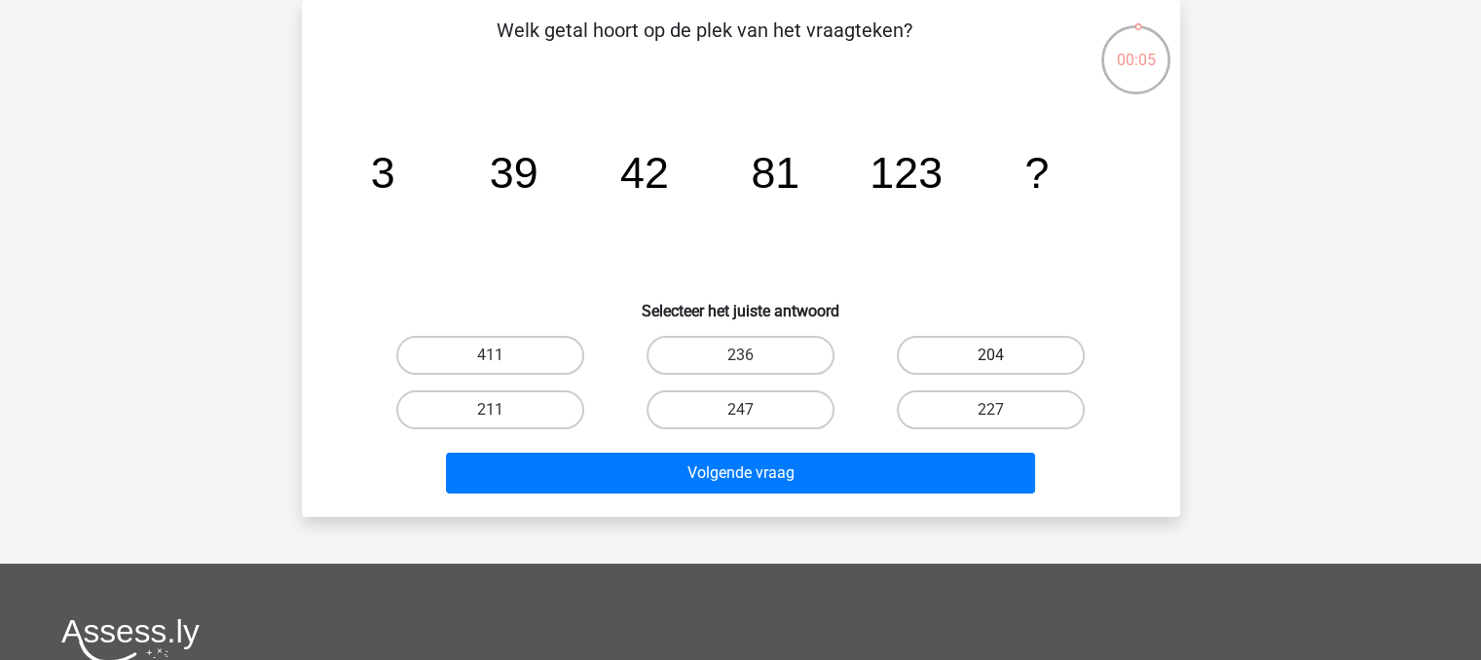
click at [1030, 363] on label "204" at bounding box center [991, 355] width 188 height 39
click at [1004, 363] on input "204" at bounding box center [997, 361] width 13 height 13
radio input "true"
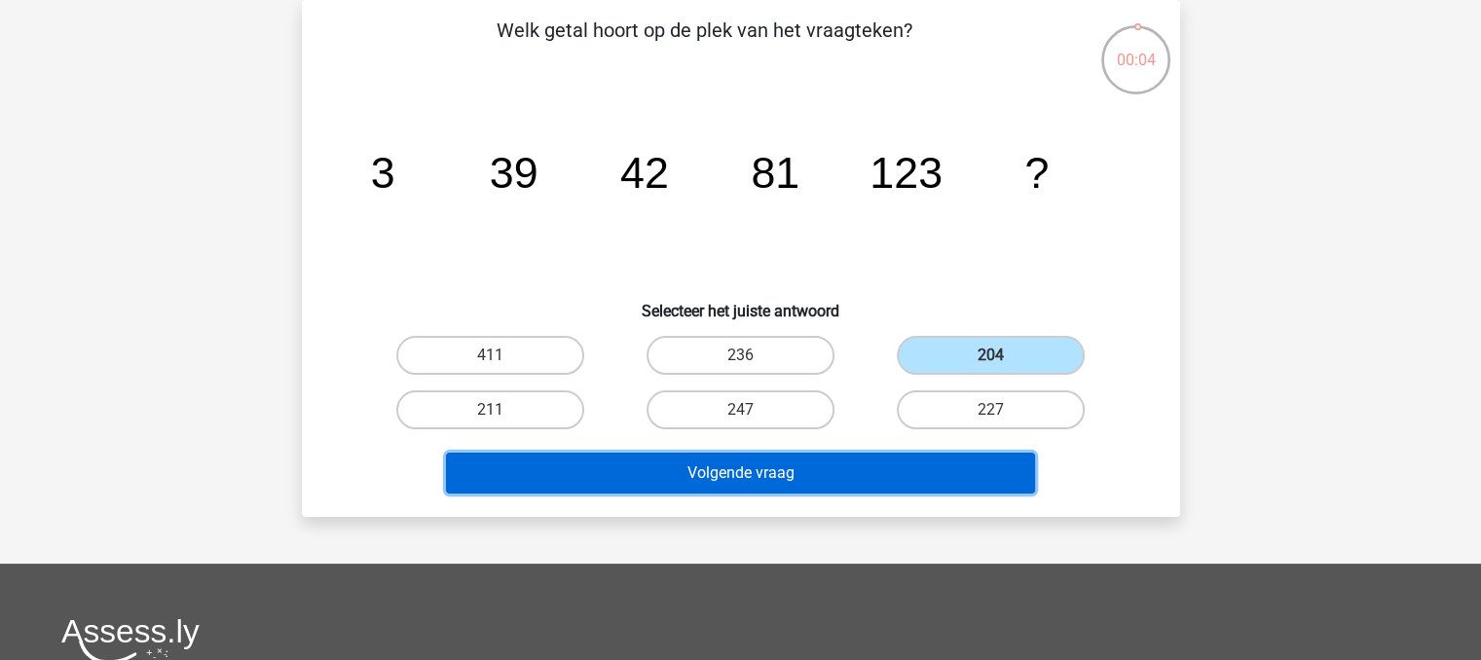
click at [973, 461] on button "Volgende vraag" at bounding box center [740, 473] width 589 height 41
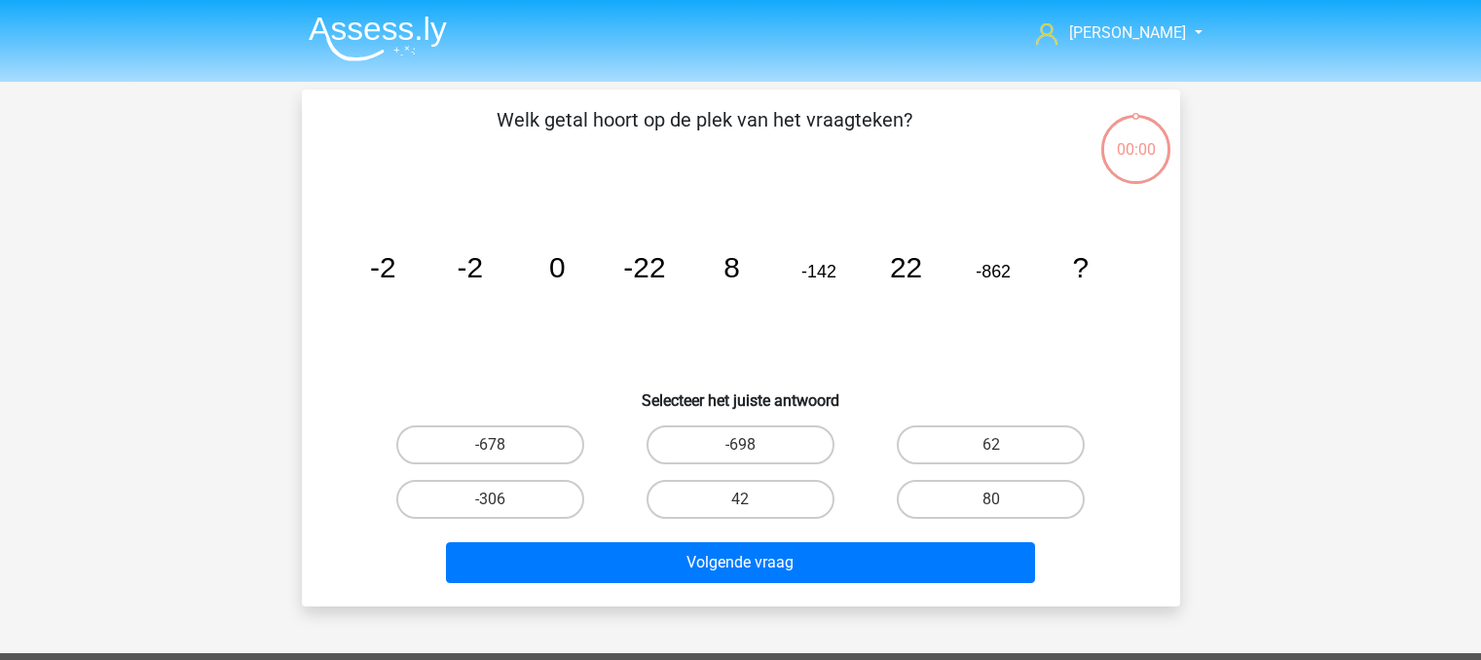
scroll to position [90, 0]
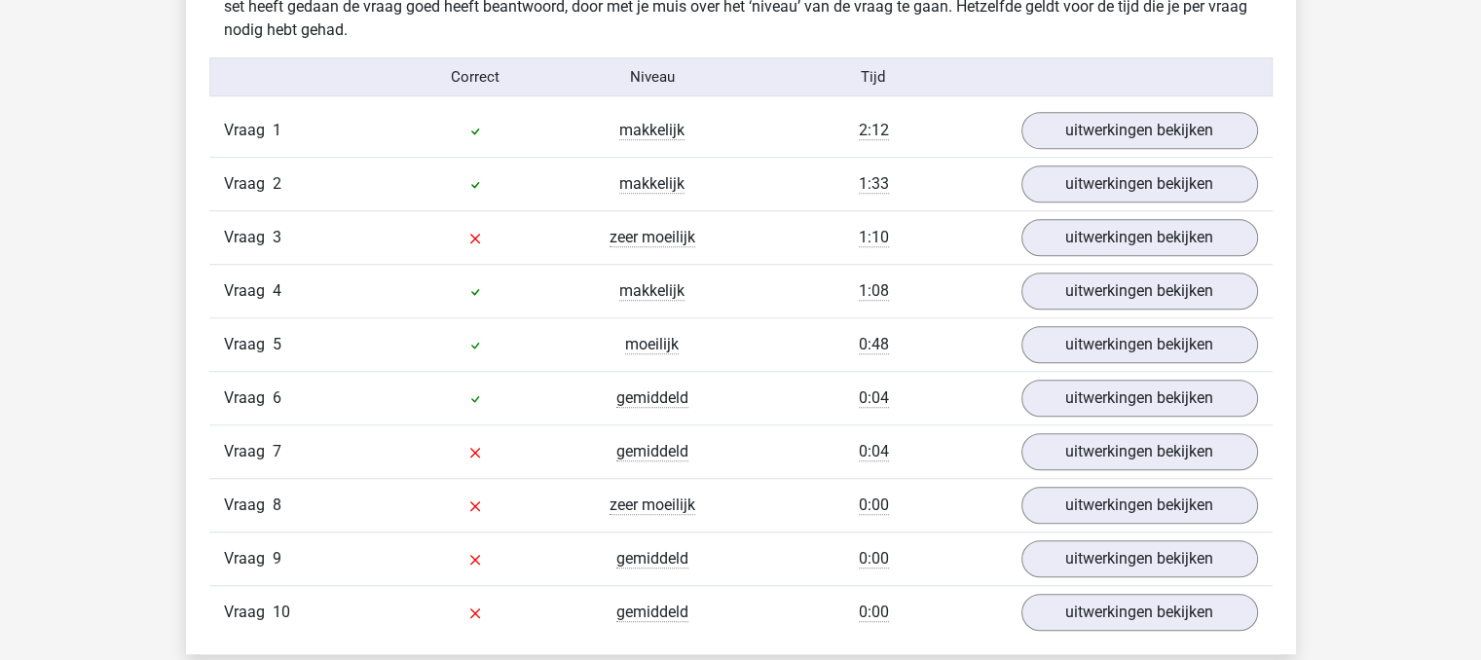
scroll to position [1242, 0]
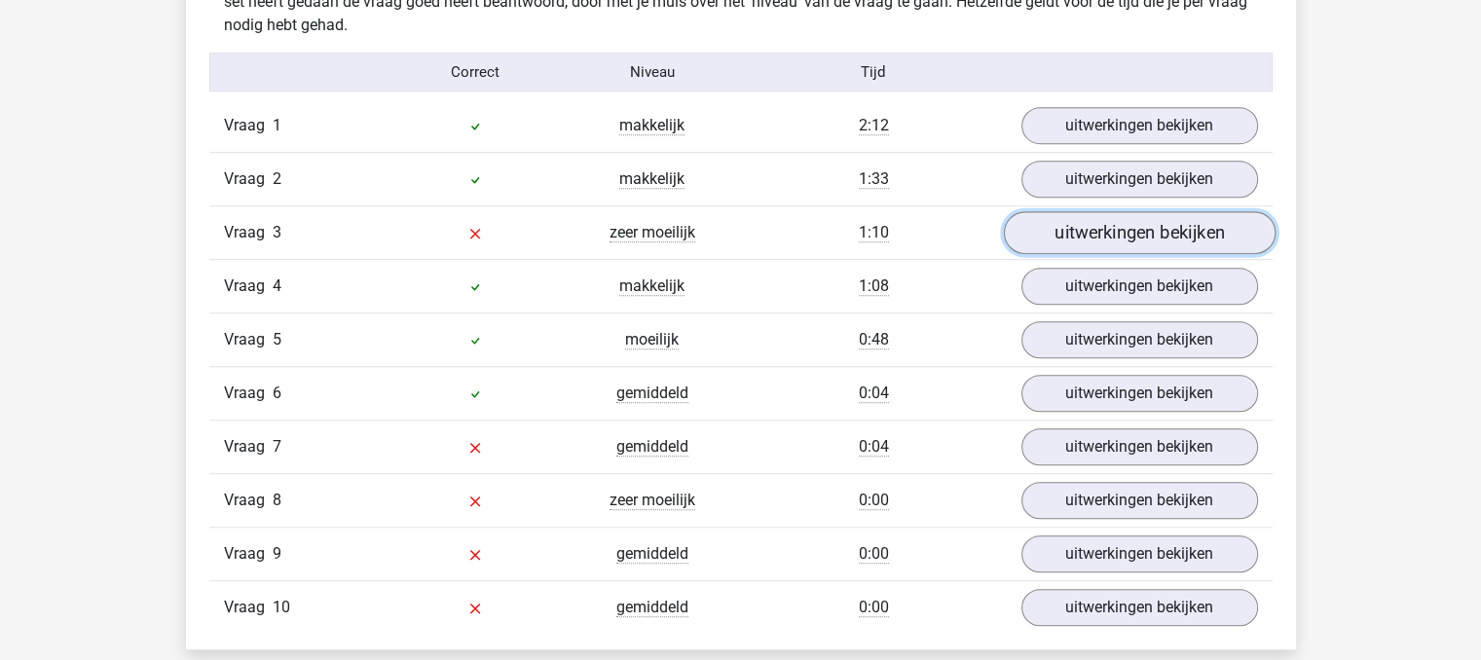
click at [1166, 243] on link "uitwerkingen bekijken" at bounding box center [1139, 233] width 272 height 43
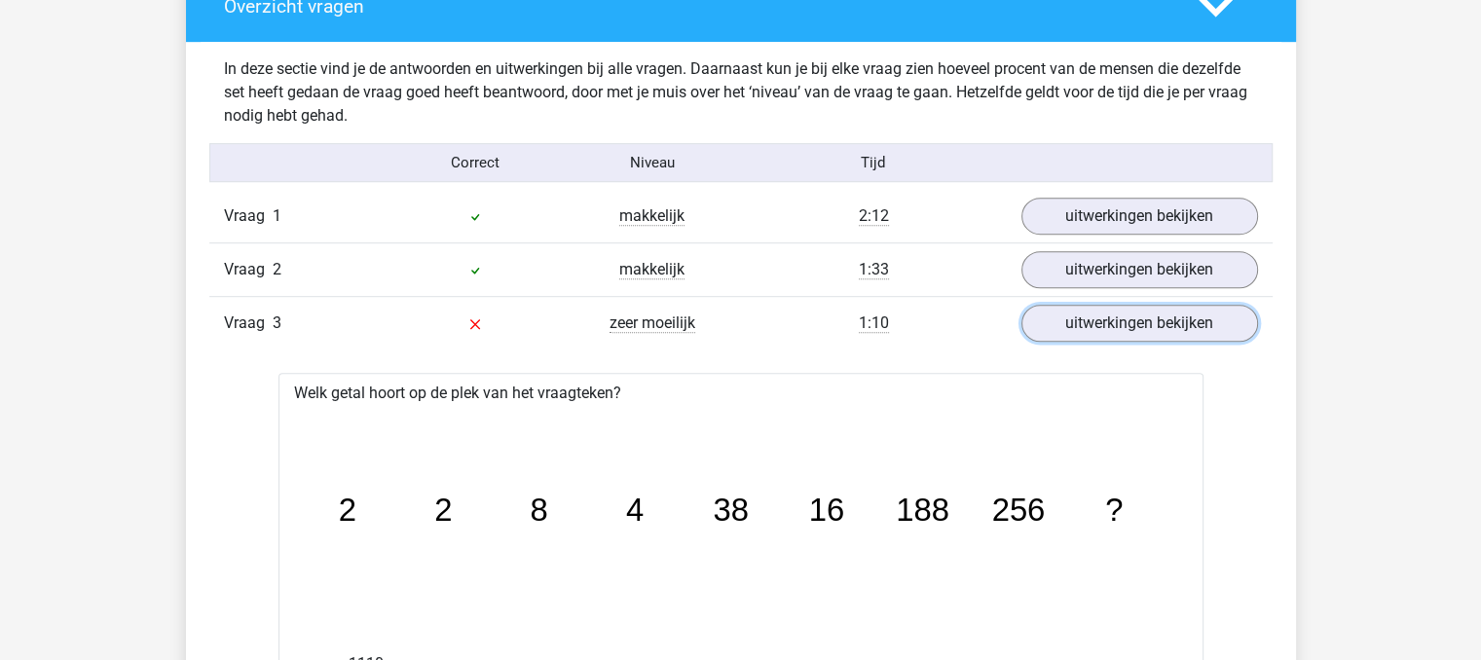
scroll to position [1157, 0]
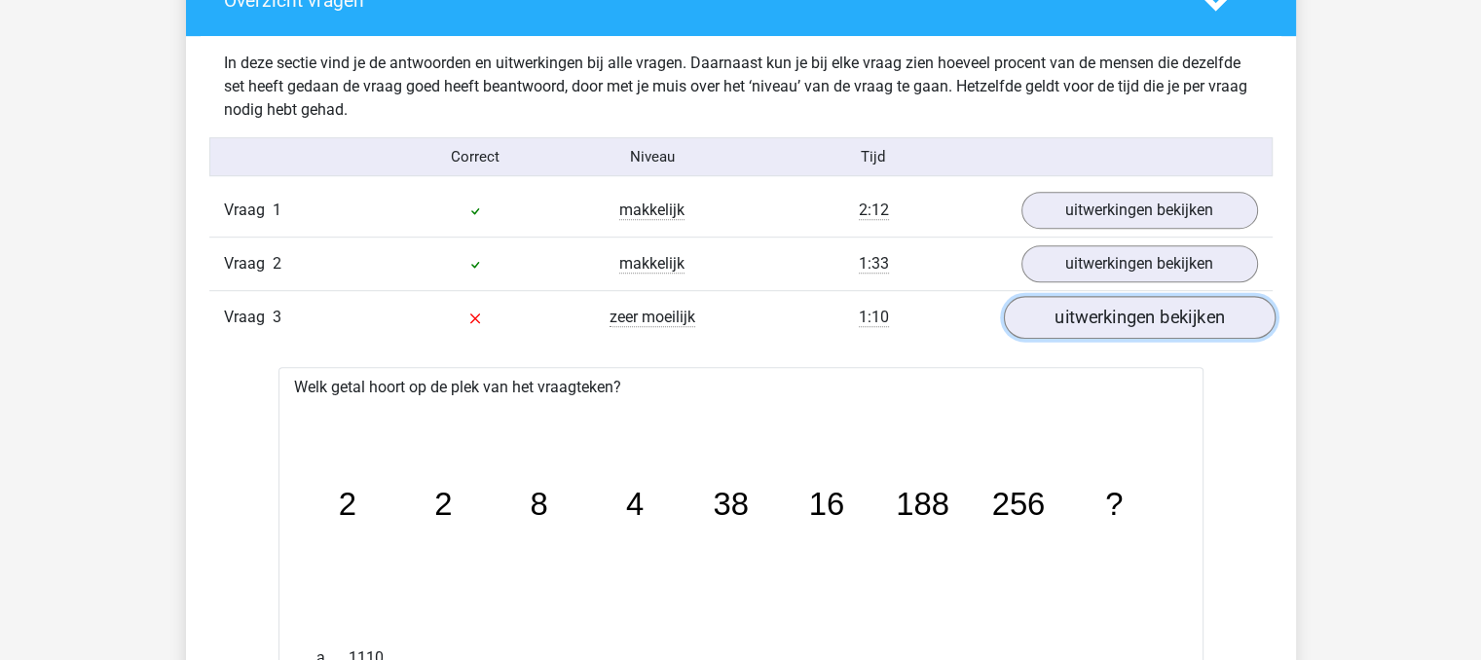
click at [1129, 314] on link "uitwerkingen bekijken" at bounding box center [1139, 318] width 272 height 43
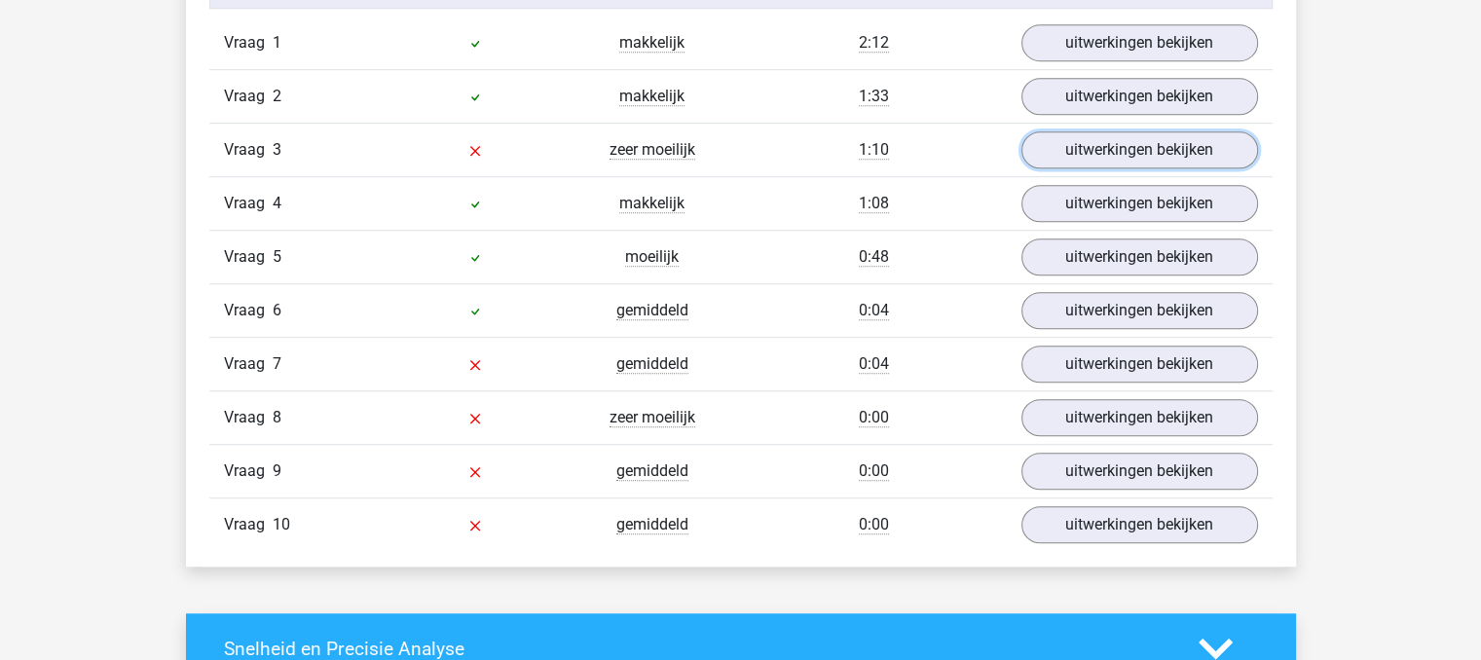
scroll to position [1315, 0]
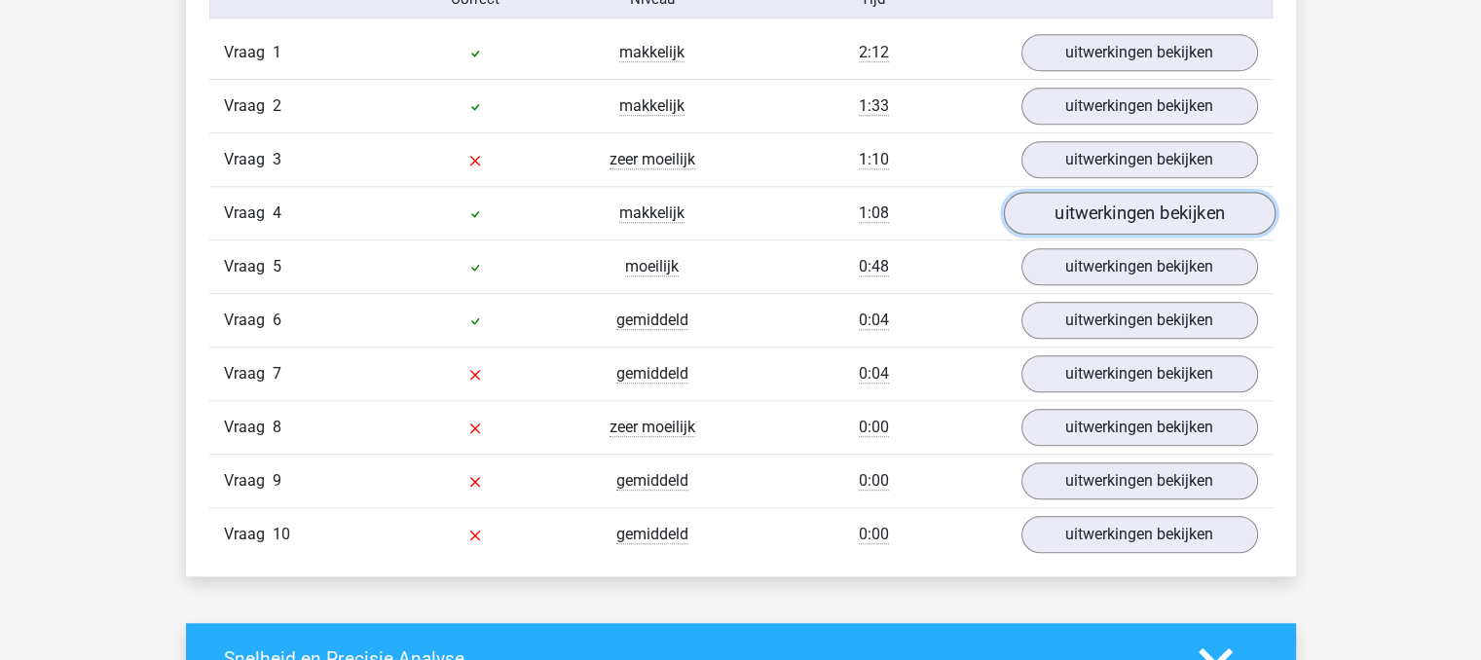
click at [1075, 227] on link "uitwerkingen bekijken" at bounding box center [1139, 214] width 272 height 43
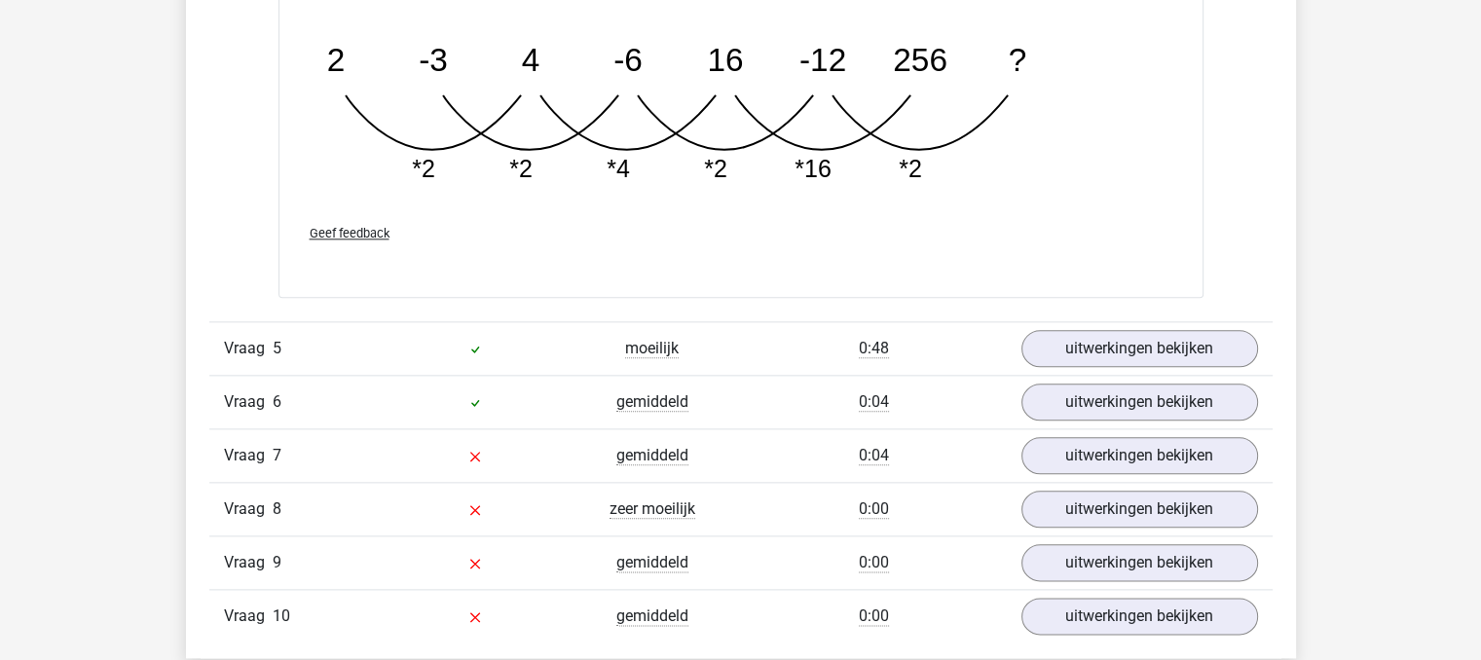
scroll to position [2260, 0]
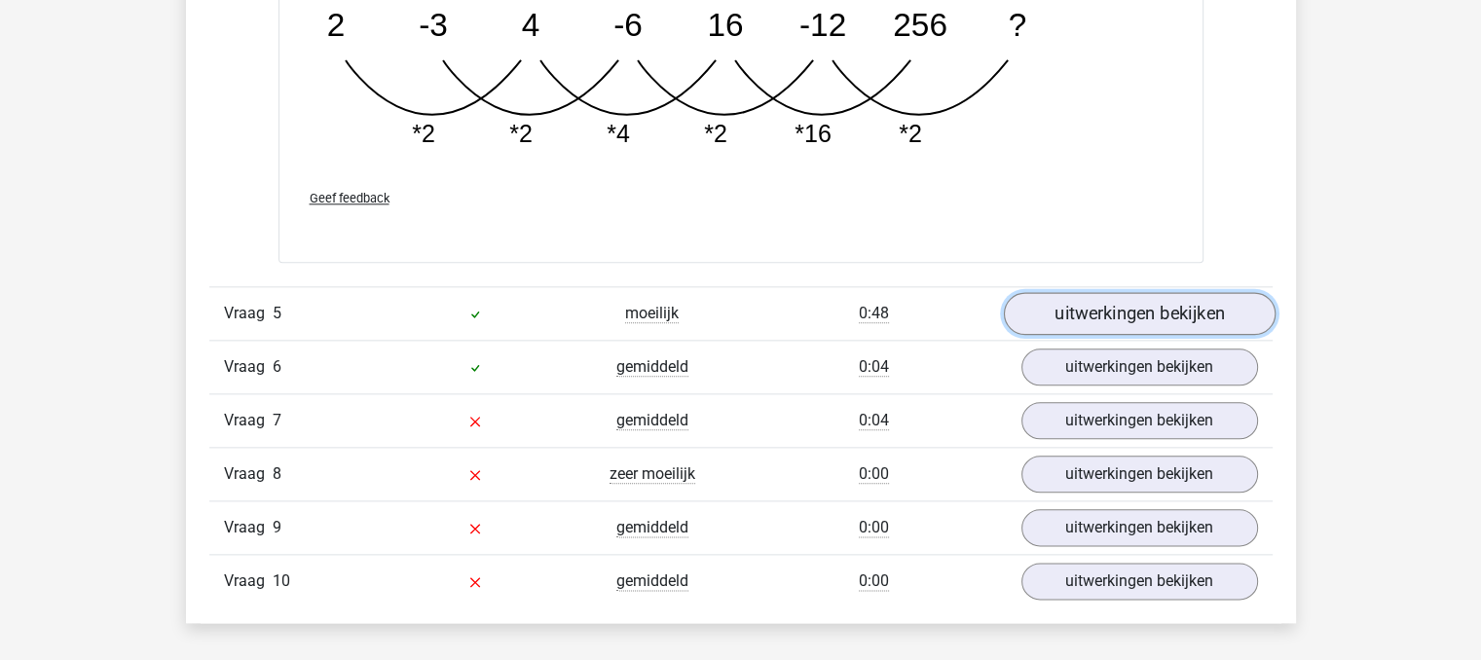
click at [1212, 293] on link "uitwerkingen bekijken" at bounding box center [1139, 313] width 272 height 43
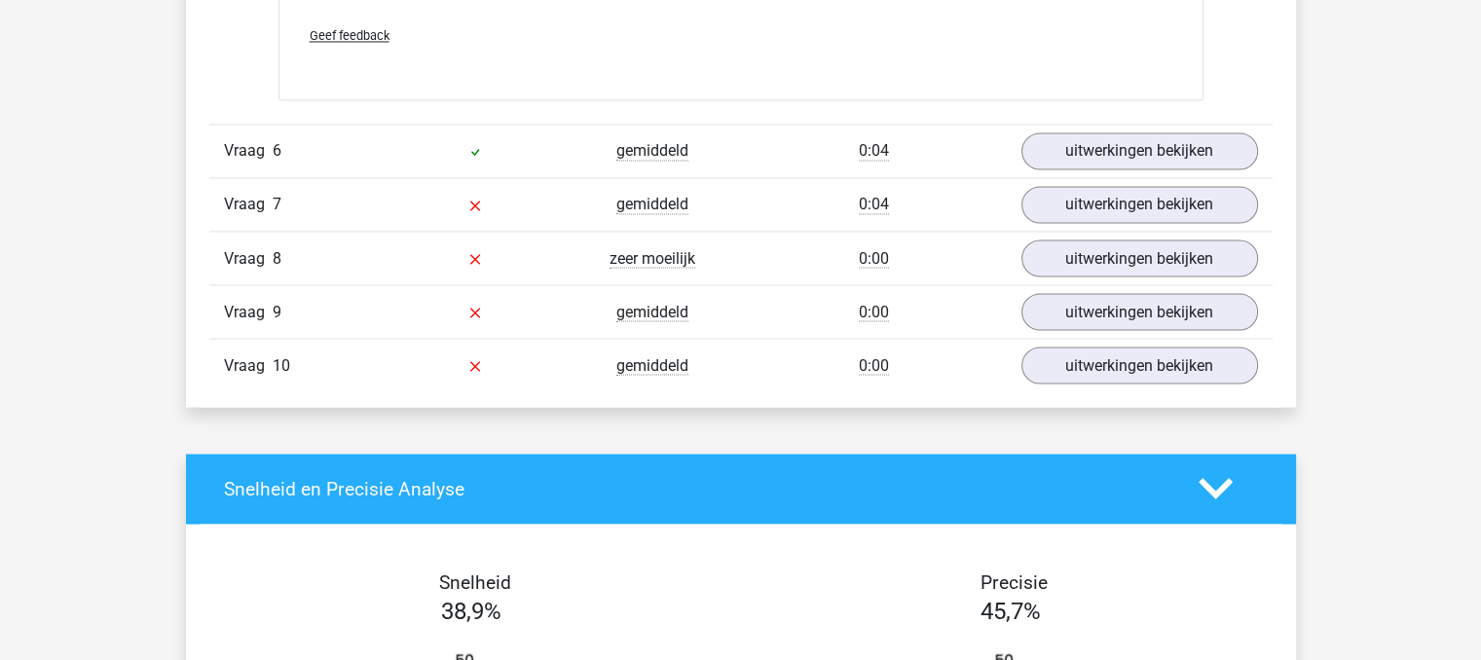
scroll to position [3498, 0]
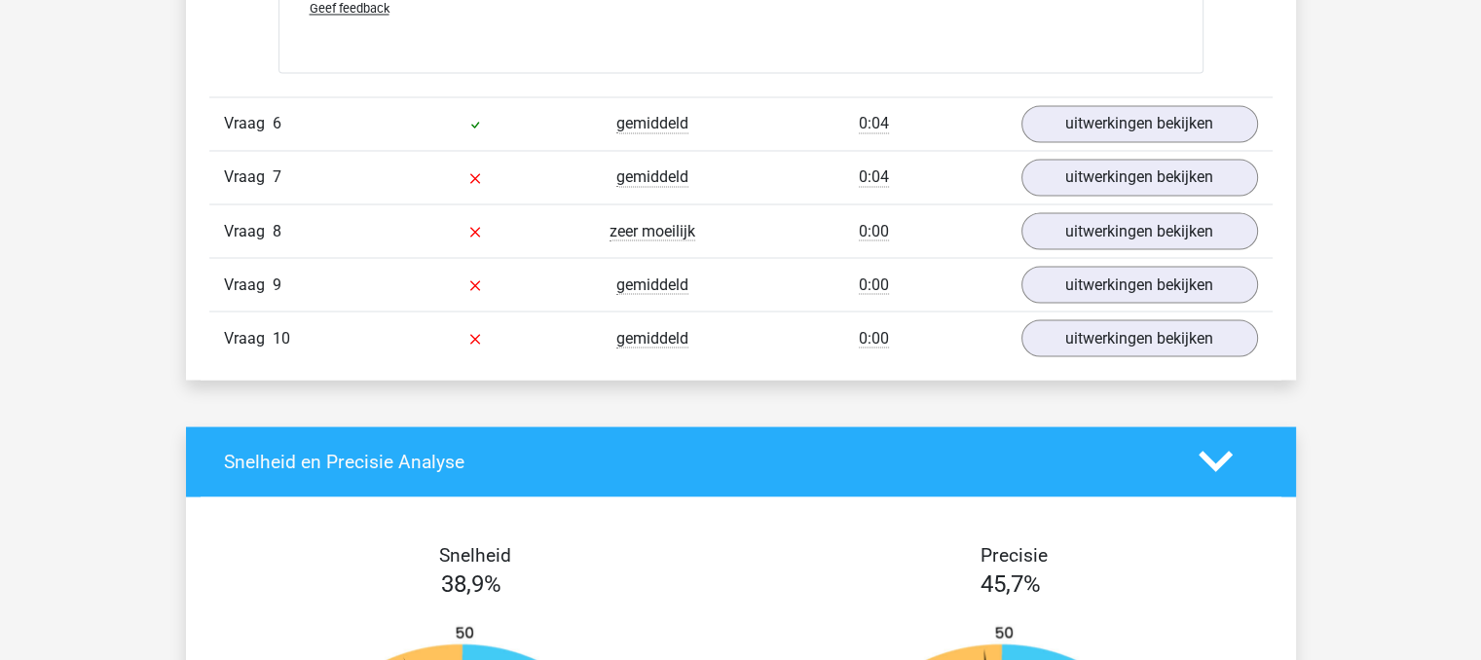
click at [1153, 142] on div "Vraag 6 gemiddeld 0:04 uitwerkingen bekijken" at bounding box center [741, 123] width 1064 height 54
click at [1184, 122] on link "uitwerkingen bekijken" at bounding box center [1139, 123] width 272 height 43
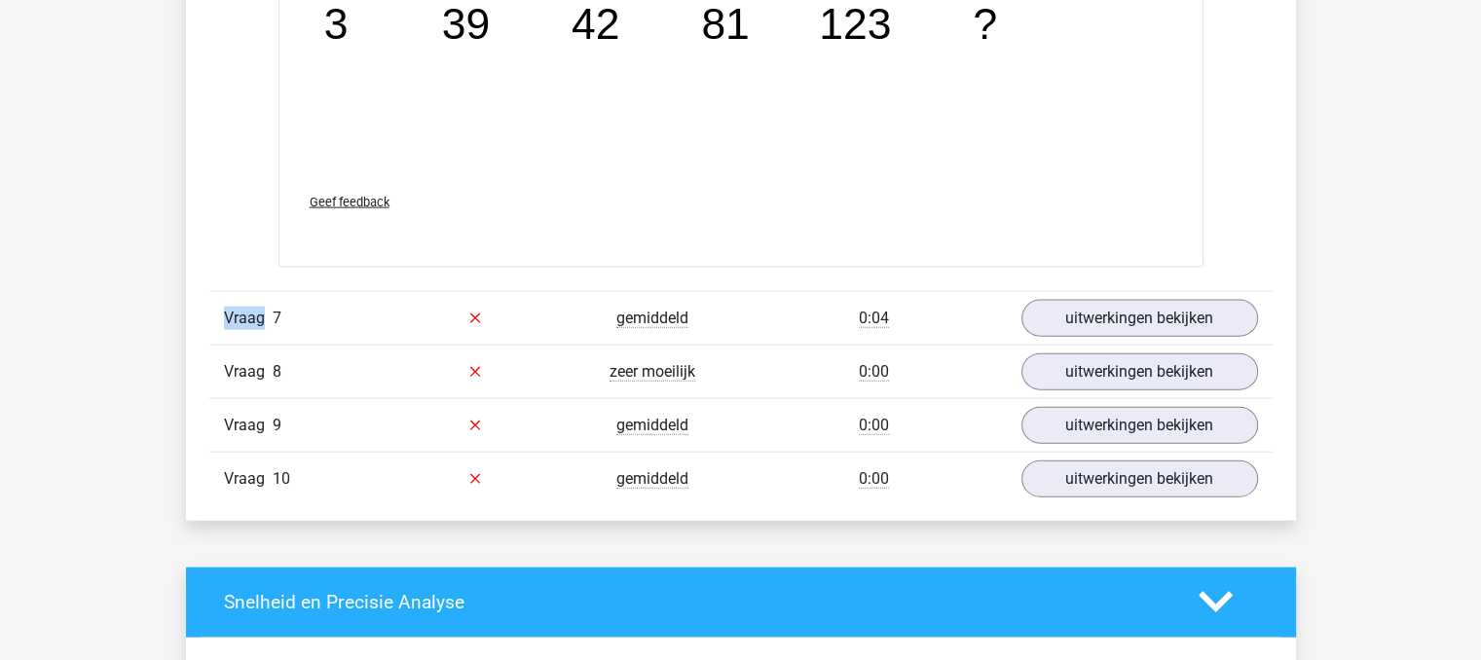
scroll to position [4276, 0]
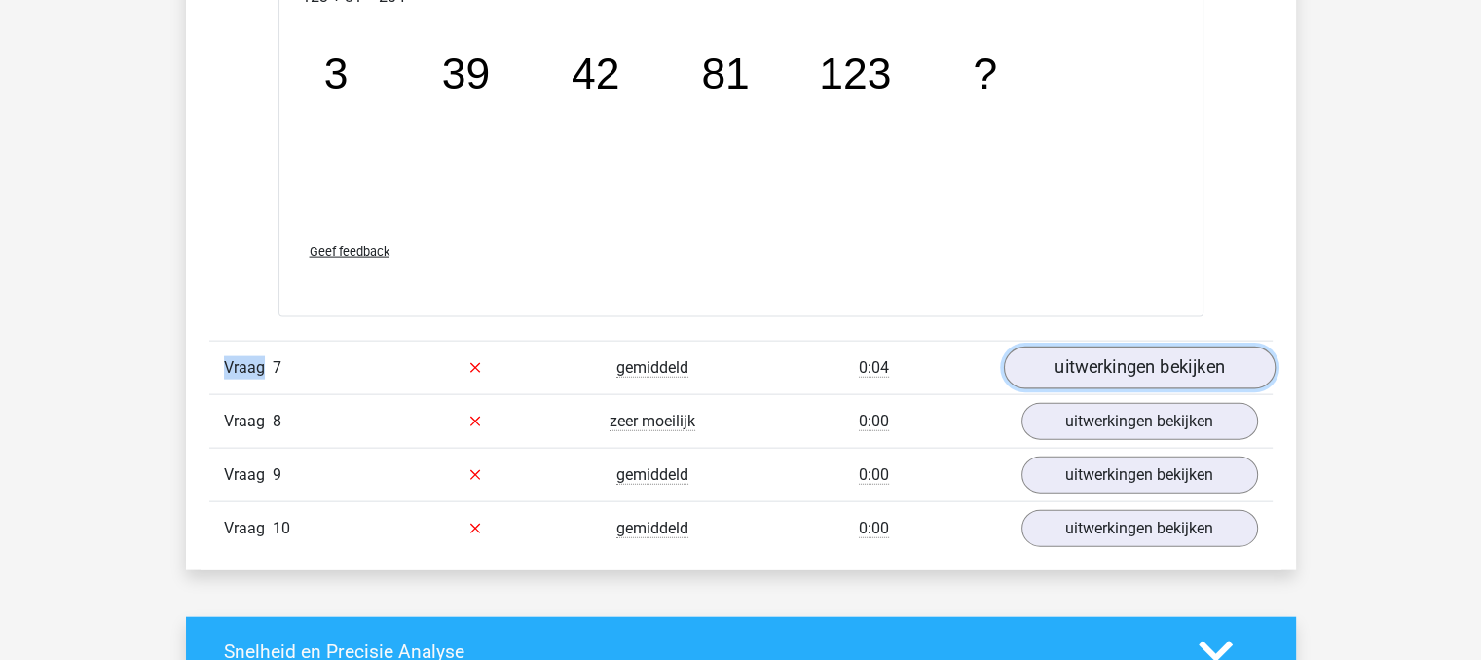
click at [1227, 363] on link "uitwerkingen bekijken" at bounding box center [1139, 368] width 272 height 43
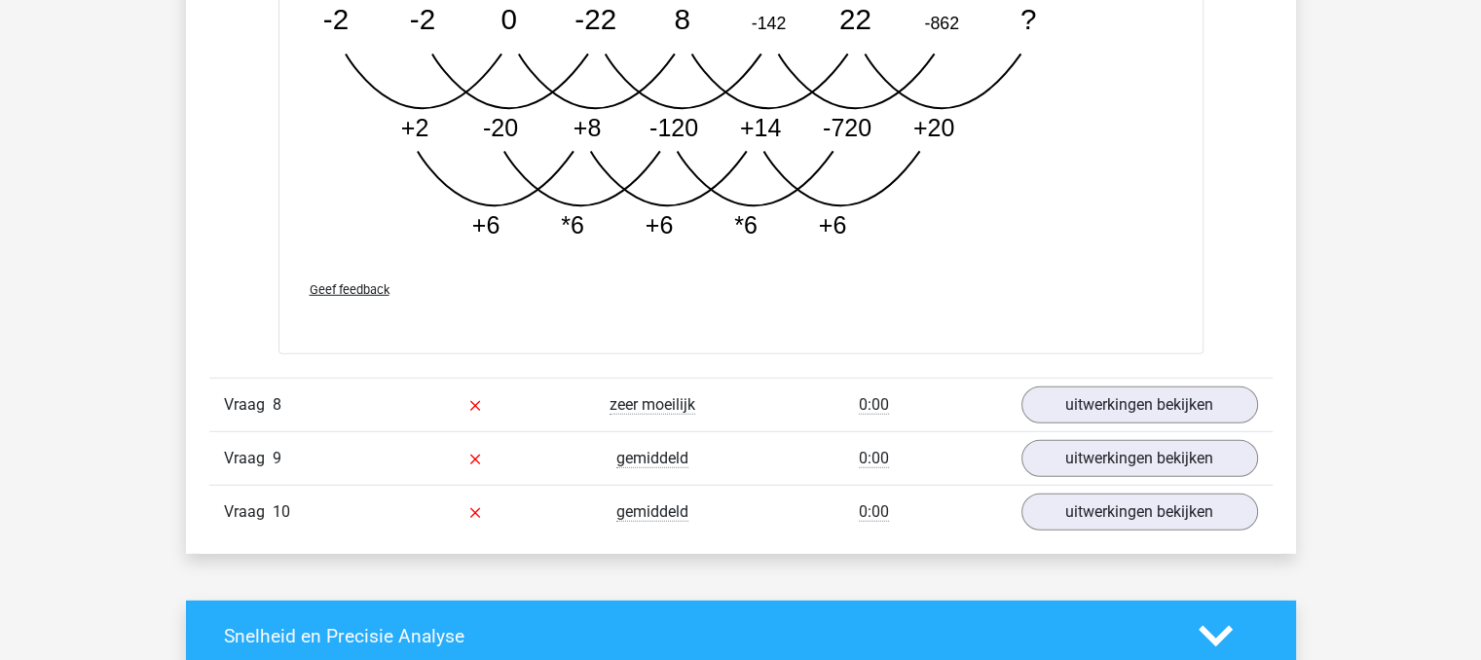
scroll to position [5408, 0]
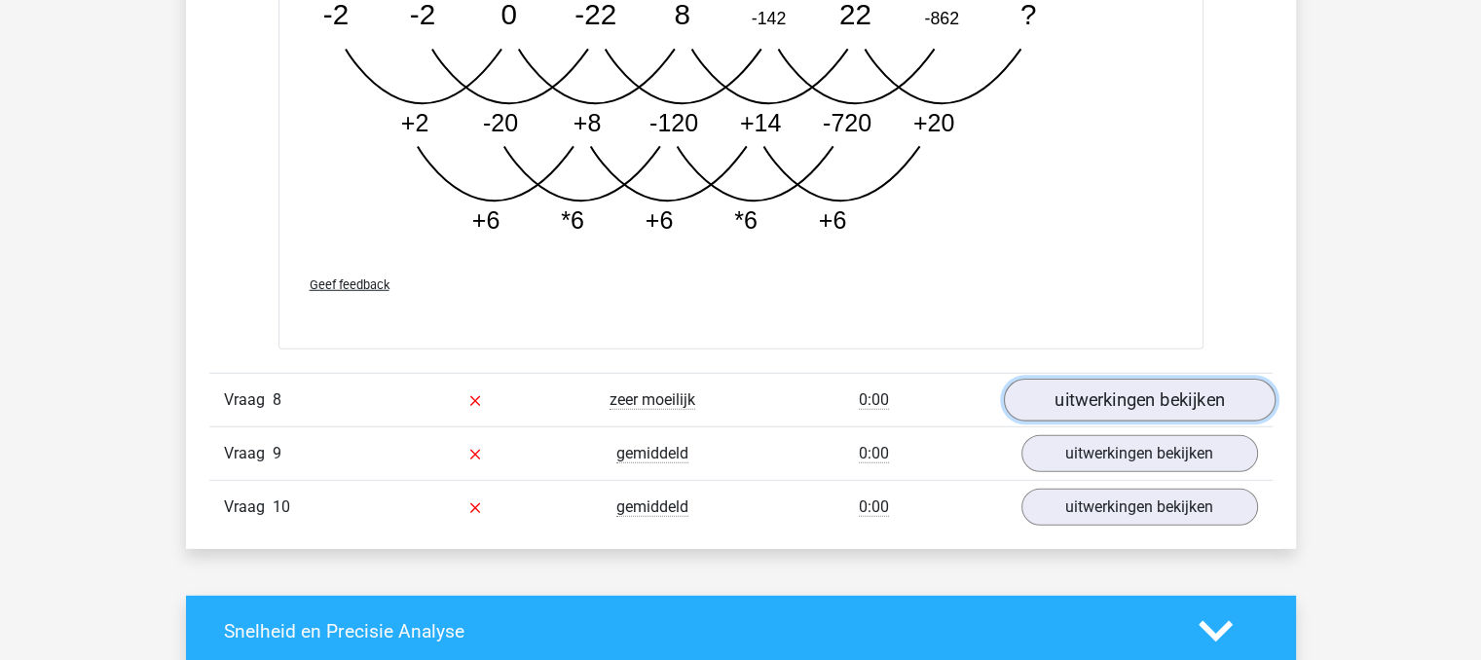
click at [1185, 407] on link "uitwerkingen bekijken" at bounding box center [1139, 400] width 272 height 43
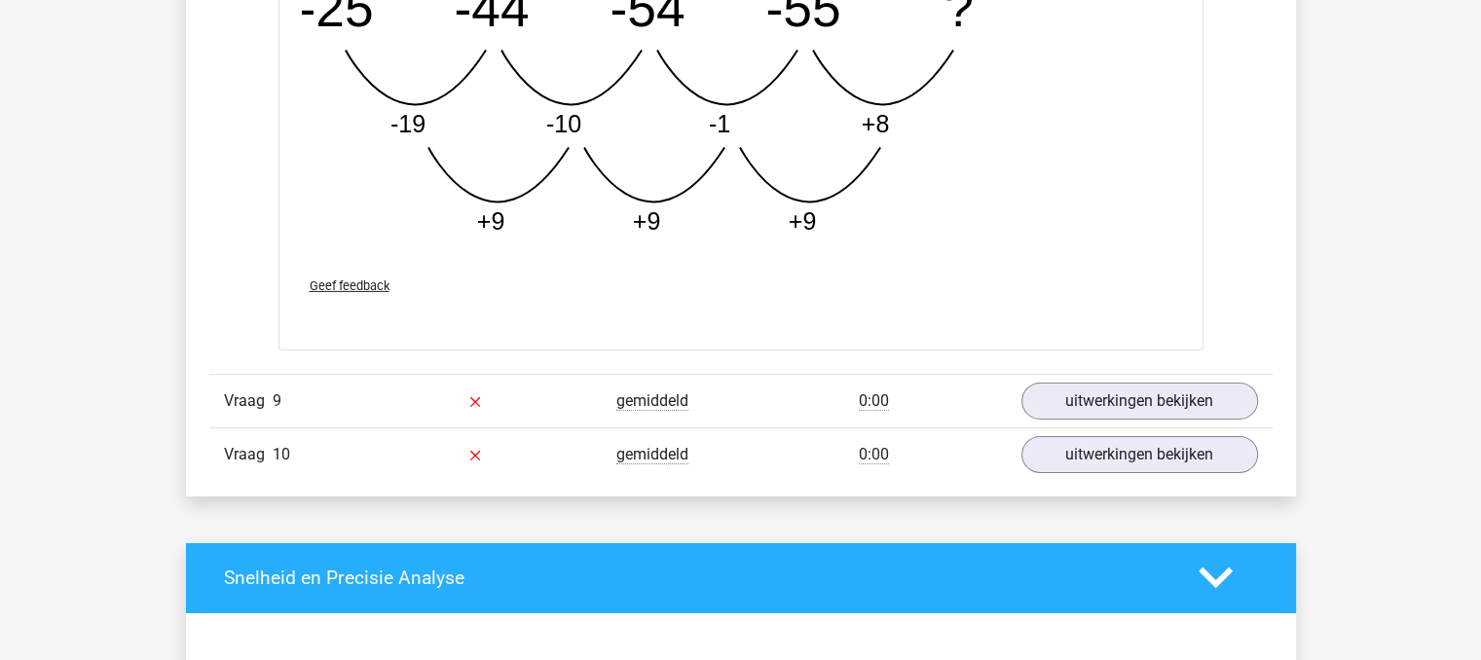
scroll to position [6460, 0]
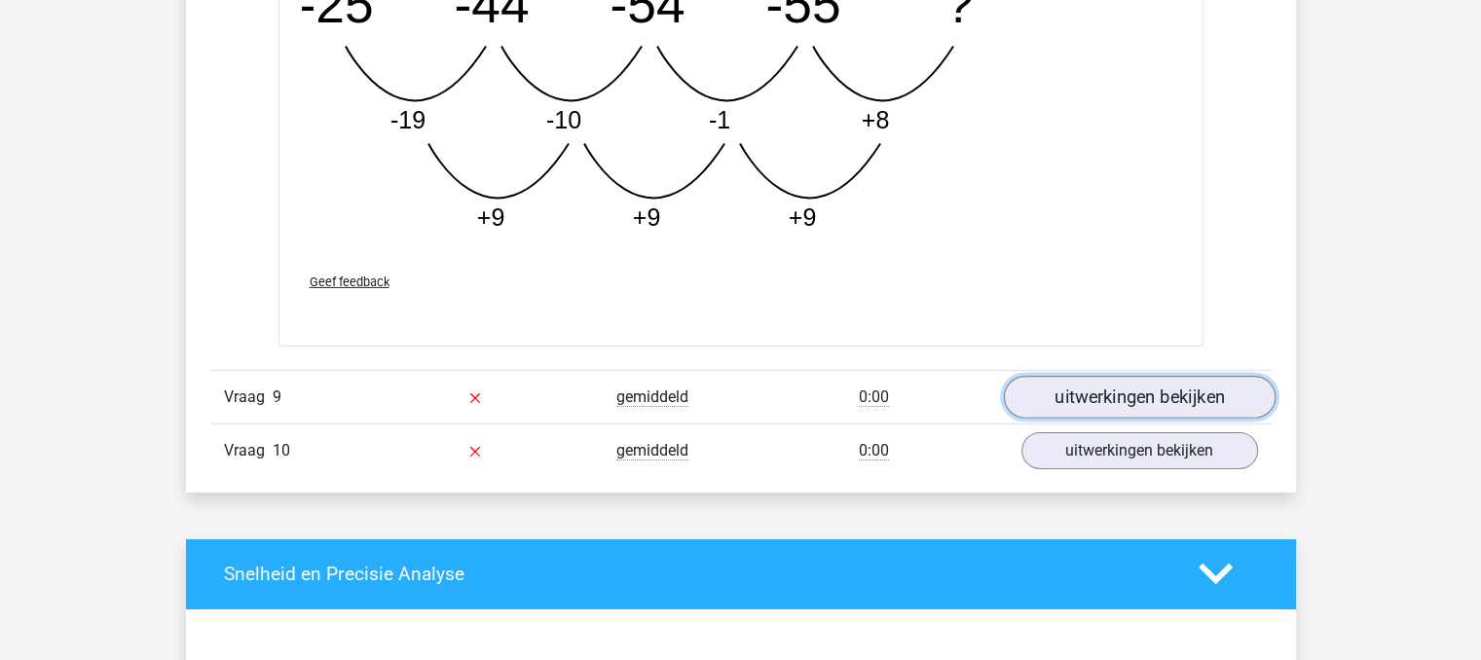
click at [1098, 404] on link "uitwerkingen bekijken" at bounding box center [1139, 397] width 272 height 43
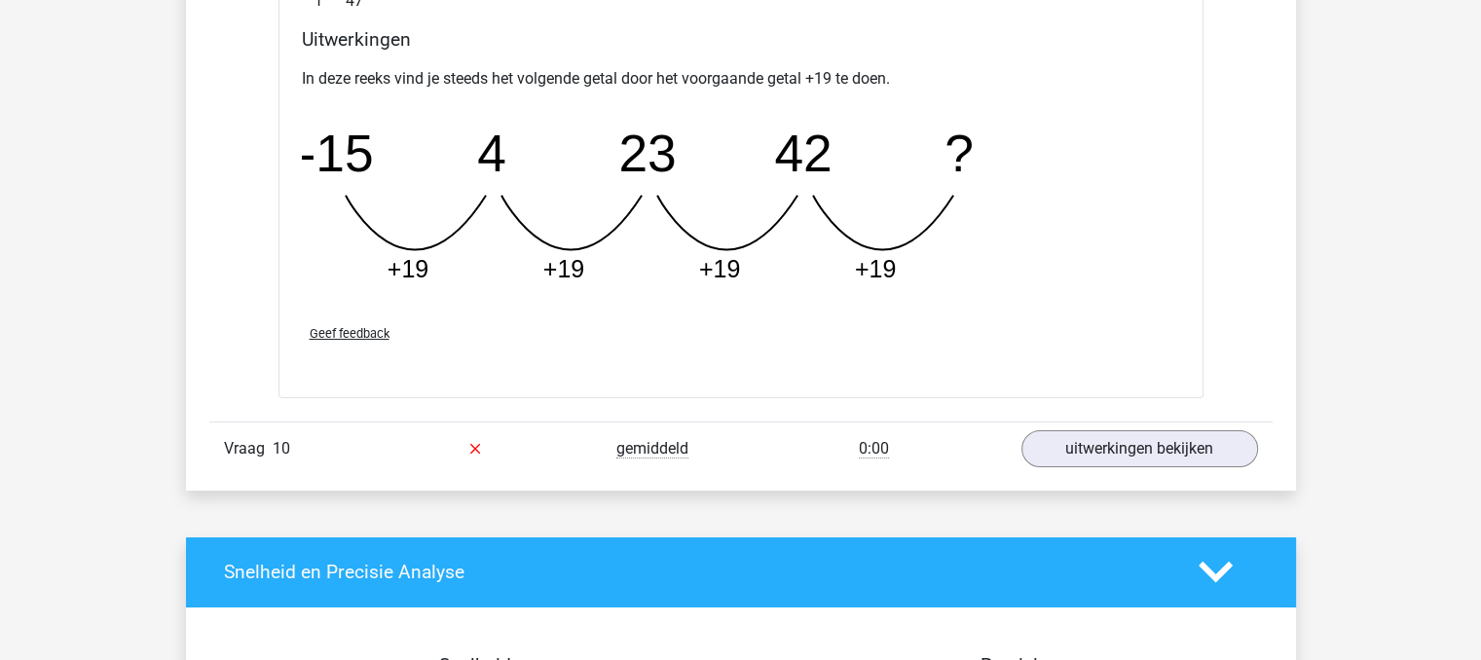
scroll to position [7317, 0]
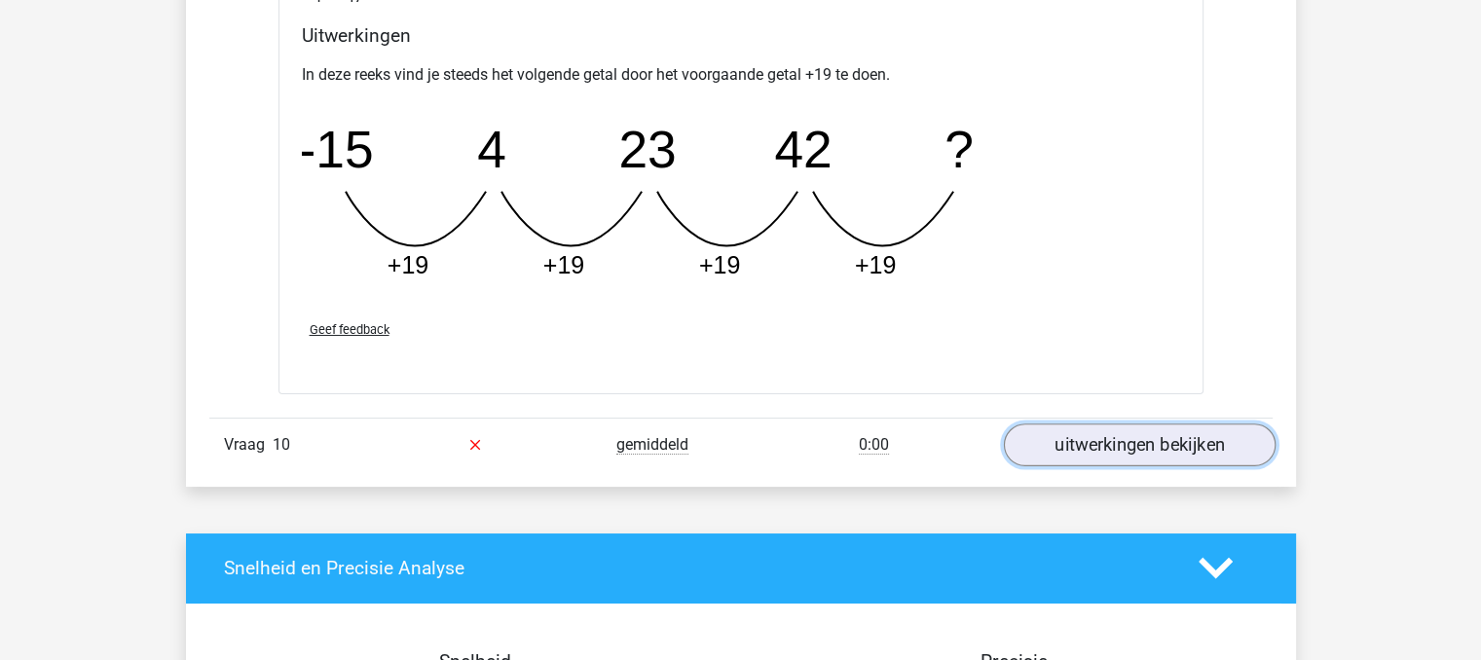
click at [1126, 435] on link "uitwerkingen bekijken" at bounding box center [1139, 445] width 272 height 43
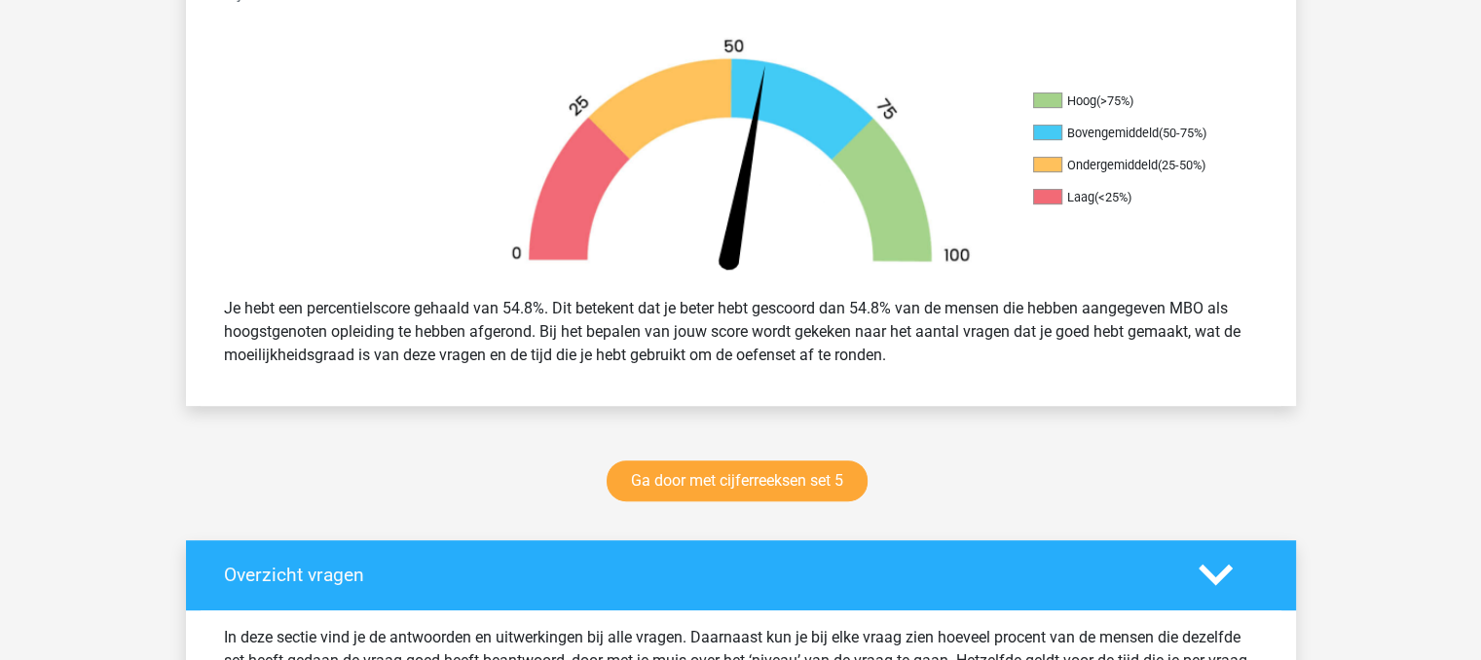
scroll to position [578, 0]
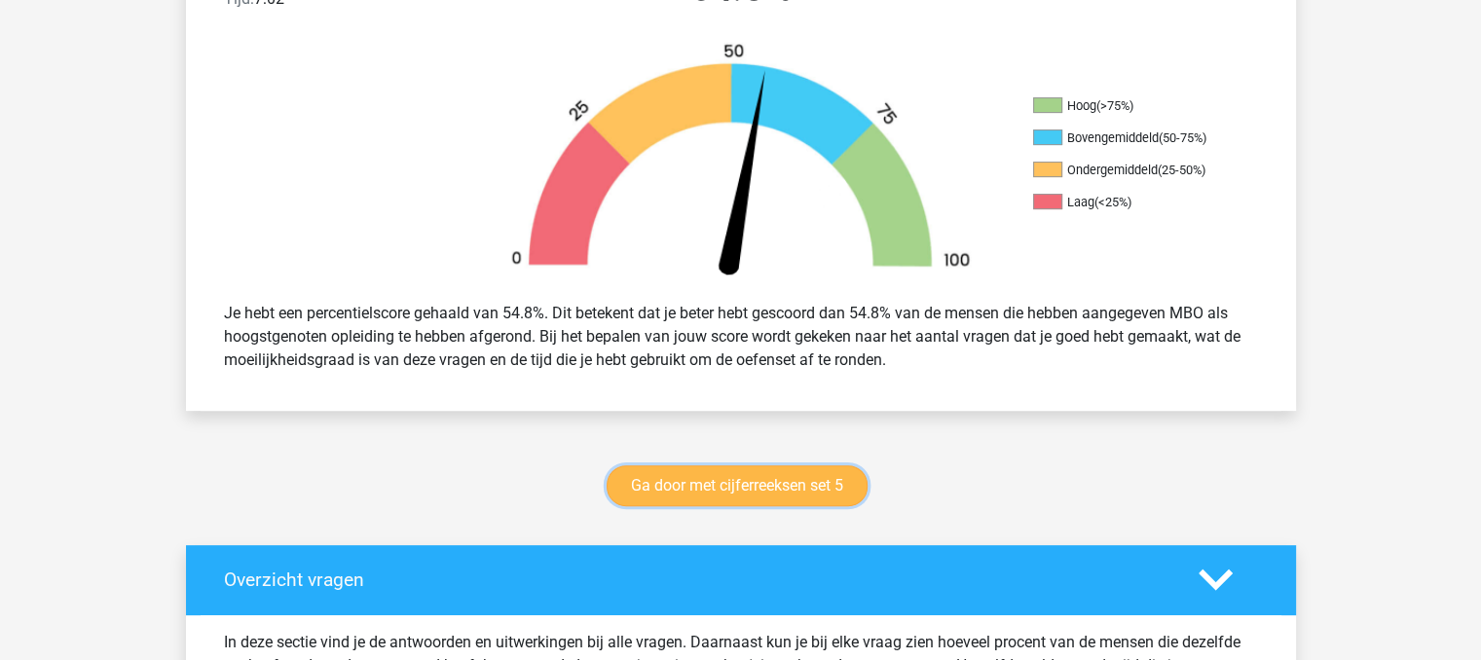
click at [693, 492] on link "Ga door met cijferreeksen set 5" at bounding box center [737, 486] width 261 height 41
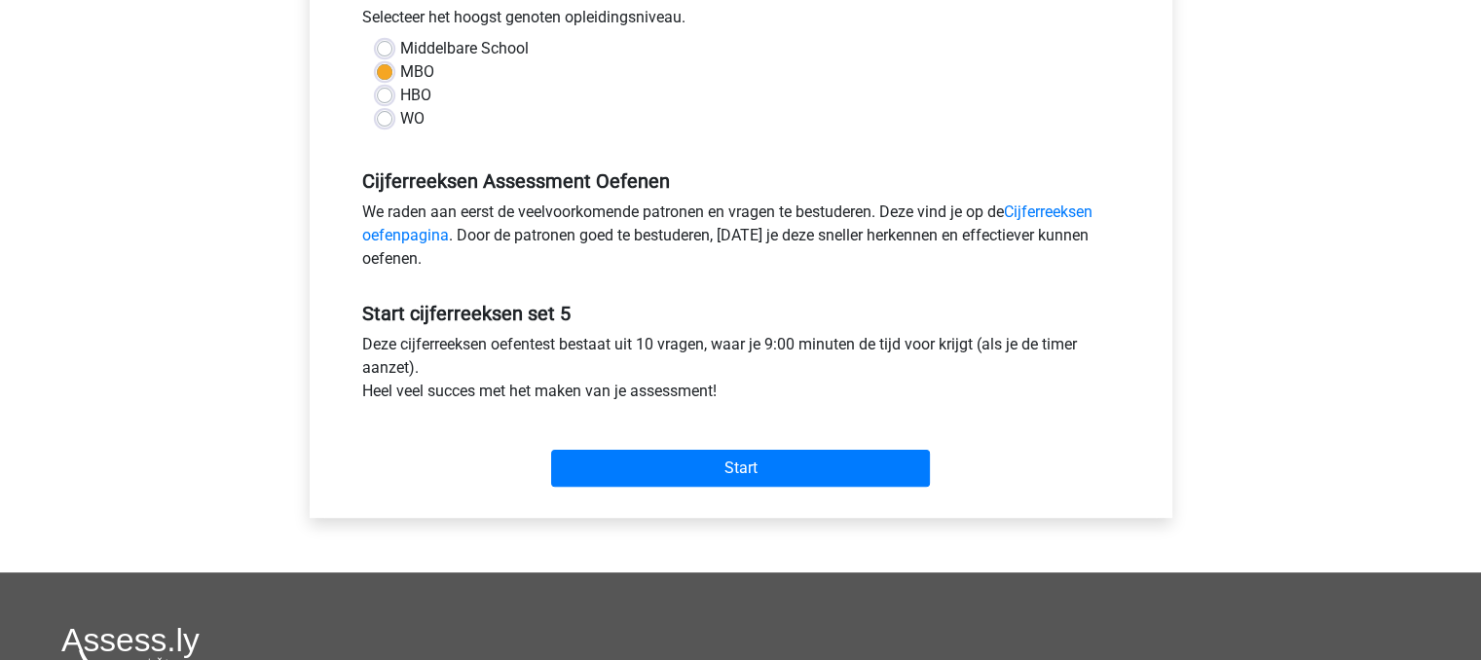
scroll to position [463, 0]
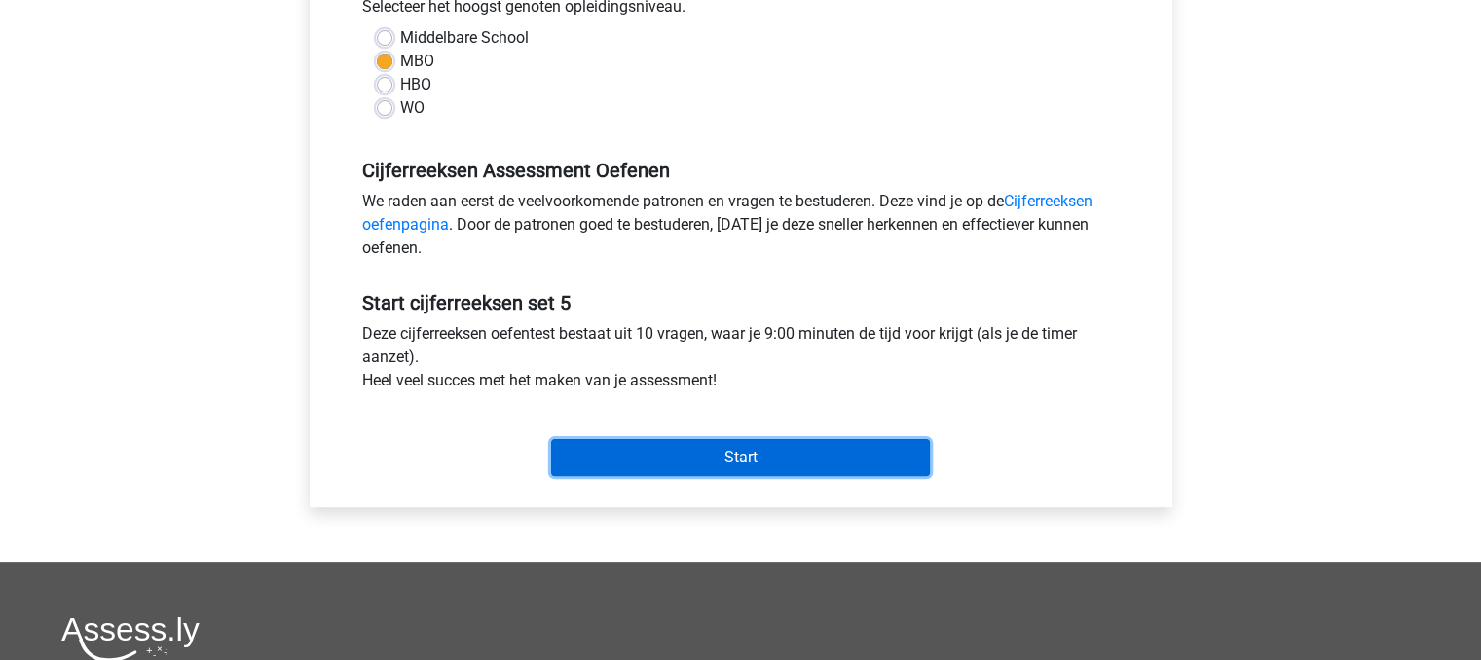
click at [857, 447] on input "Start" at bounding box center [740, 457] width 379 height 37
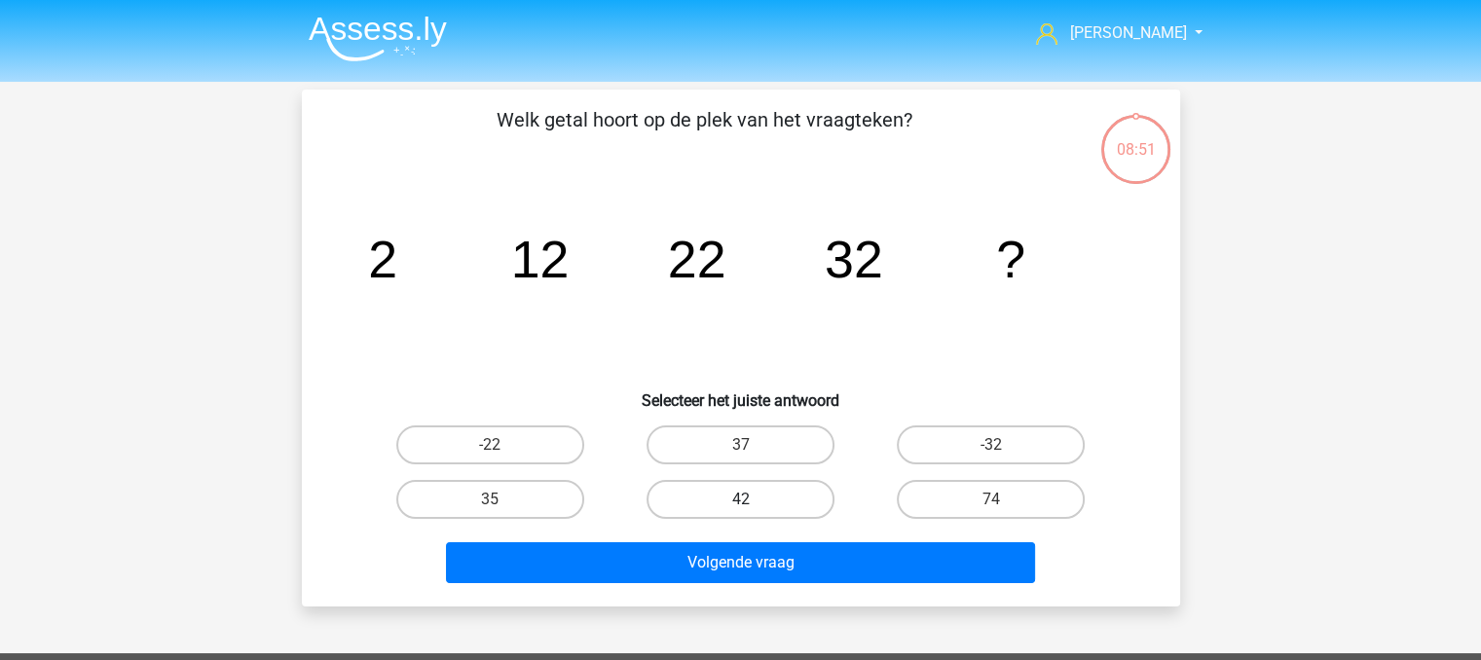
click at [688, 490] on label "42" at bounding box center [741, 499] width 188 height 39
click at [740, 500] on input "42" at bounding box center [746, 506] width 13 height 13
radio input "true"
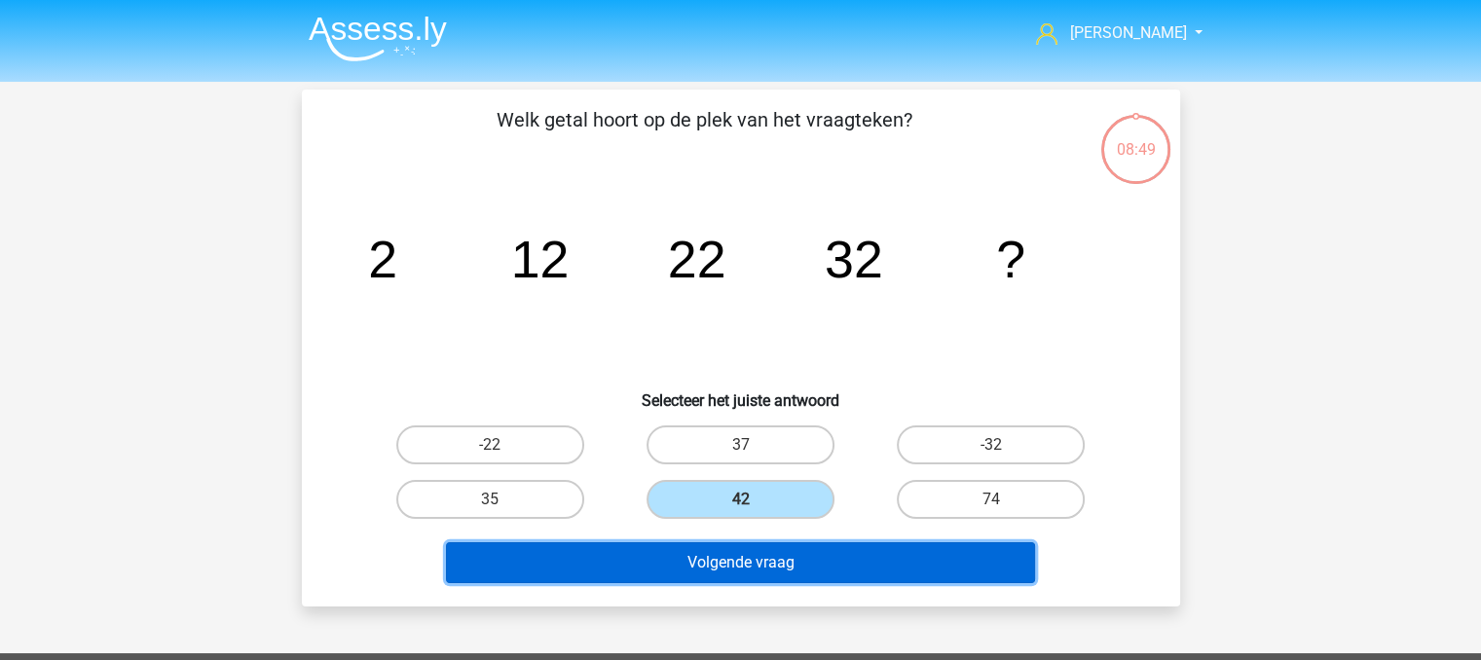
click at [715, 563] on button "Volgende vraag" at bounding box center [740, 562] width 589 height 41
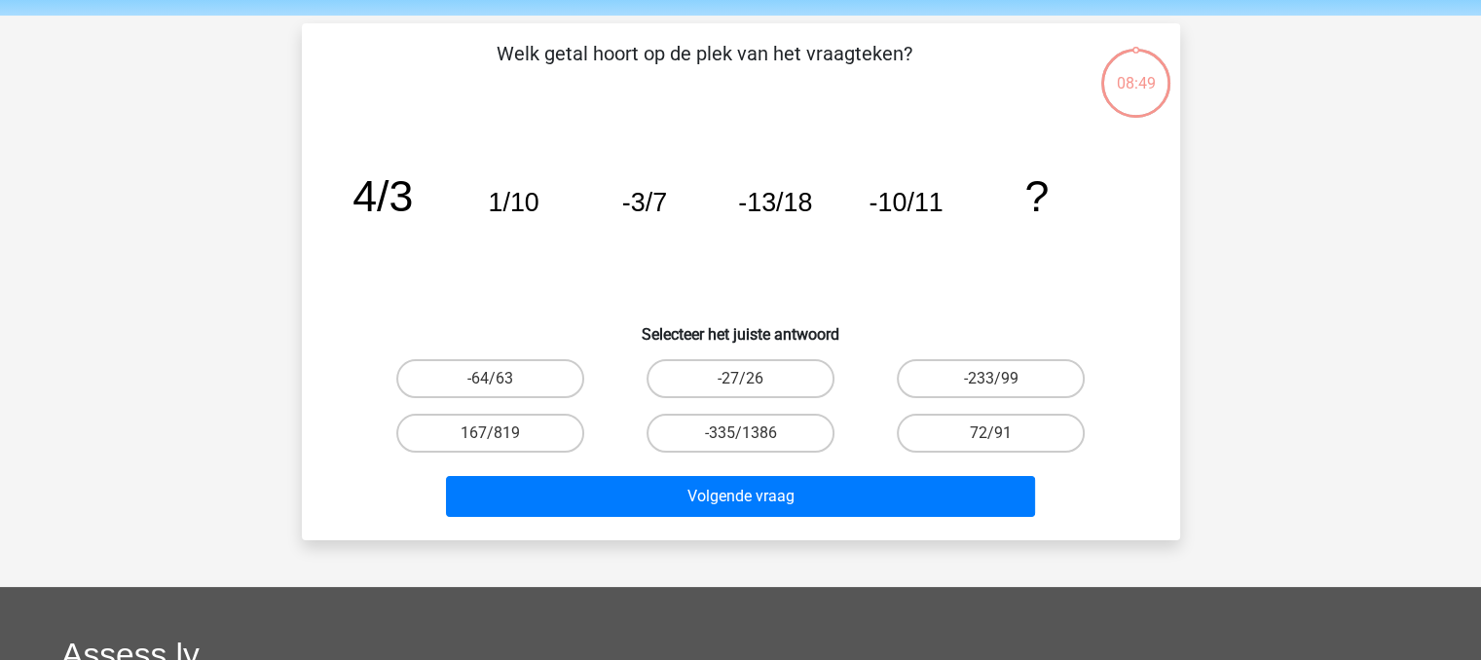
scroll to position [90, 0]
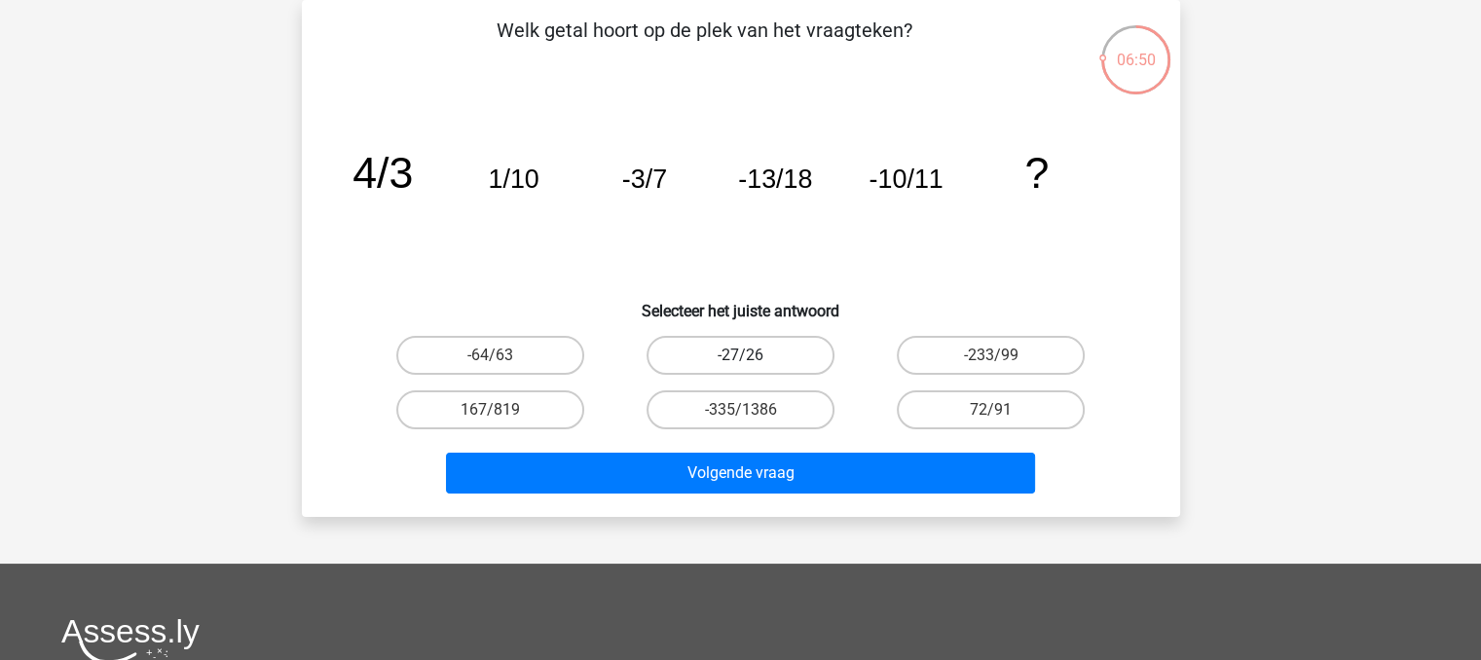
click at [768, 354] on label "-27/26" at bounding box center [741, 355] width 188 height 39
click at [753, 355] on input "-27/26" at bounding box center [746, 361] width 13 height 13
radio input "true"
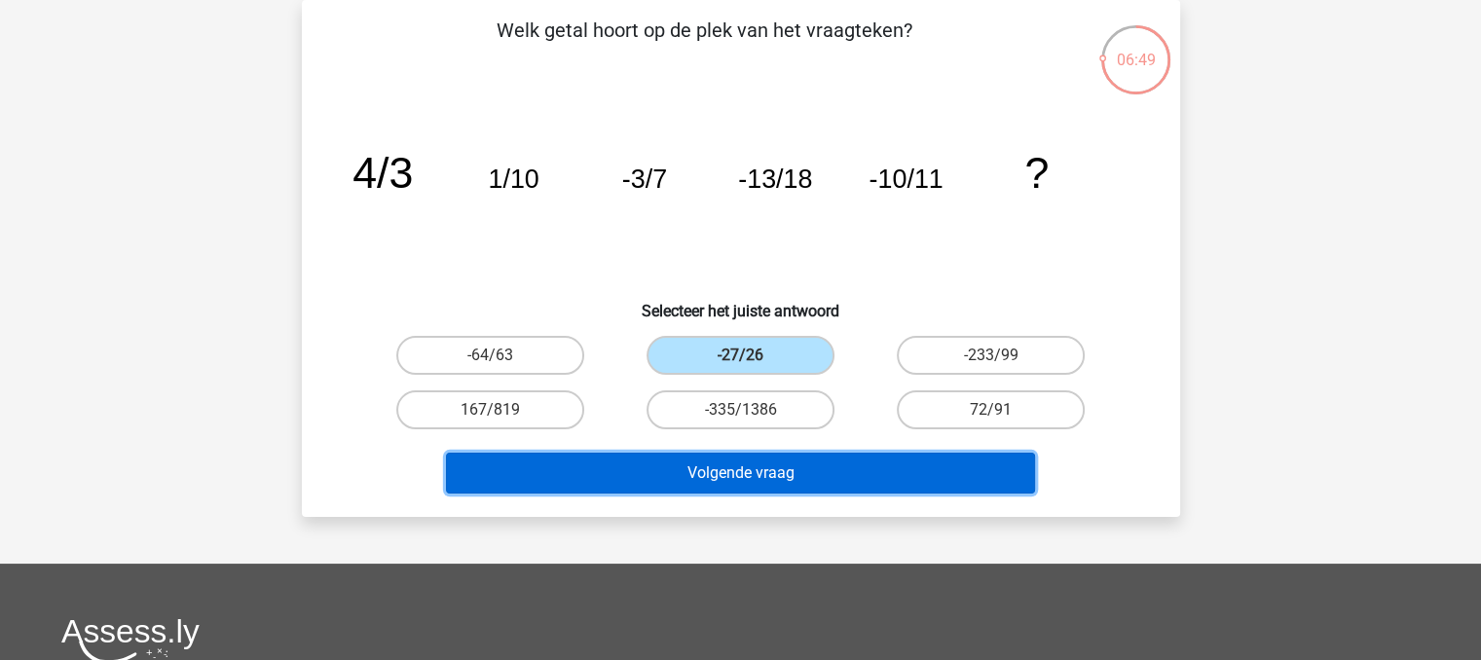
click at [799, 466] on button "Volgende vraag" at bounding box center [740, 473] width 589 height 41
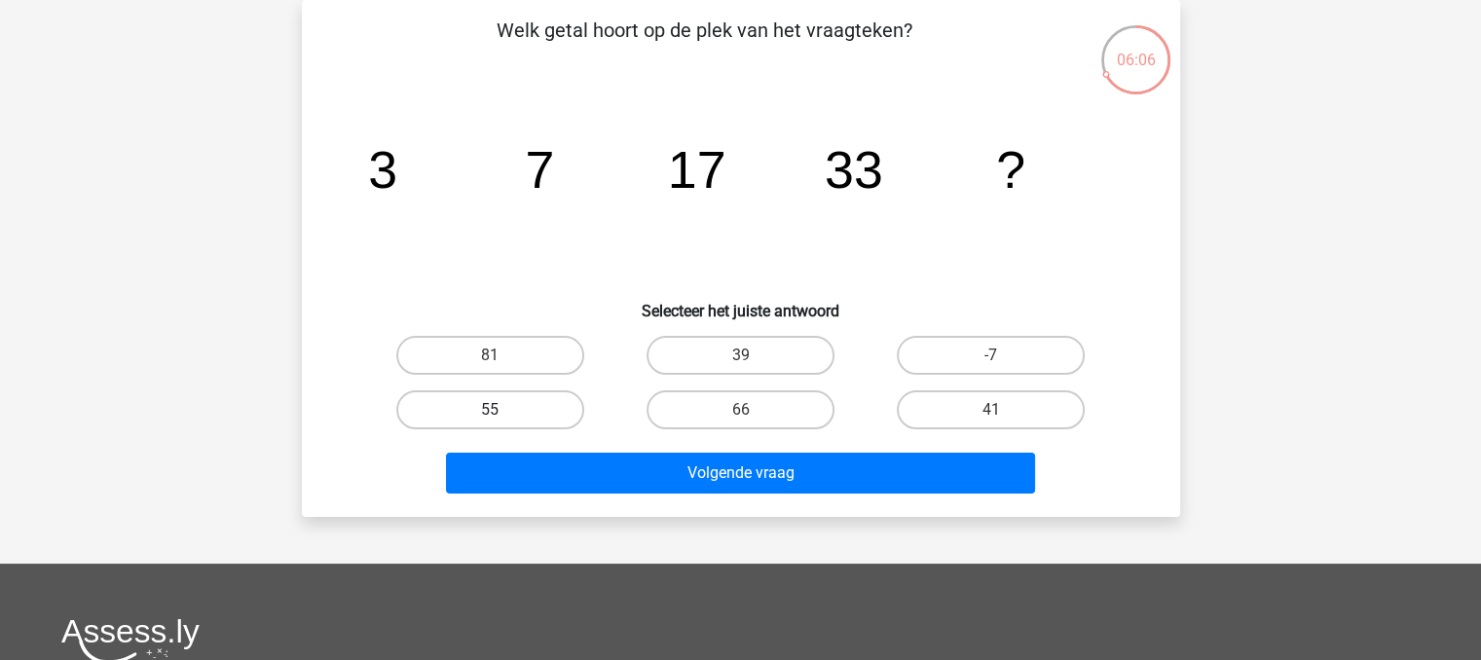
click at [500, 424] on label "55" at bounding box center [490, 410] width 188 height 39
click at [500, 423] on input "55" at bounding box center [496, 416] width 13 height 13
radio input "true"
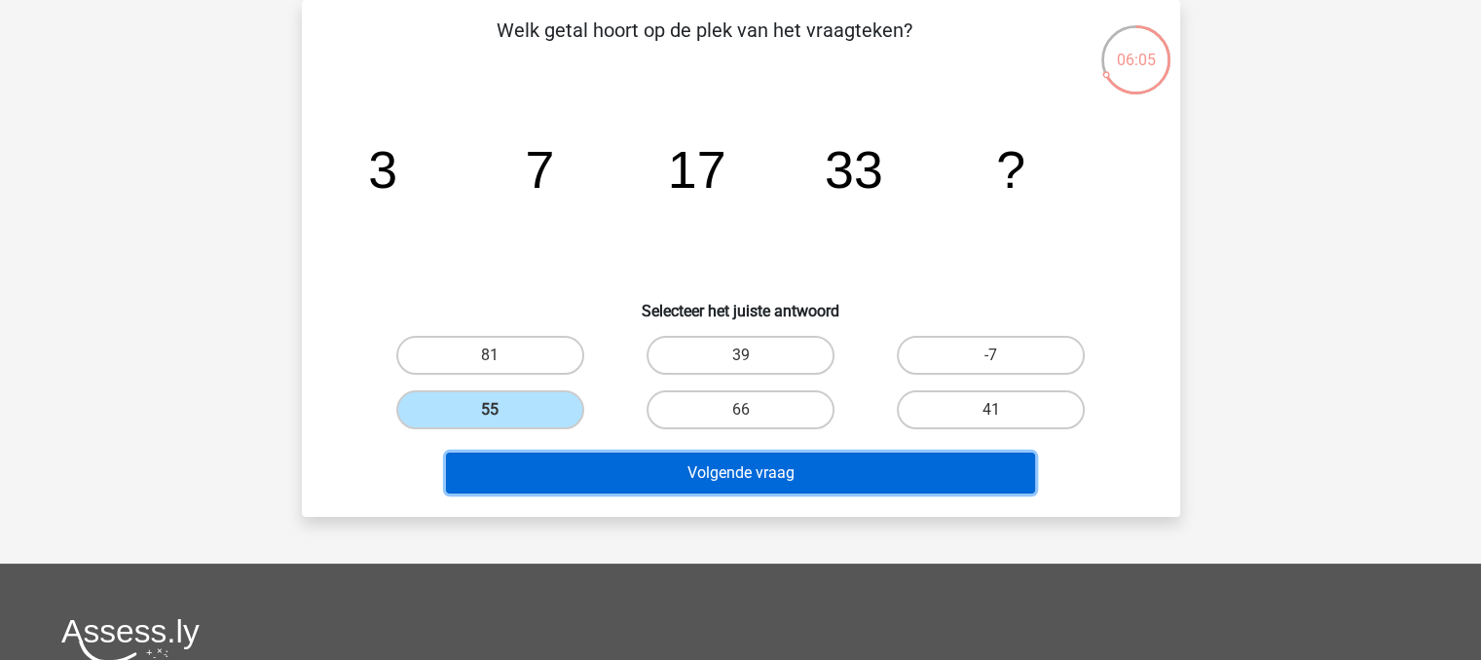
click at [642, 465] on button "Volgende vraag" at bounding box center [740, 473] width 589 height 41
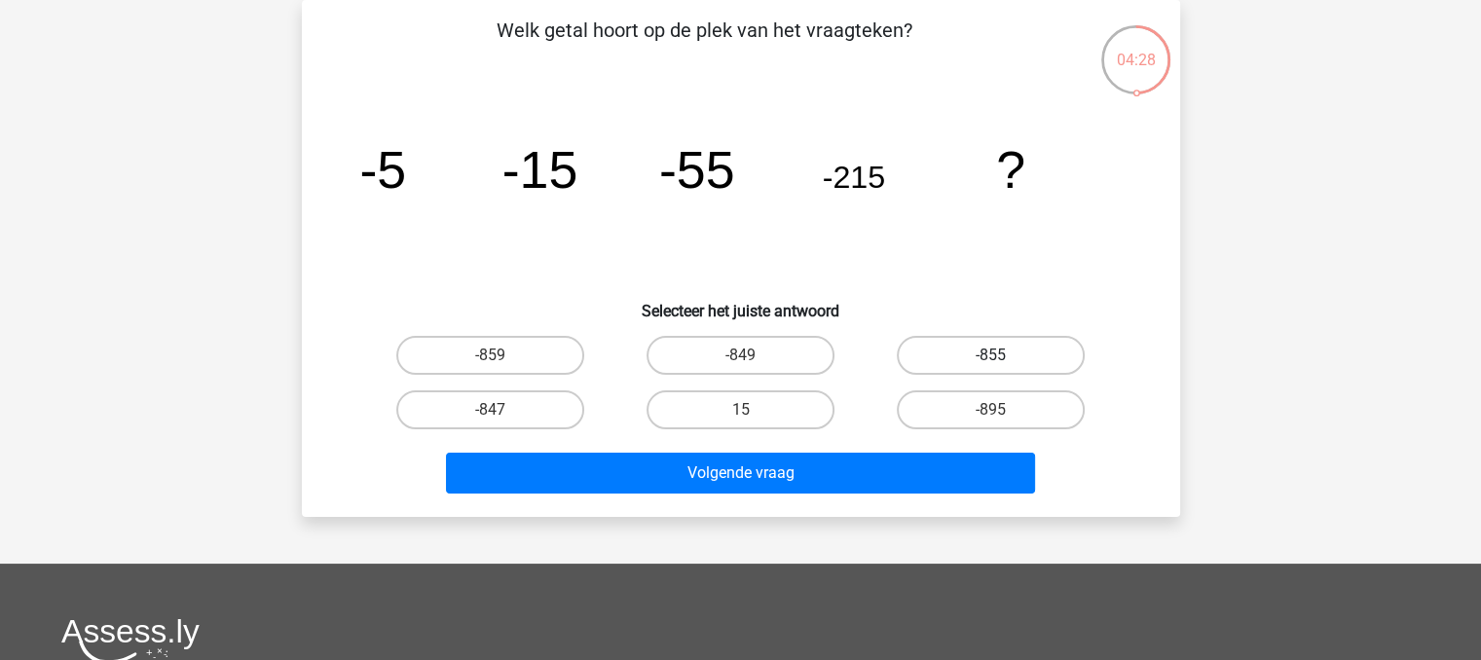
click at [983, 355] on label "-855" at bounding box center [991, 355] width 188 height 39
click at [991, 355] on input "-855" at bounding box center [997, 361] width 13 height 13
radio input "true"
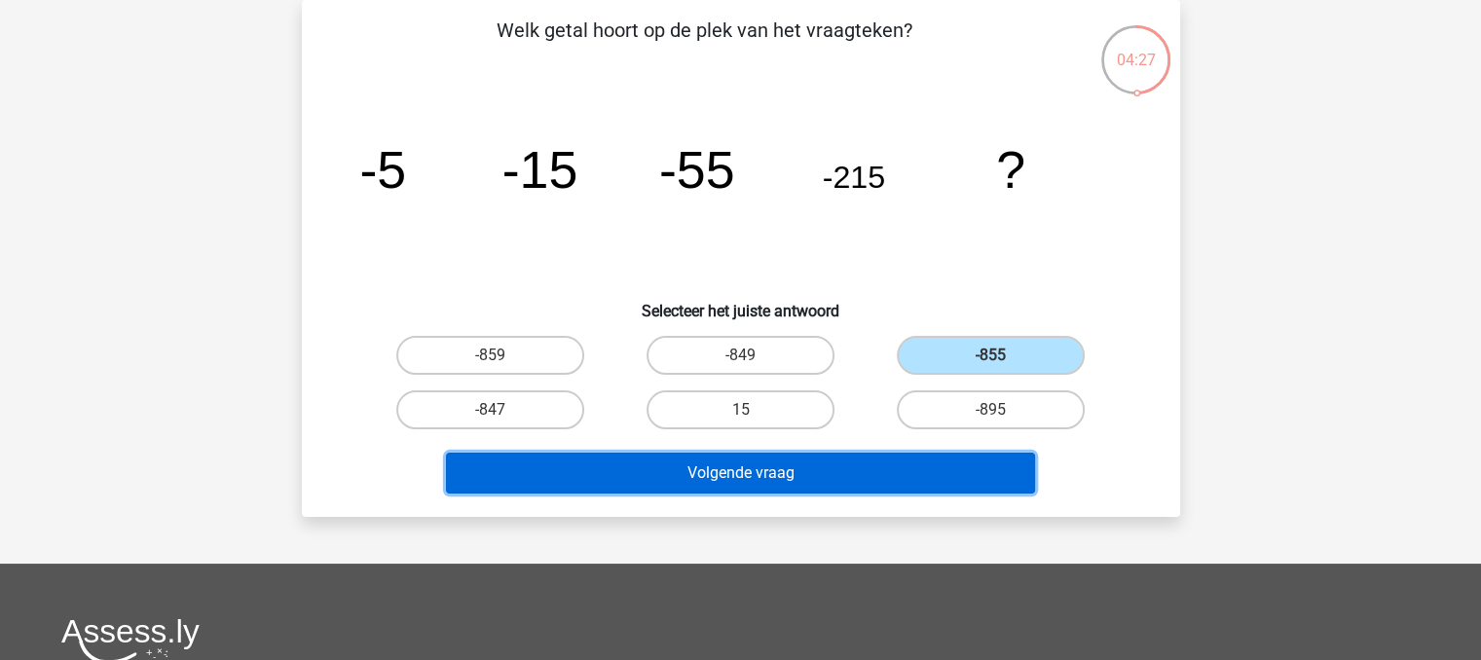
click at [954, 475] on button "Volgende vraag" at bounding box center [740, 473] width 589 height 41
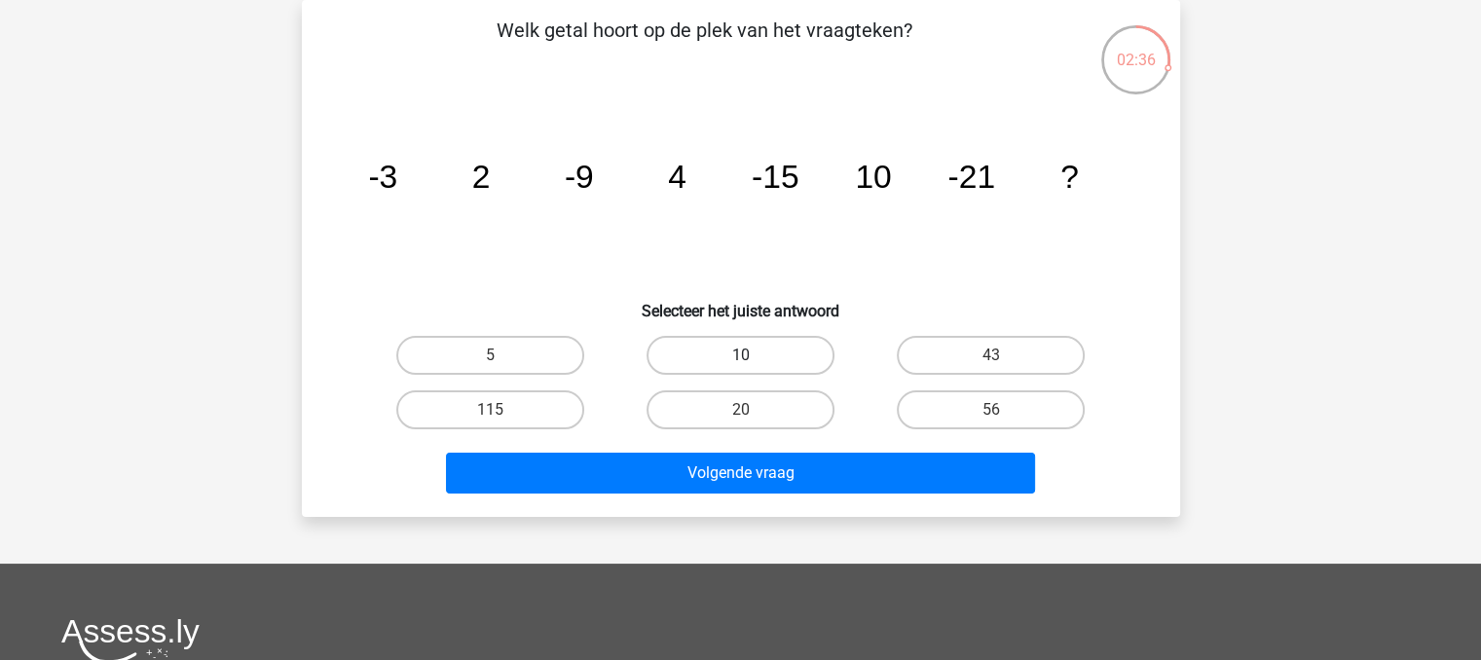
click at [720, 363] on label "10" at bounding box center [741, 355] width 188 height 39
click at [740, 363] on input "10" at bounding box center [746, 361] width 13 height 13
radio input "true"
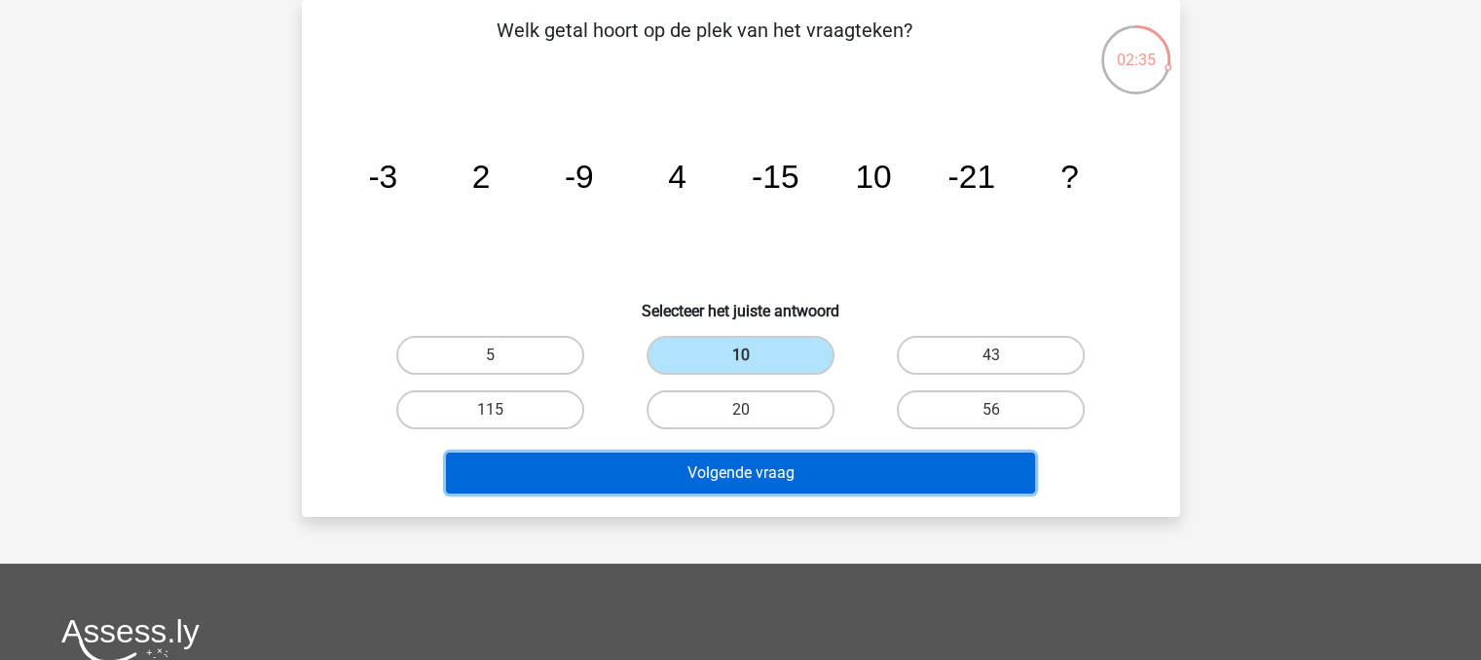
click at [777, 469] on button "Volgende vraag" at bounding box center [740, 473] width 589 height 41
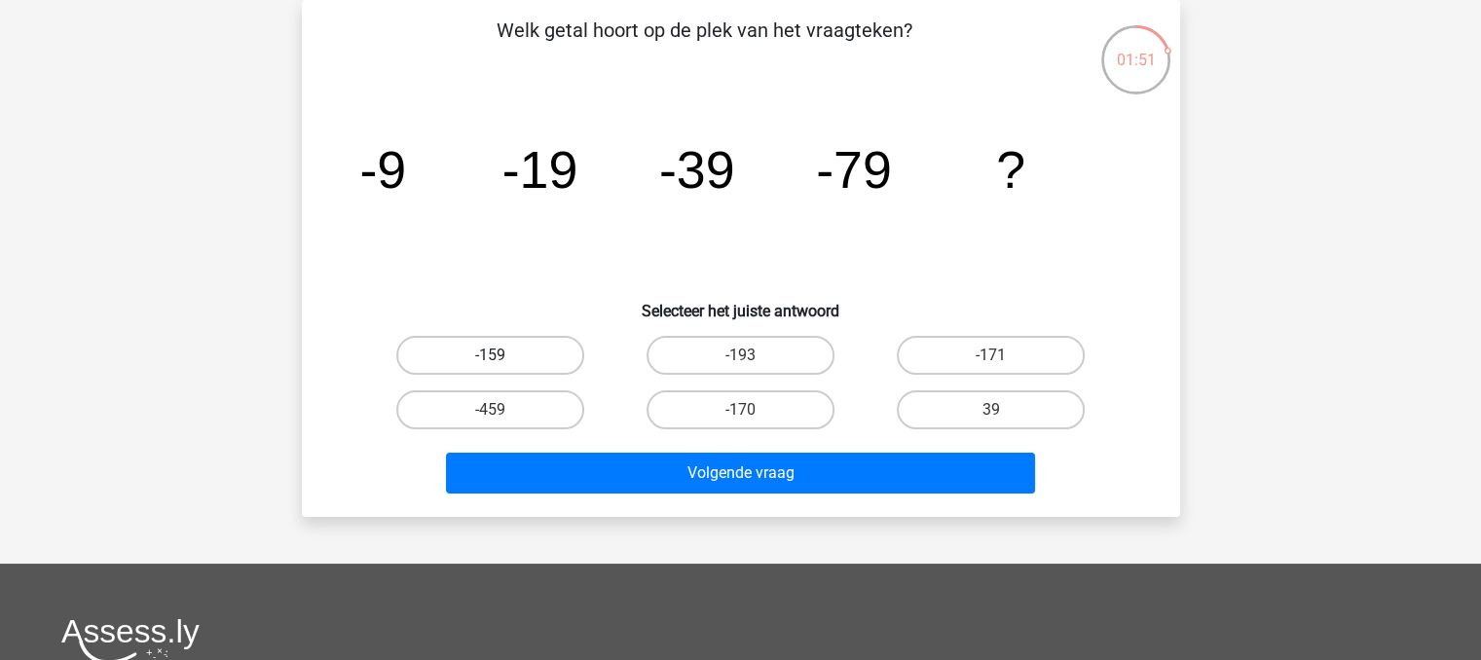
click at [561, 367] on label "-159" at bounding box center [490, 355] width 188 height 39
click at [503, 367] on input "-159" at bounding box center [496, 361] width 13 height 13
radio input "true"
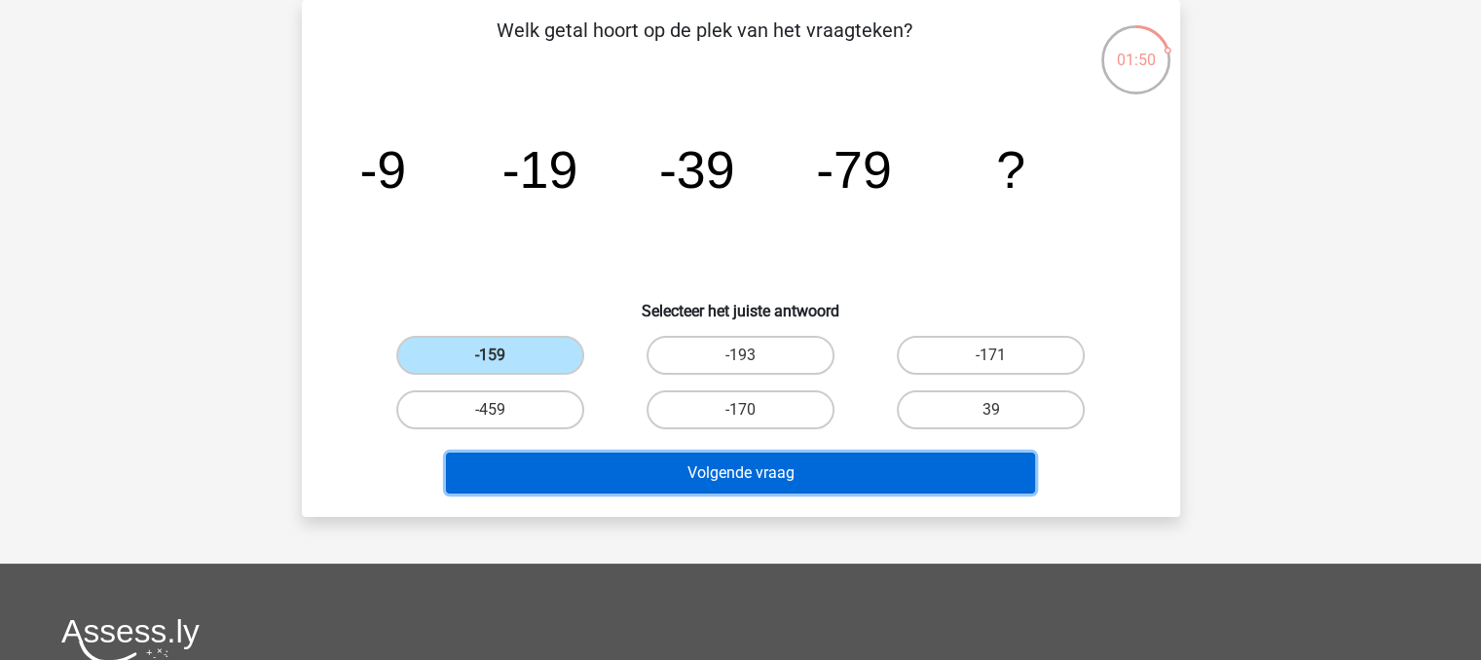
click at [777, 466] on button "Volgende vraag" at bounding box center [740, 473] width 589 height 41
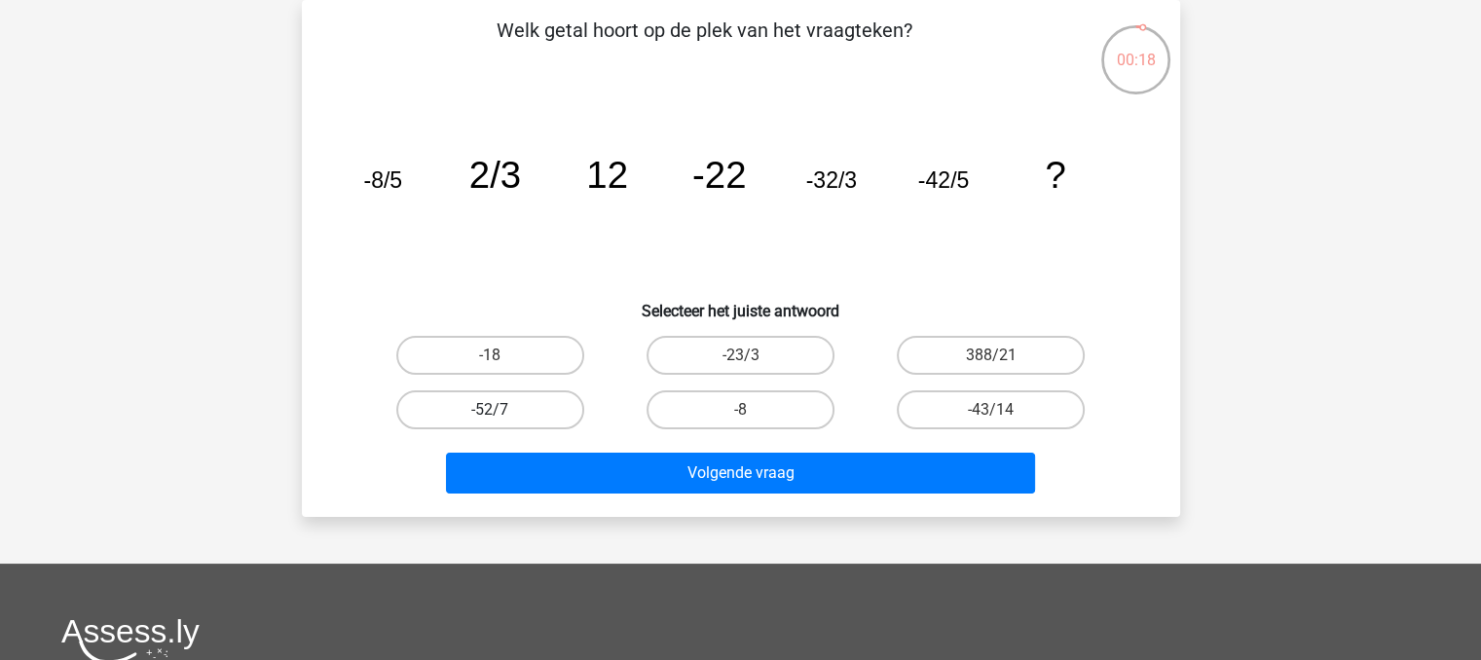
click at [525, 405] on label "-52/7" at bounding box center [490, 410] width 188 height 39
click at [503, 410] on input "-52/7" at bounding box center [496, 416] width 13 height 13
radio input "true"
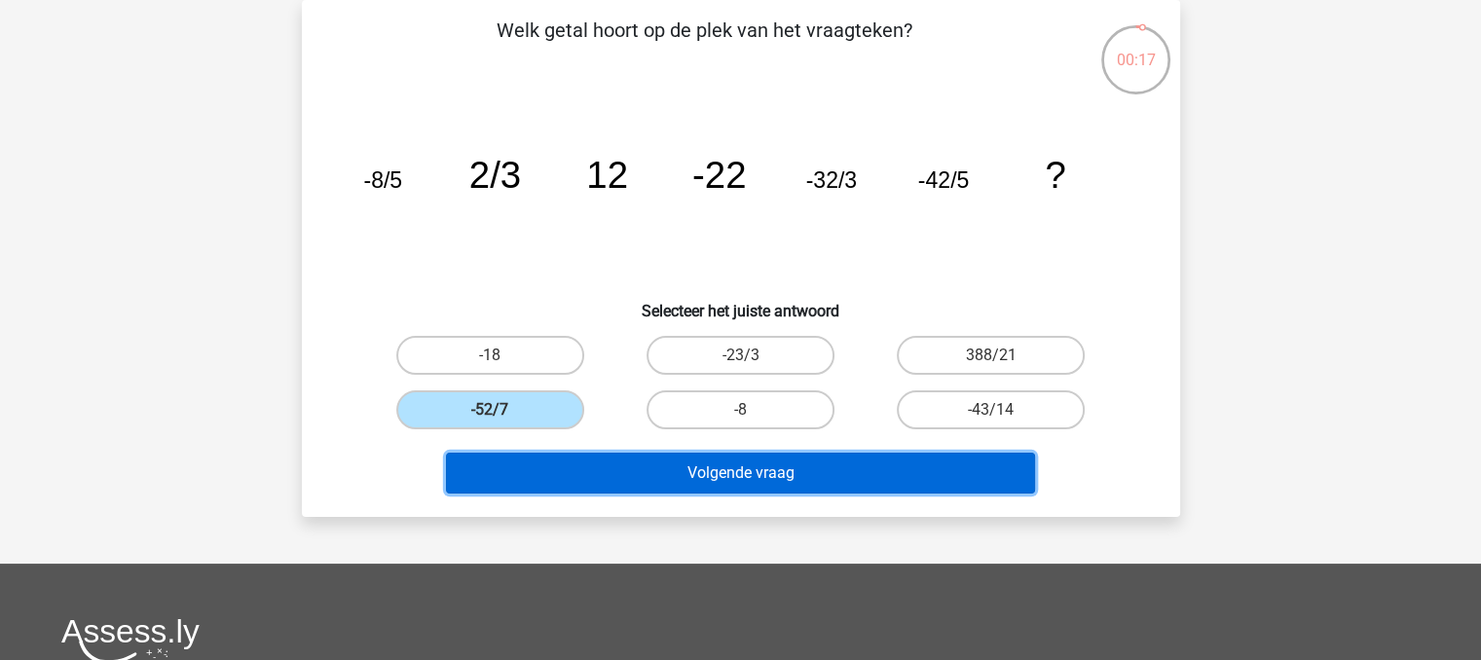
click at [709, 465] on button "Volgende vraag" at bounding box center [740, 473] width 589 height 41
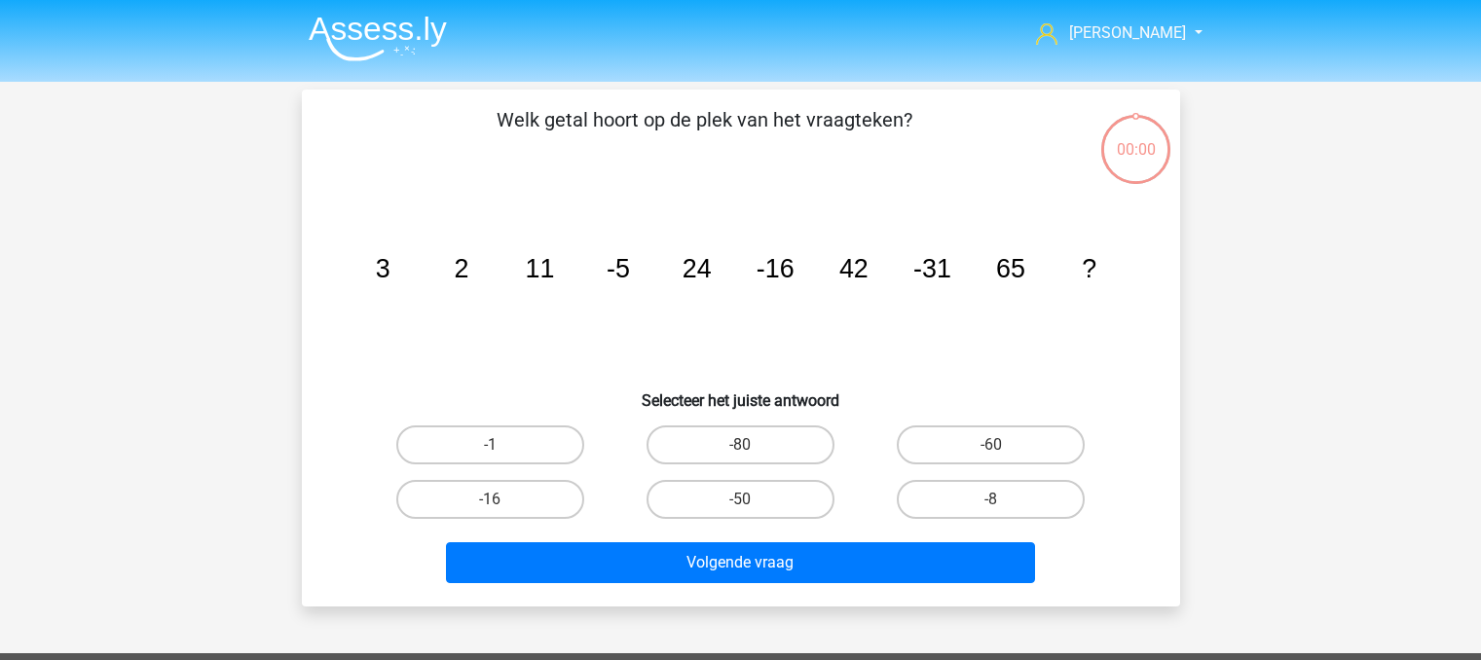
scroll to position [90, 0]
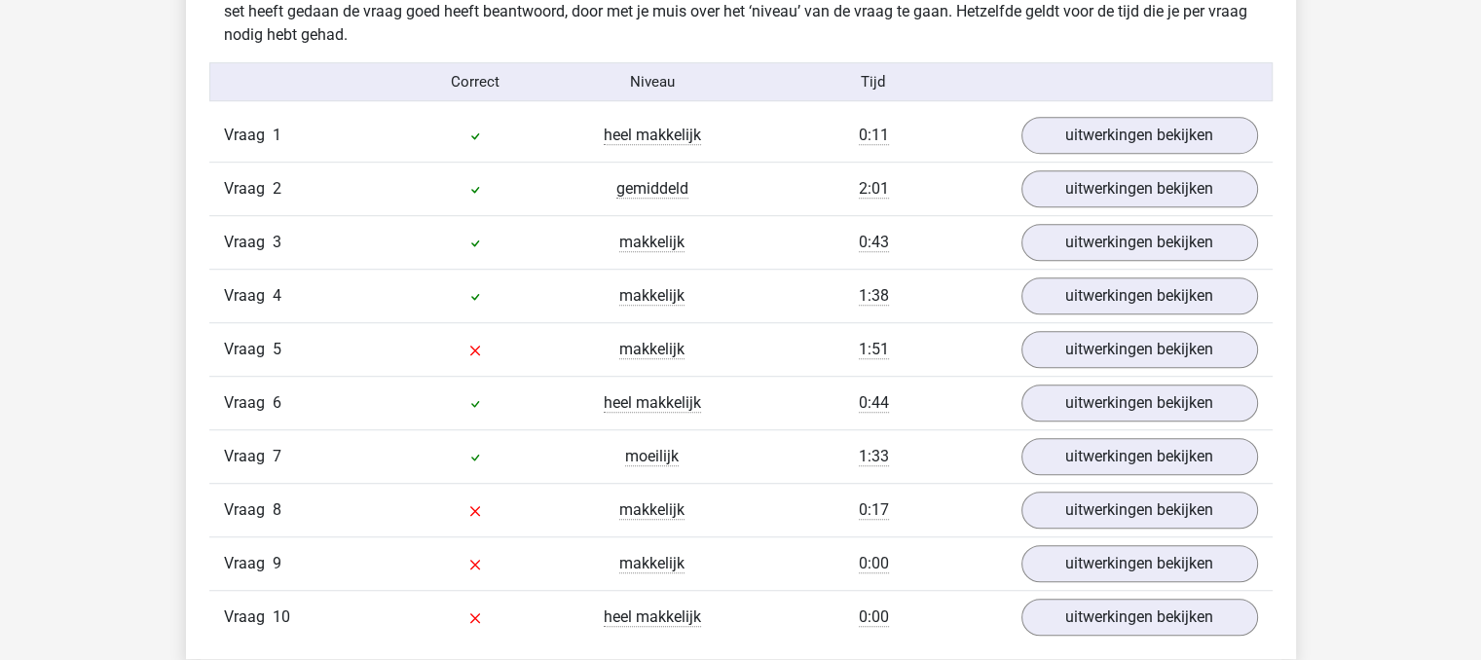
scroll to position [1242, 0]
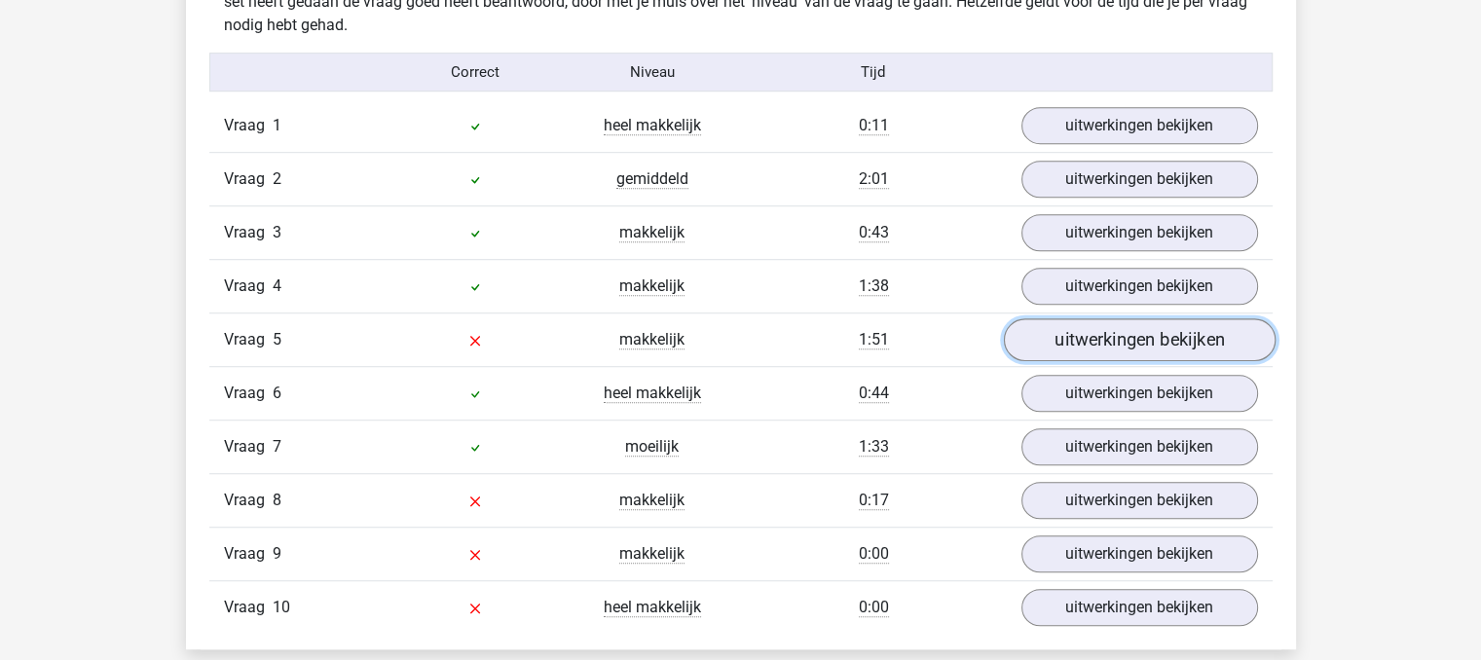
click at [1220, 340] on link "uitwerkingen bekijken" at bounding box center [1139, 340] width 272 height 43
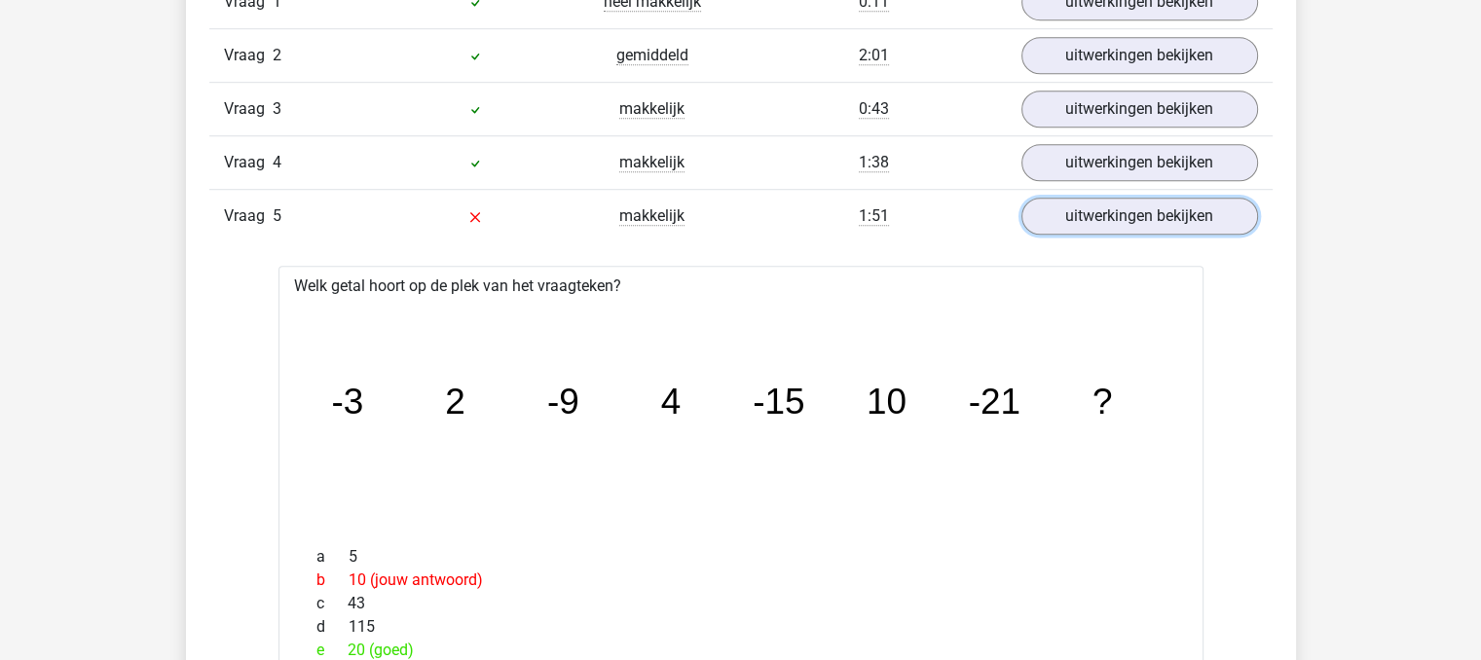
scroll to position [1452, 0]
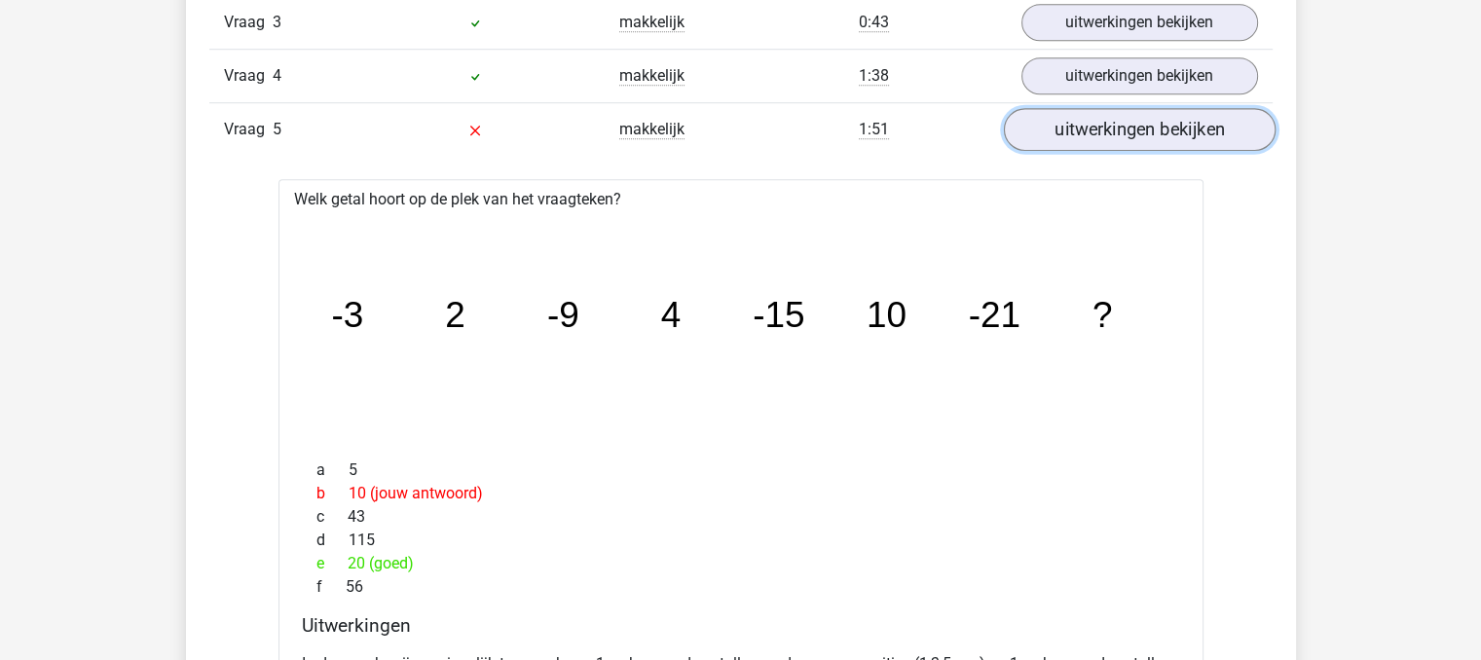
click at [1231, 134] on link "uitwerkingen bekijken" at bounding box center [1139, 130] width 272 height 43
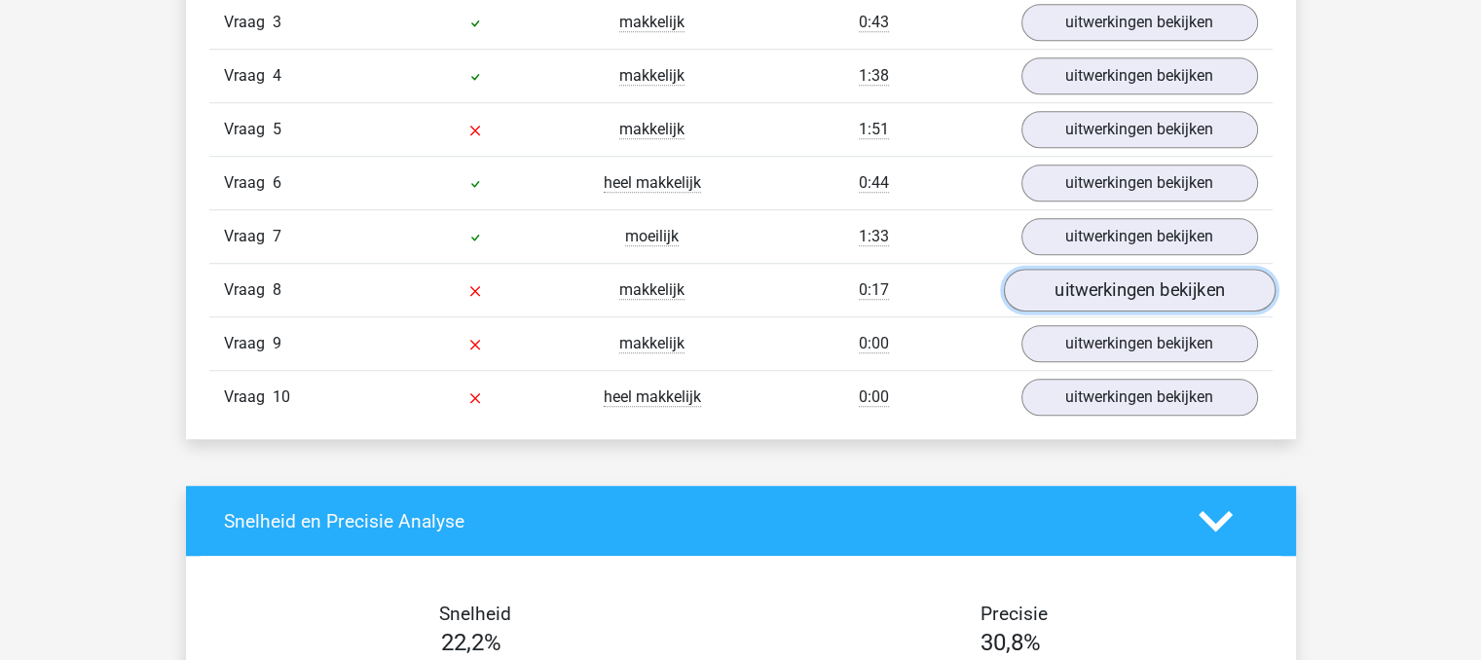
click at [1130, 301] on link "uitwerkingen bekijken" at bounding box center [1139, 291] width 272 height 43
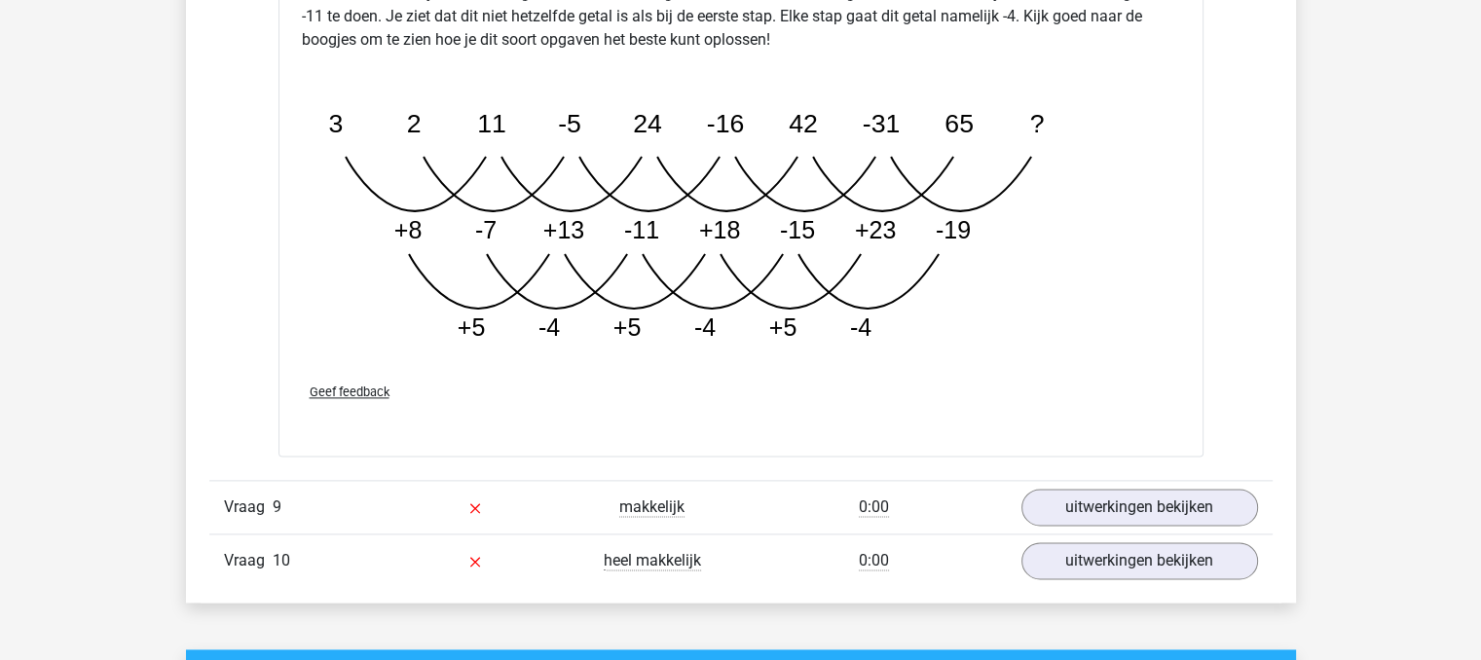
scroll to position [2645, 0]
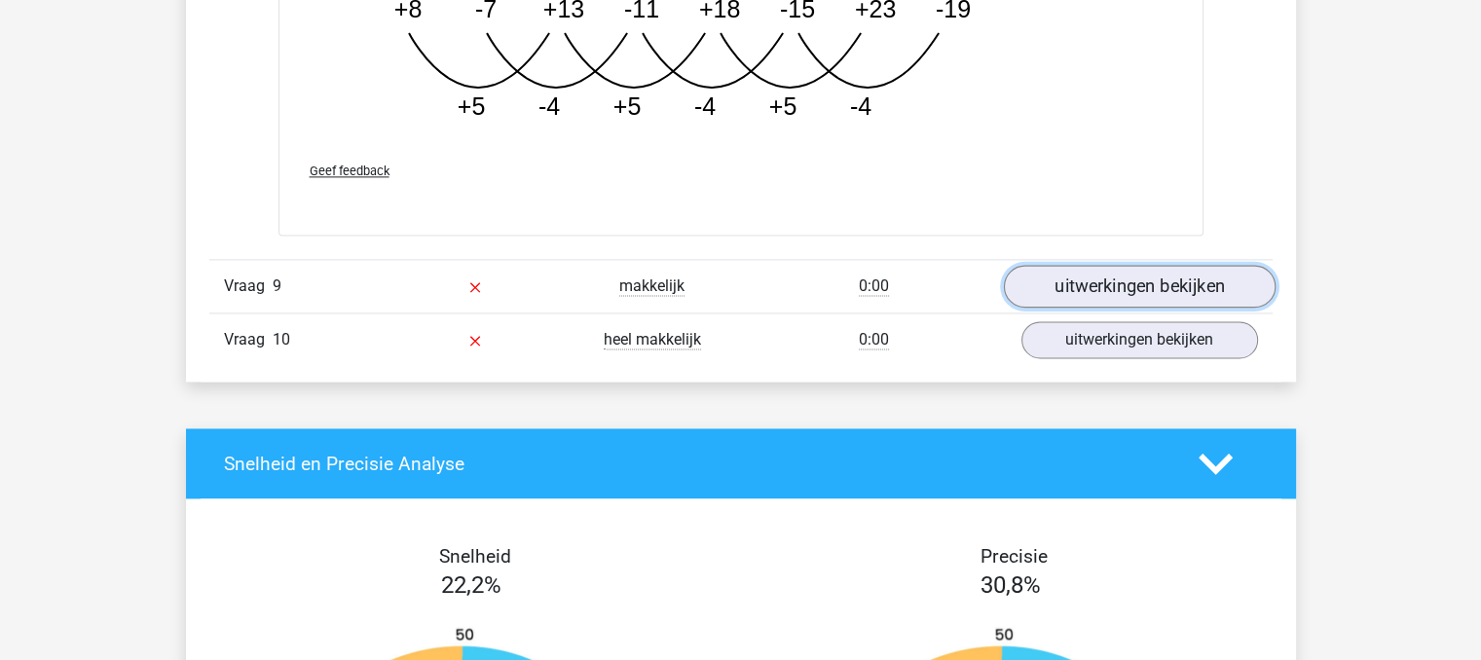
click at [1216, 284] on link "uitwerkingen bekijken" at bounding box center [1139, 286] width 272 height 43
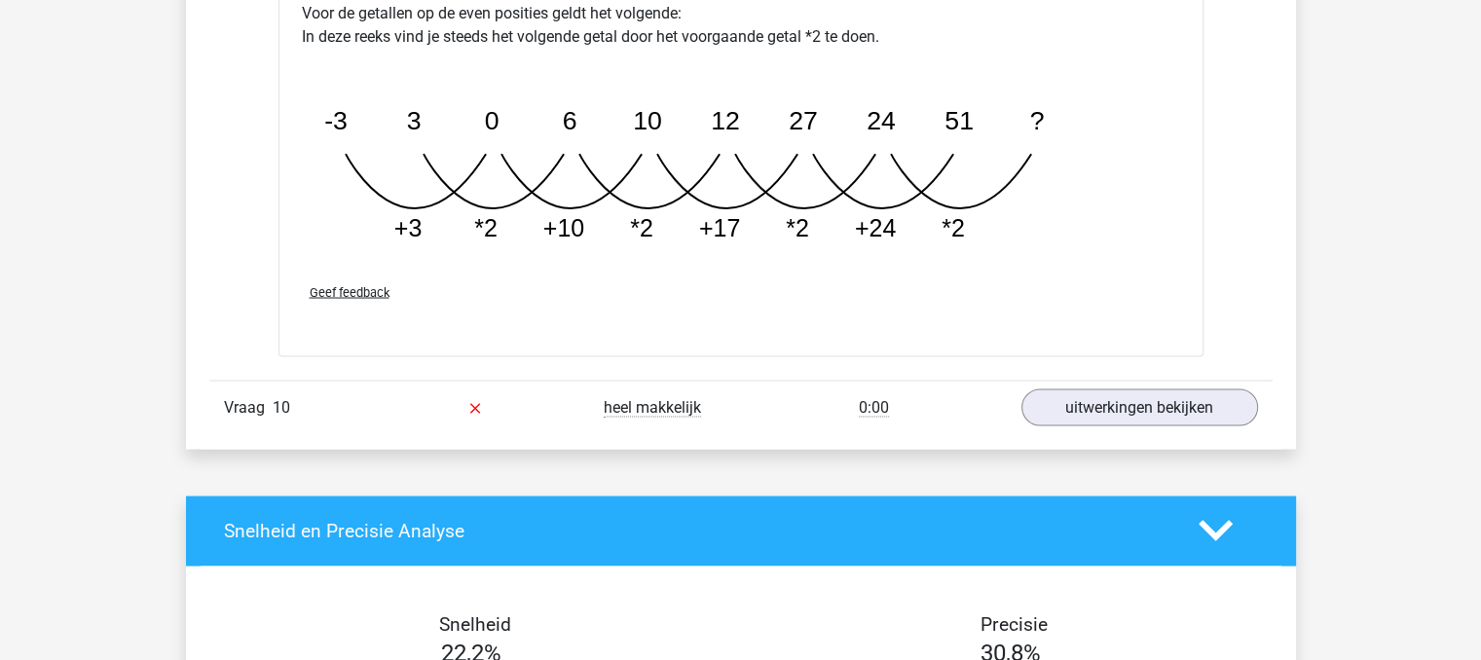
scroll to position [3606, 0]
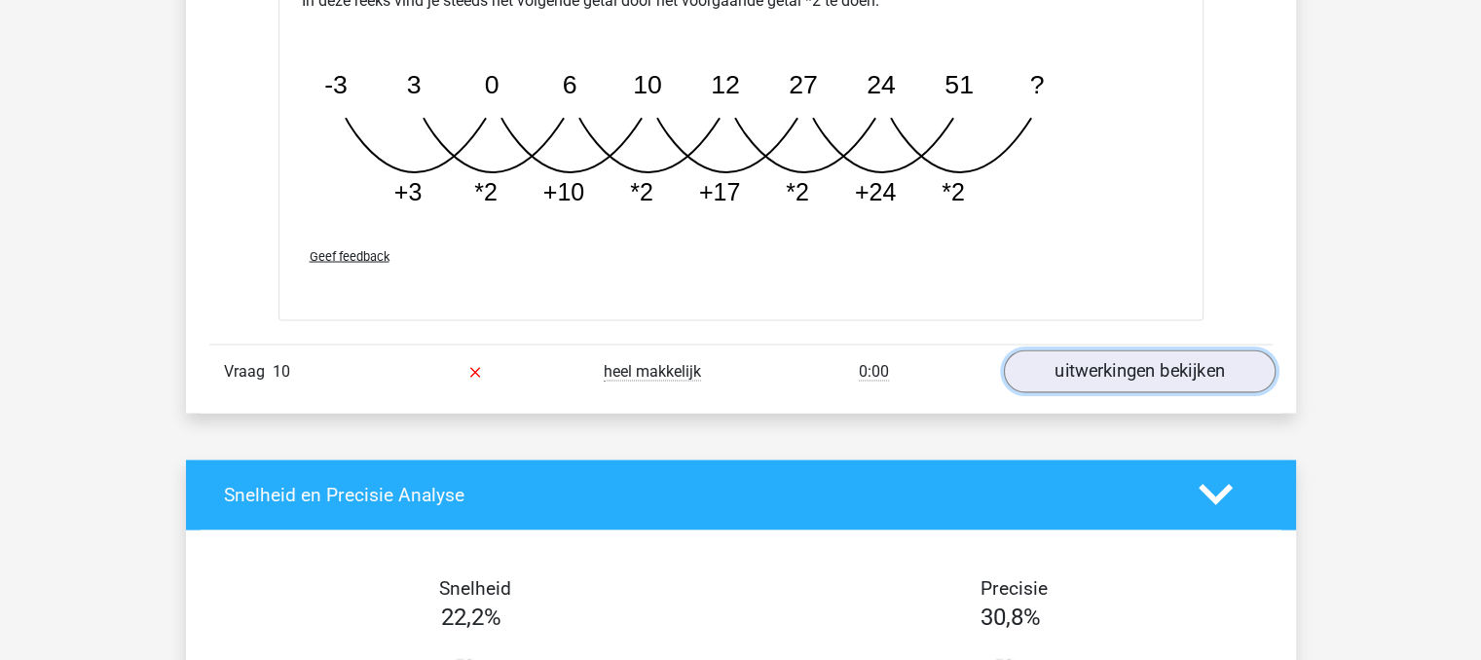
click at [1220, 350] on link "uitwerkingen bekijken" at bounding box center [1139, 371] width 272 height 43
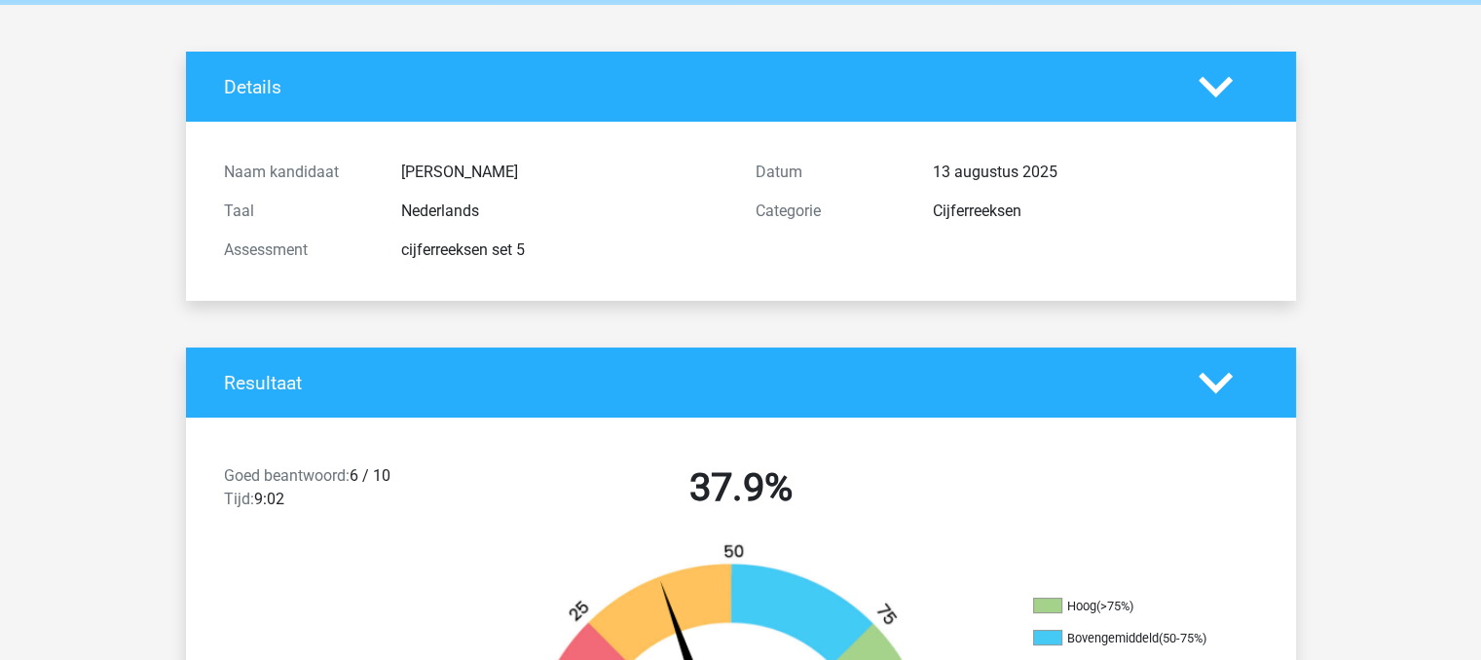
scroll to position [0, 0]
